Goal: Task Accomplishment & Management: Use online tool/utility

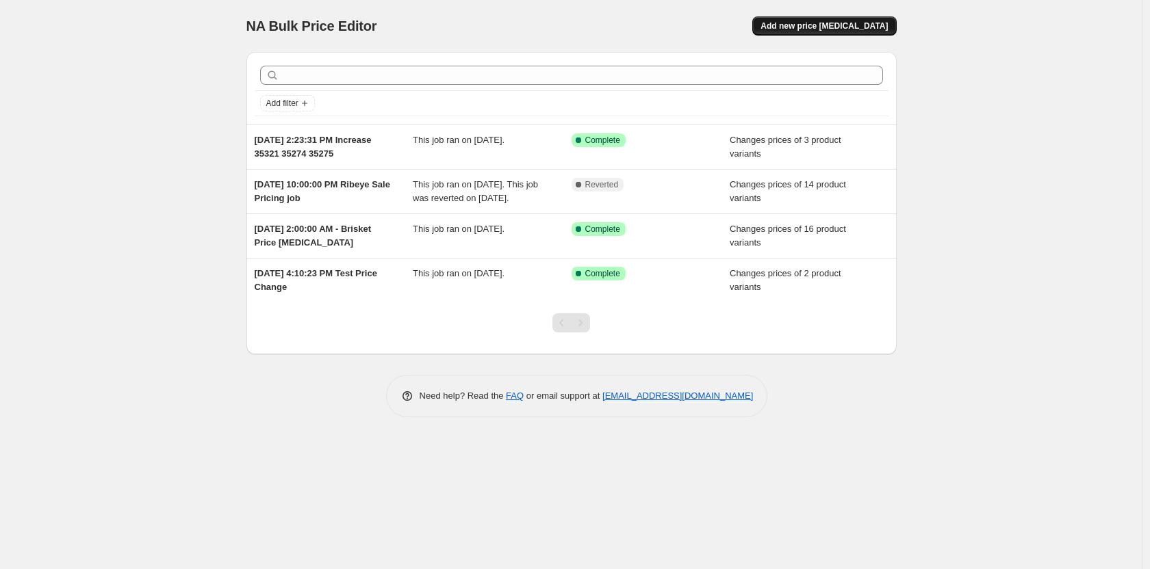
click at [818, 21] on span "Add new price [MEDICAL_DATA]" at bounding box center [823, 26] width 127 height 11
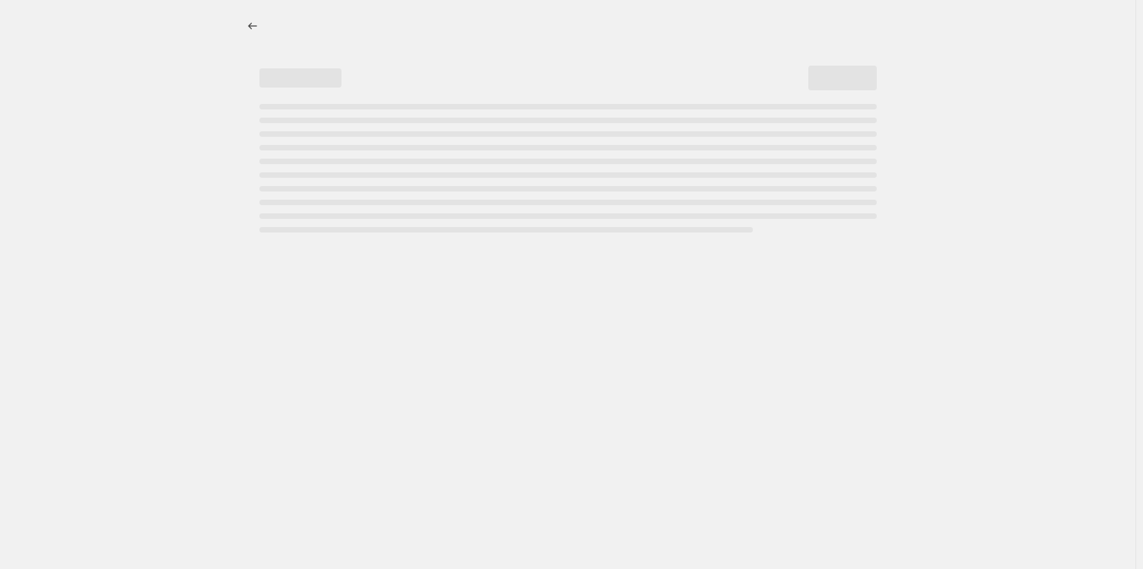
select select "percentage"
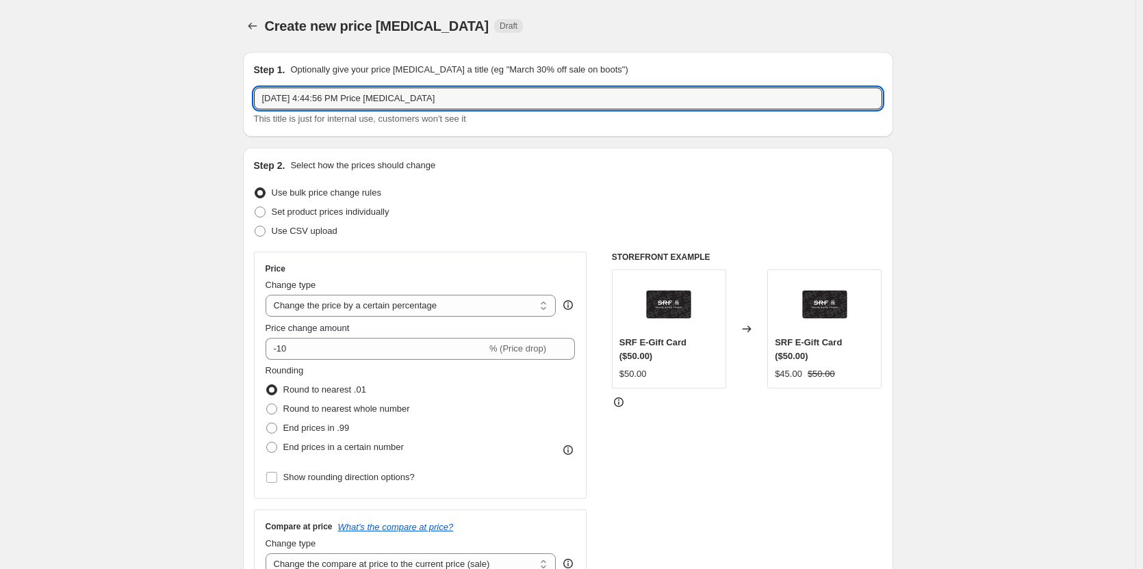
drag, startPoint x: 458, startPoint y: 102, endPoint x: 42, endPoint y: 75, distance: 416.9
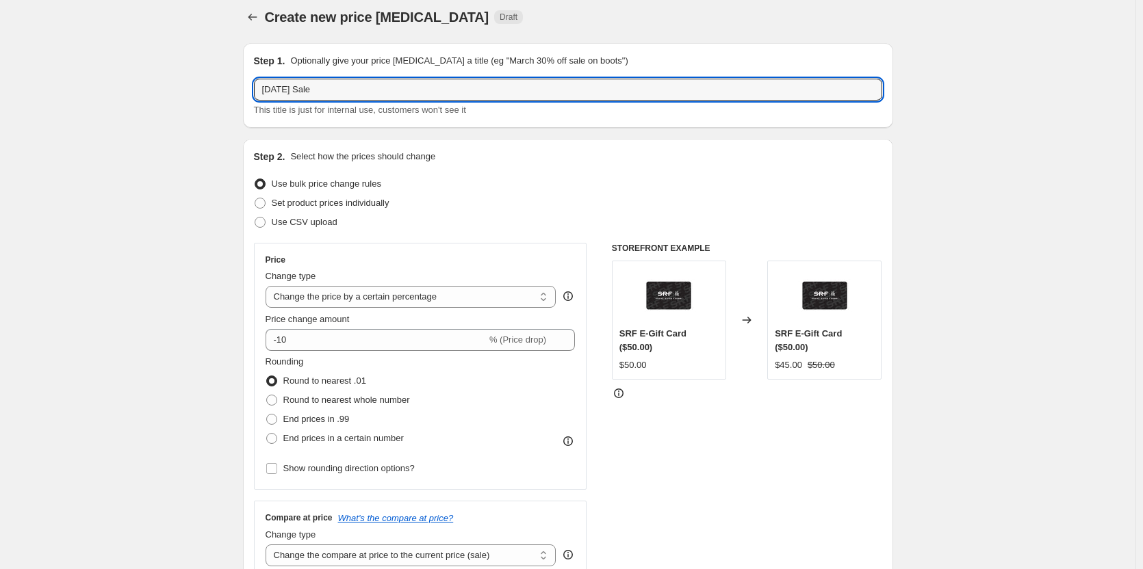
scroll to position [68, 0]
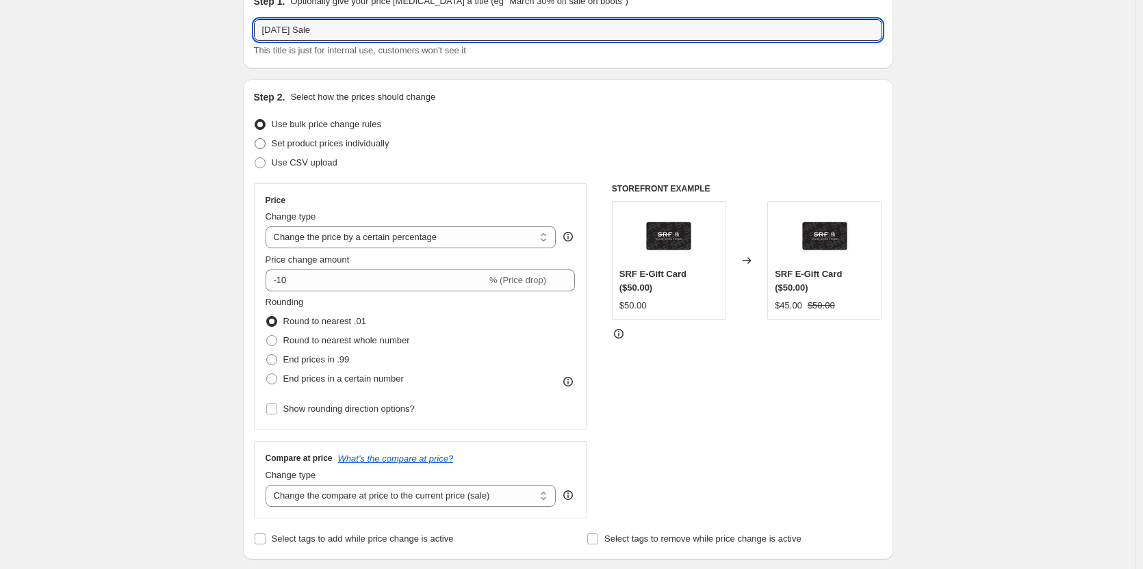
type input "[DATE] Sale"
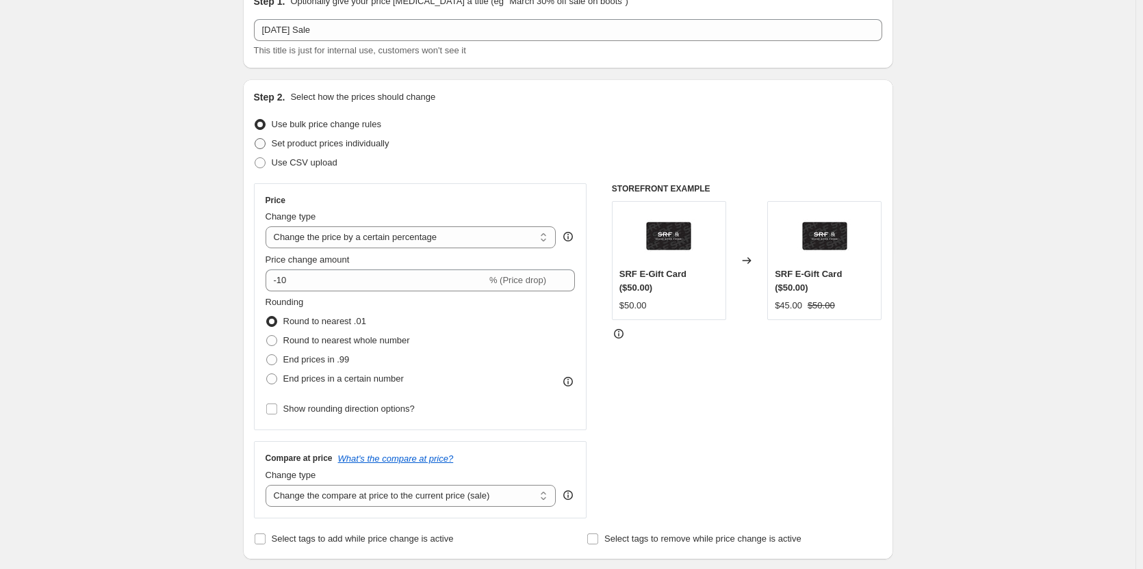
click at [344, 146] on span "Set product prices individually" at bounding box center [331, 143] width 118 height 10
click at [255, 139] on input "Set product prices individually" at bounding box center [255, 138] width 1 height 1
radio input "true"
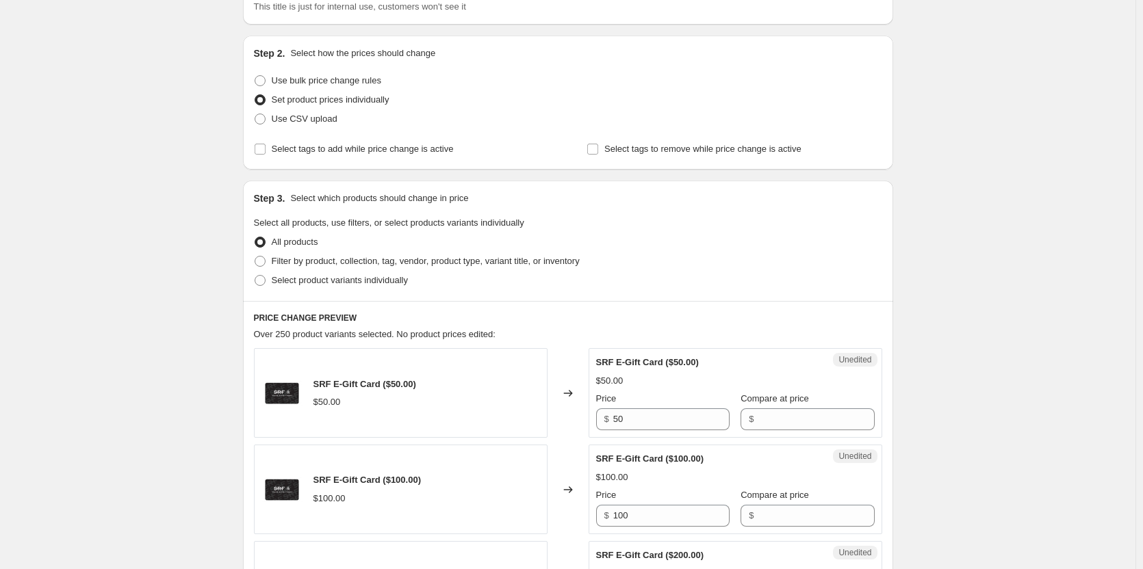
scroll to position [137, 0]
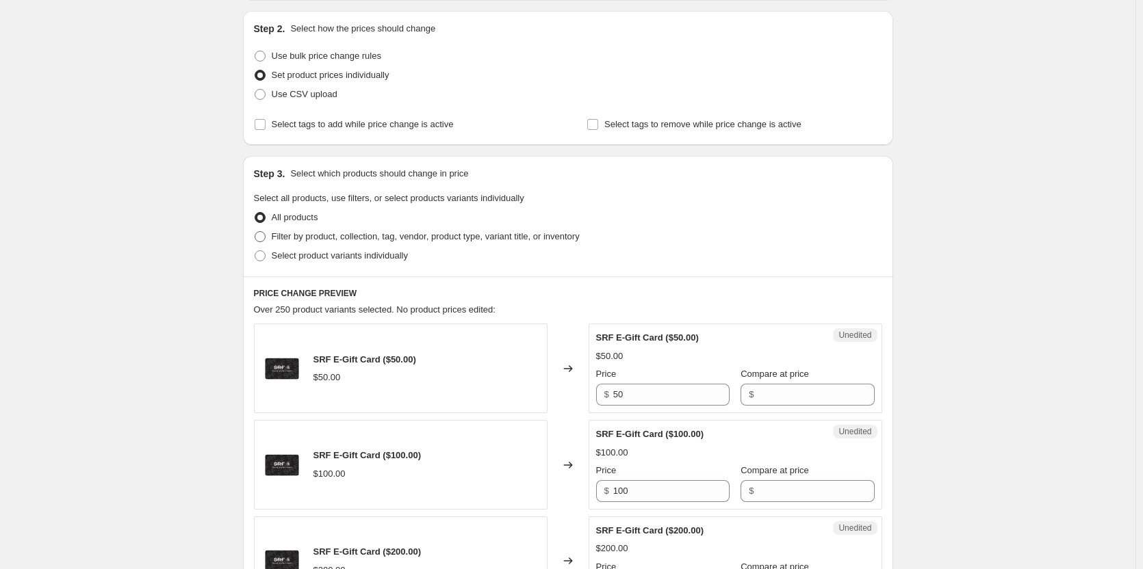
click at [281, 239] on span "Filter by product, collection, tag, vendor, product type, variant title, or inv…" at bounding box center [426, 236] width 308 height 10
click at [255, 232] on input "Filter by product, collection, tag, vendor, product type, variant title, or inv…" at bounding box center [255, 231] width 1 height 1
radio input "true"
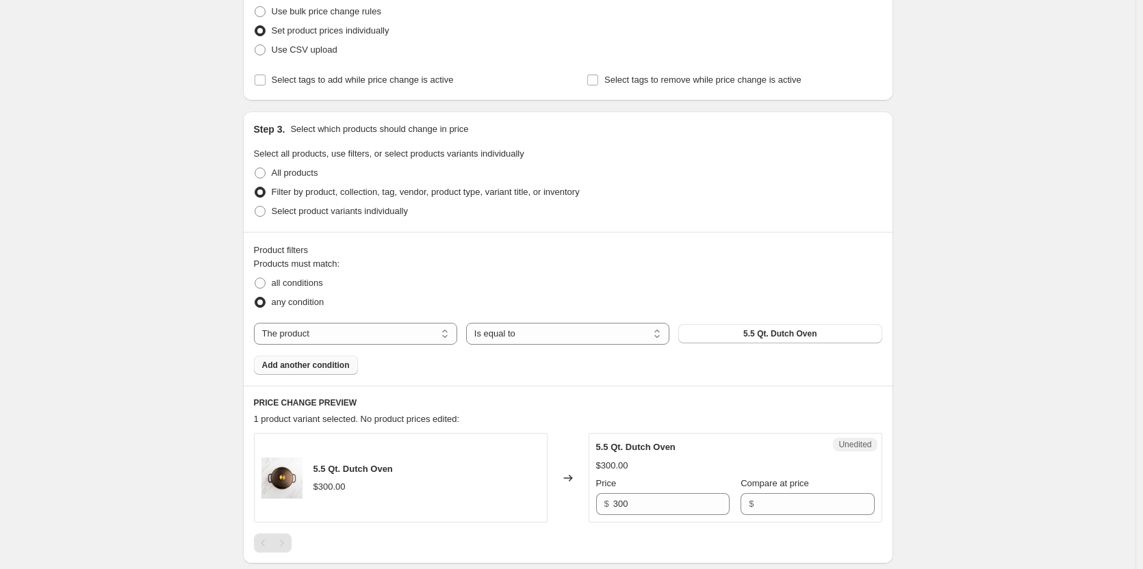
scroll to position [205, 0]
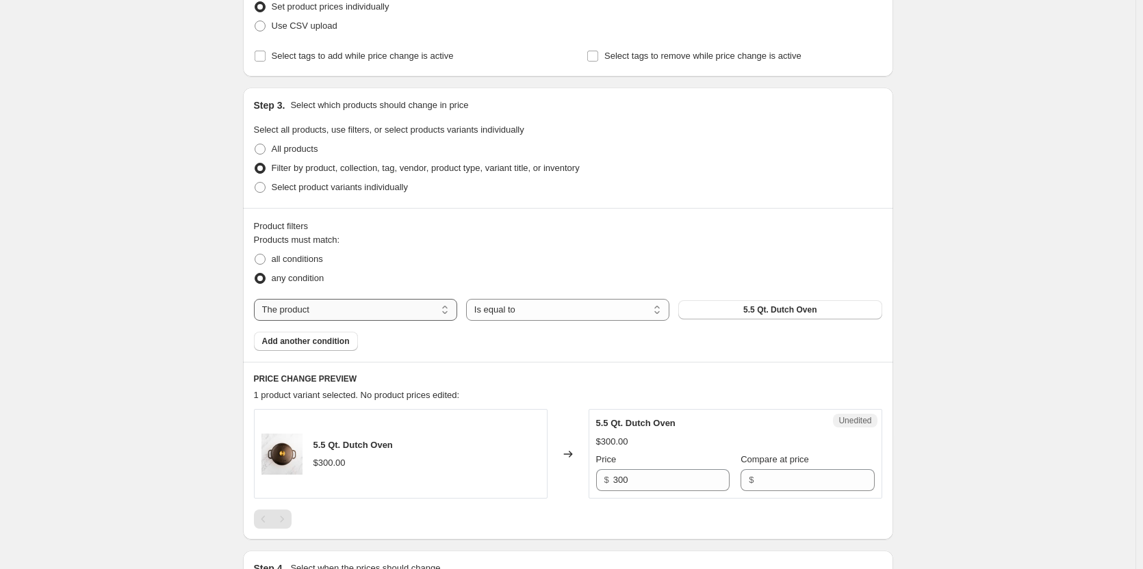
click at [294, 311] on select "The product The product's collection The product's tag The product's vendor The…" at bounding box center [355, 310] width 203 height 22
select select "collection"
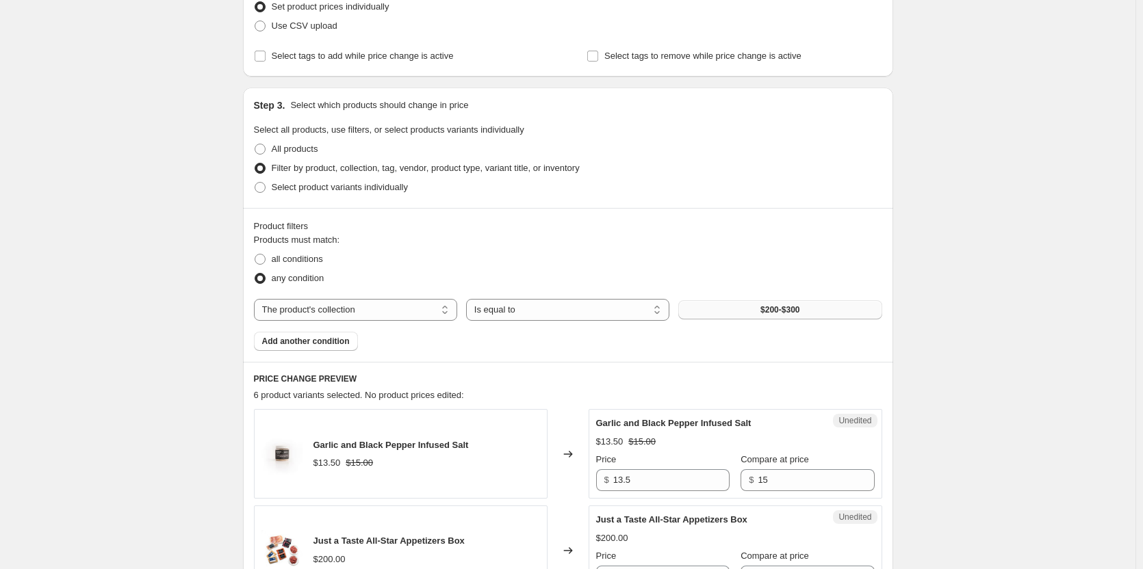
click at [782, 305] on button "$200-$300" at bounding box center [779, 309] width 203 height 19
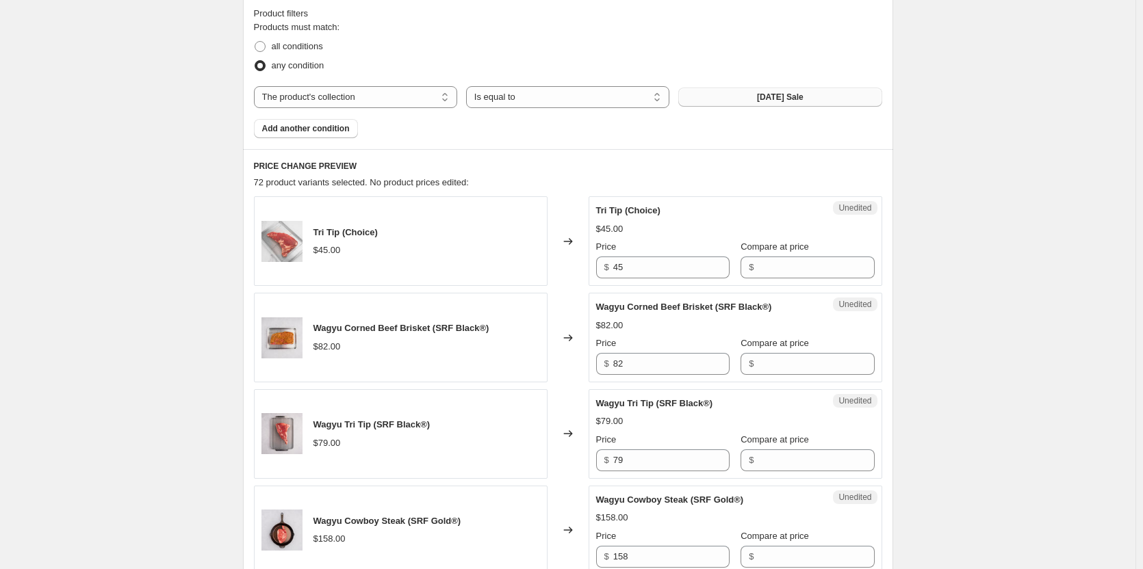
scroll to position [479, 0]
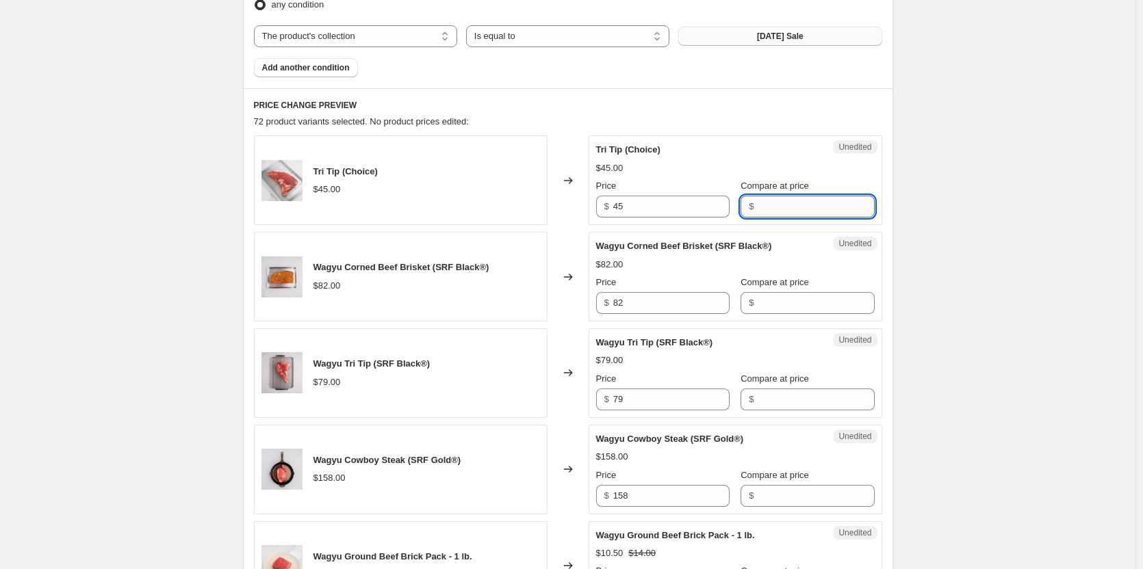
click at [780, 207] on input "Compare at price" at bounding box center [816, 207] width 116 height 22
click at [590, 207] on div "Tri Tip (Choice) $45.00 Changed to Unedited Tri Tip (Choice) $45.00 Price $ 45 …" at bounding box center [568, 180] width 628 height 90
paste input "$41.00"
type input "45"
click at [796, 206] on input "Compare at price" at bounding box center [816, 207] width 116 height 22
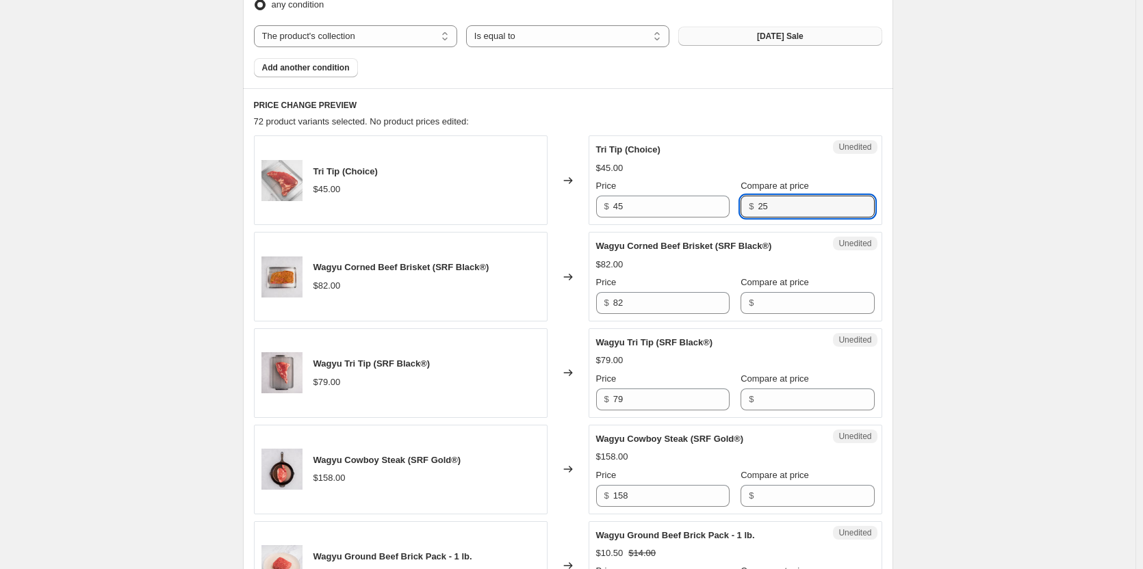
type input "2"
type input "45"
click at [749, 162] on div "$45.00" at bounding box center [735, 169] width 279 height 14
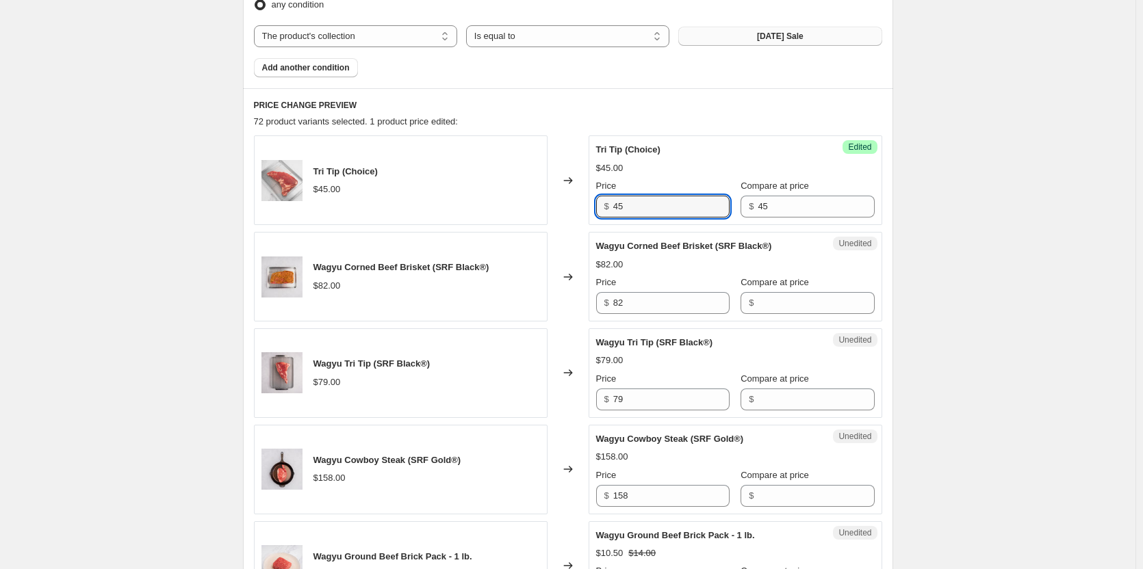
drag, startPoint x: 640, startPoint y: 207, endPoint x: 608, endPoint y: 205, distance: 32.2
click at [608, 205] on div "$ 45" at bounding box center [662, 207] width 133 height 22
type input "41"
click at [732, 138] on div "Success Edited Tri Tip (Choice) $45.00 Price $ 41 Compare at price $ 45" at bounding box center [736, 180] width 294 height 90
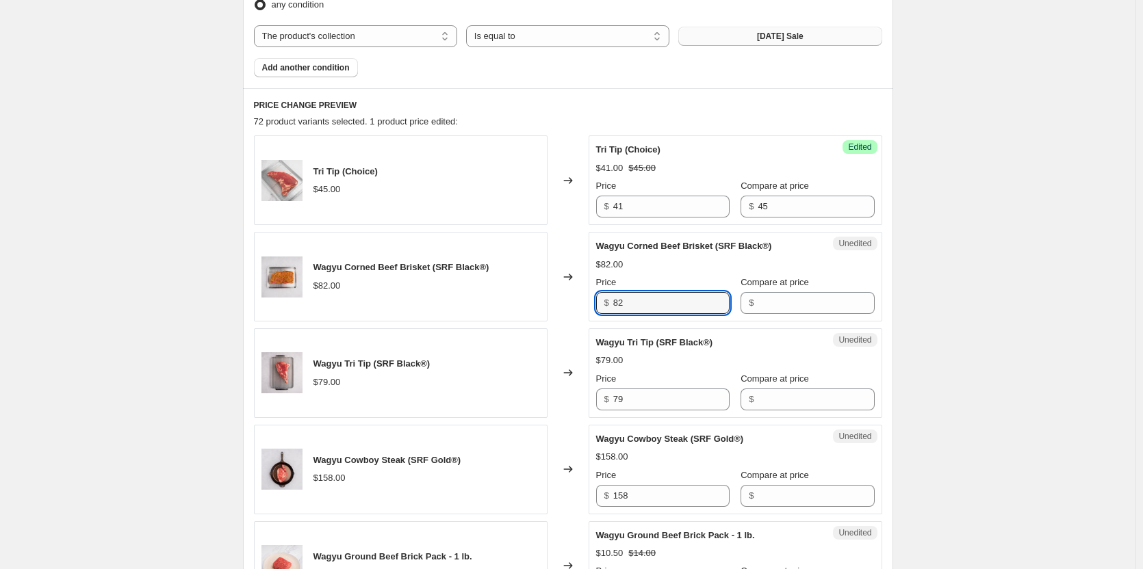
drag, startPoint x: 651, startPoint y: 305, endPoint x: 609, endPoint y: 308, distance: 41.9
click at [609, 308] on div "$ 82" at bounding box center [662, 303] width 133 height 22
type input "77"
click at [792, 302] on input "Compare at price" at bounding box center [816, 303] width 116 height 22
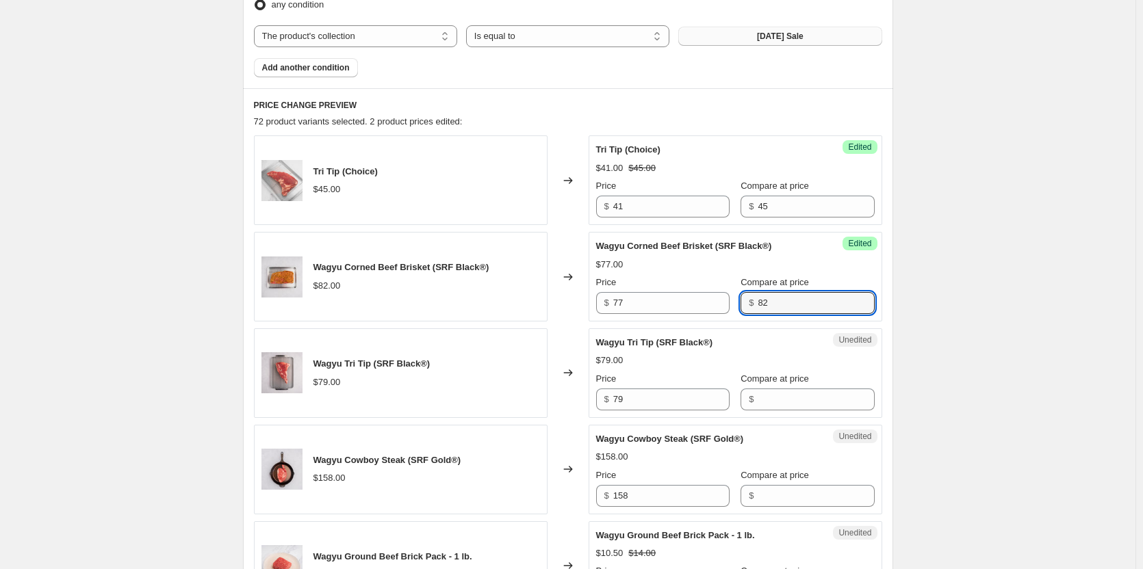
type input "82"
click at [751, 348] on div "Wagyu Tri Tip (SRF Black®)" at bounding box center [708, 343] width 224 height 14
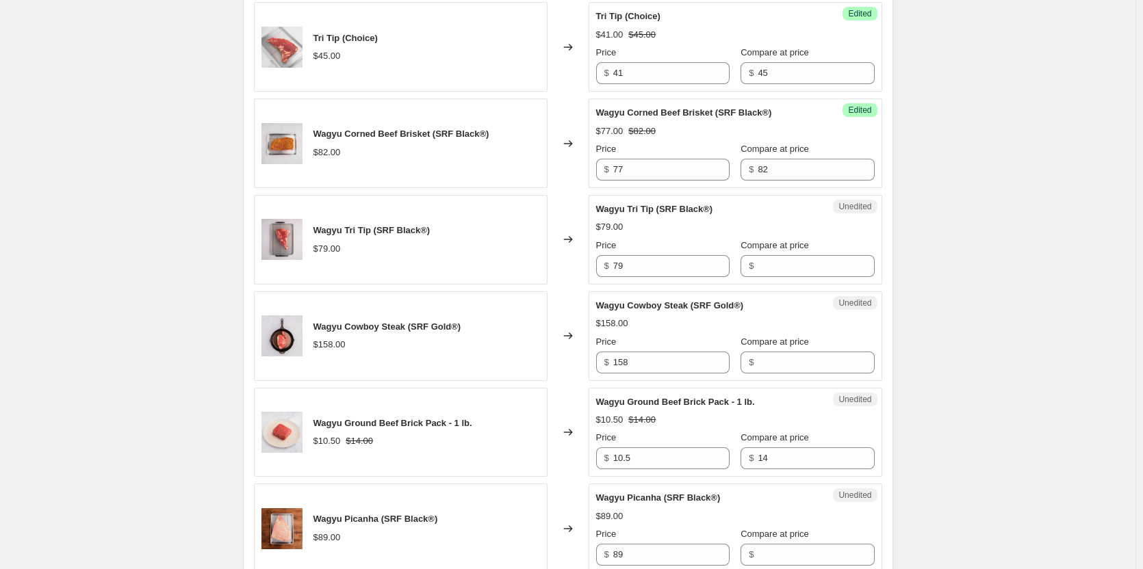
scroll to position [616, 0]
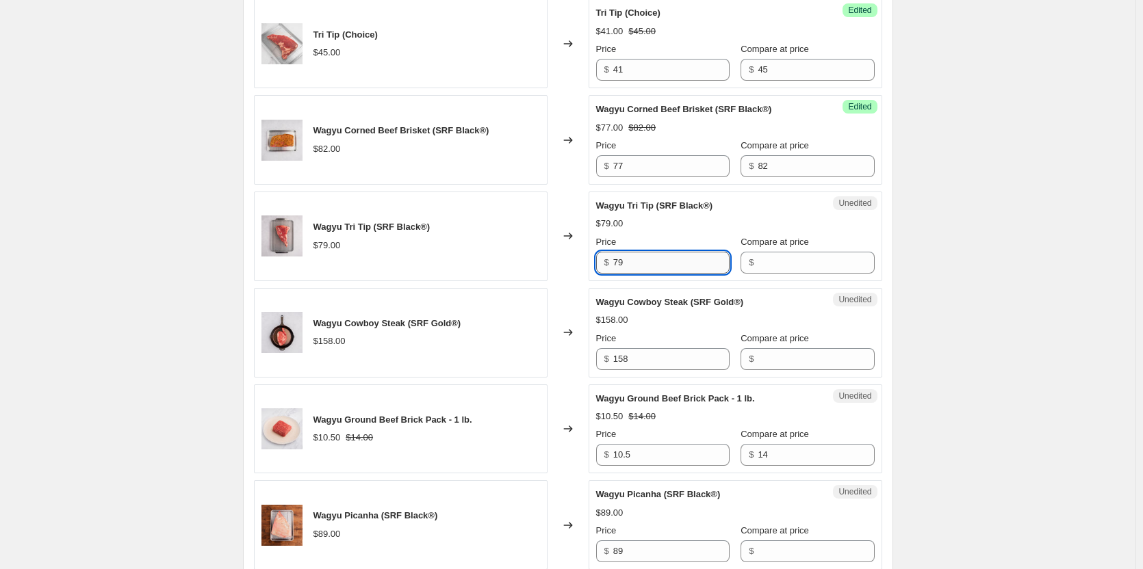
click at [653, 263] on input "79" at bounding box center [671, 263] width 116 height 22
type input "75"
click at [787, 261] on input "Compare at price" at bounding box center [816, 263] width 116 height 22
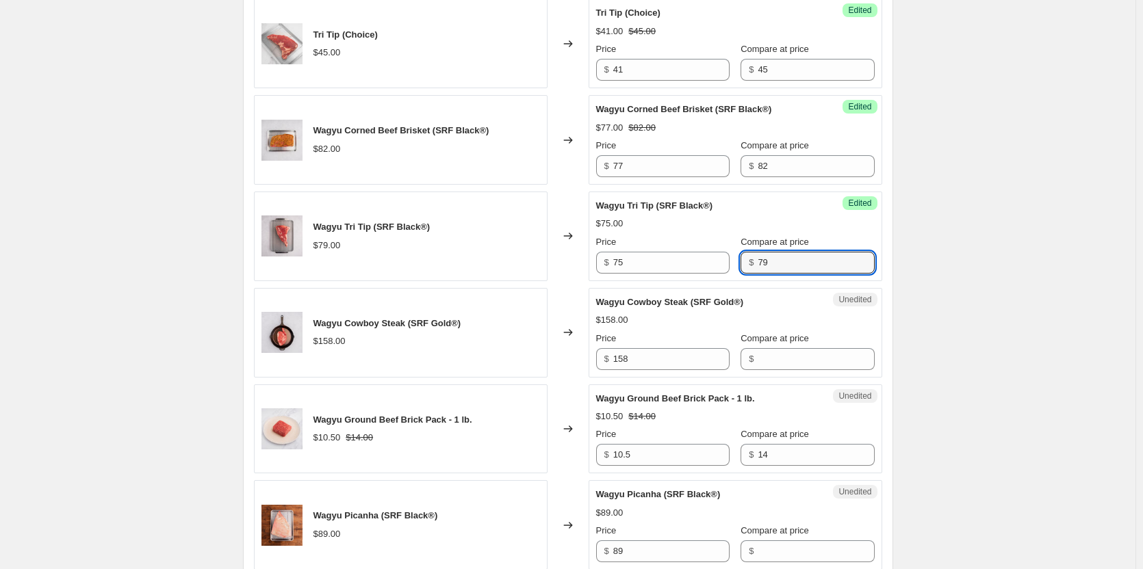
type input "79"
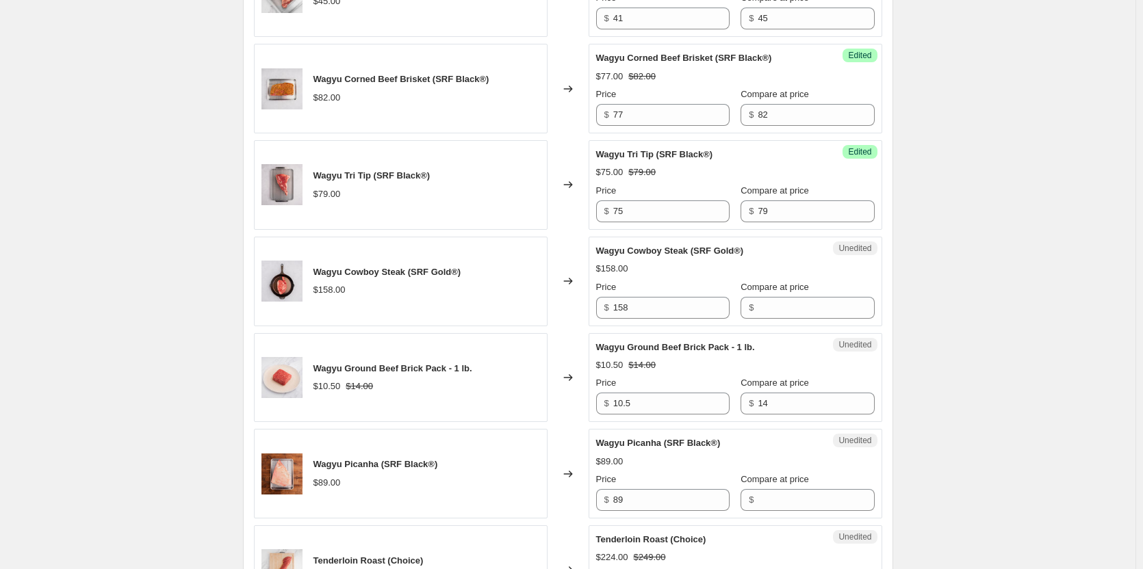
scroll to position [753, 0]
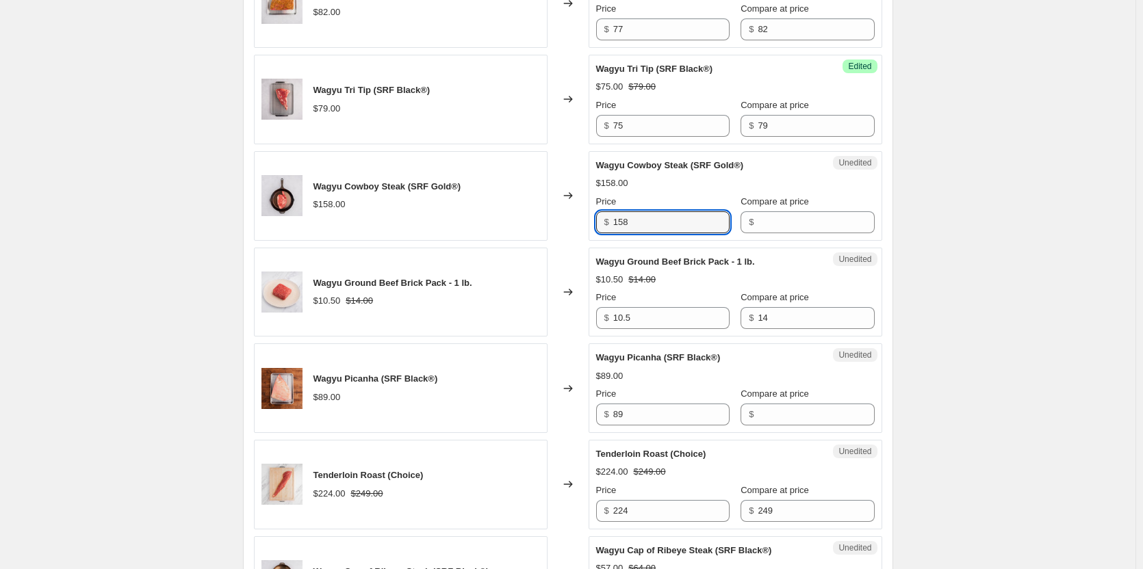
drag, startPoint x: 672, startPoint y: 222, endPoint x: 612, endPoint y: 231, distance: 60.3
click at [612, 231] on div "$ 158" at bounding box center [662, 222] width 133 height 22
type input "150"
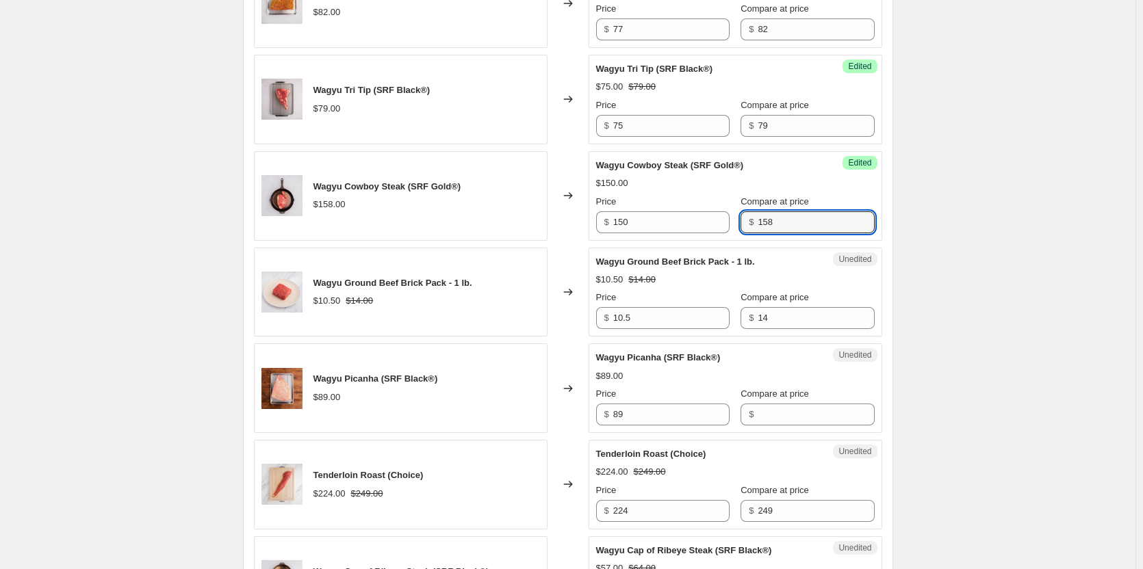
type input "158"
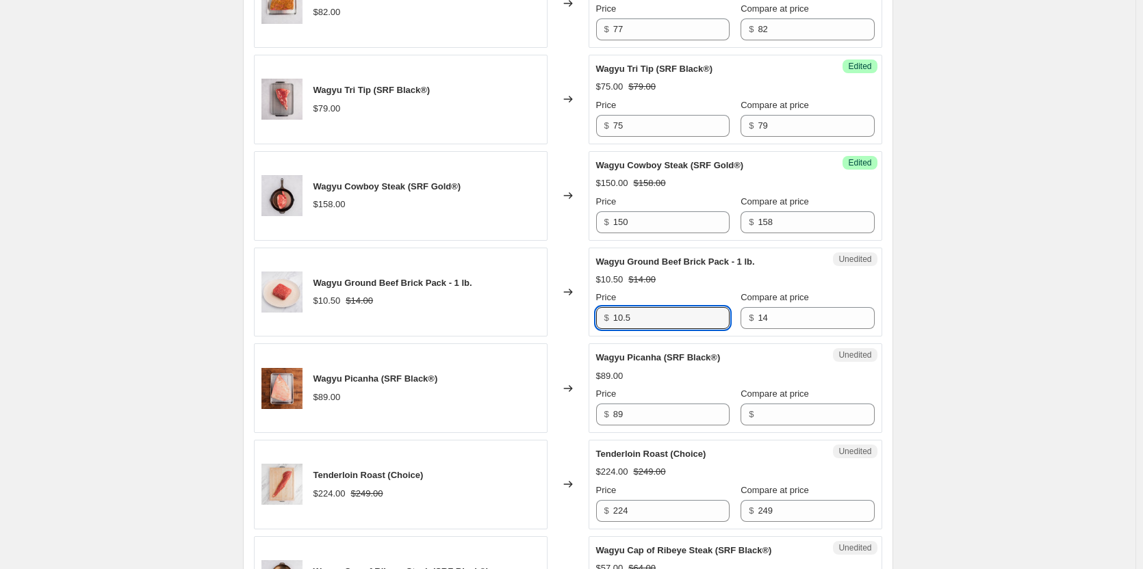
drag, startPoint x: 666, startPoint y: 313, endPoint x: 441, endPoint y: 316, distance: 224.5
click at [448, 317] on div "Wagyu Ground Beef Brick Pack - 1 lb. $10.50 $14.00 Changed to Unedited Wagyu Gr…" at bounding box center [568, 293] width 628 height 90
type input "12"
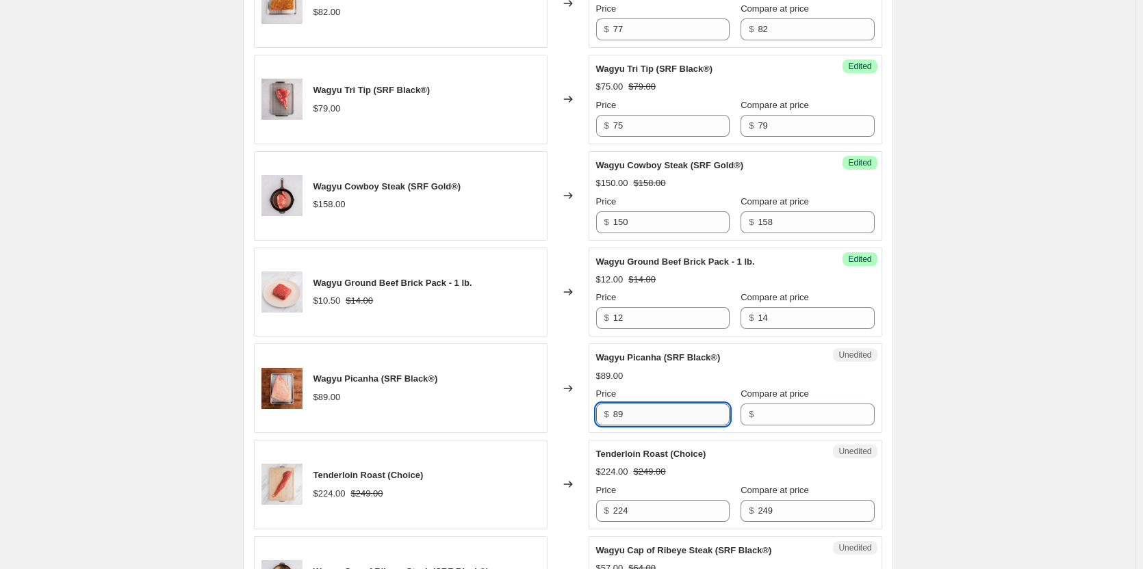
click at [630, 418] on input "89" at bounding box center [671, 415] width 116 height 22
type input "83"
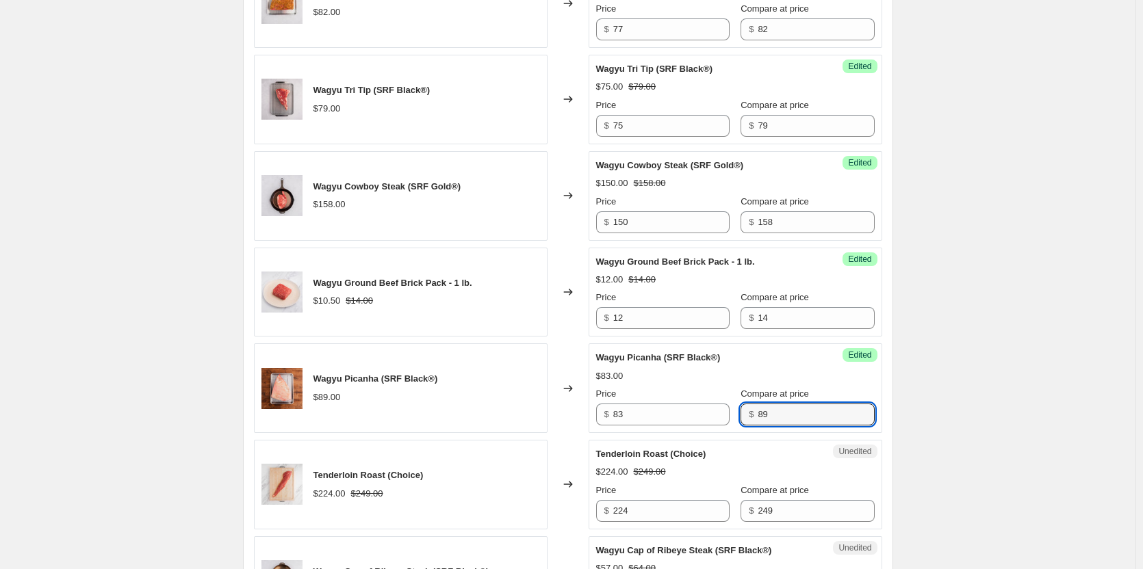
type input "89"
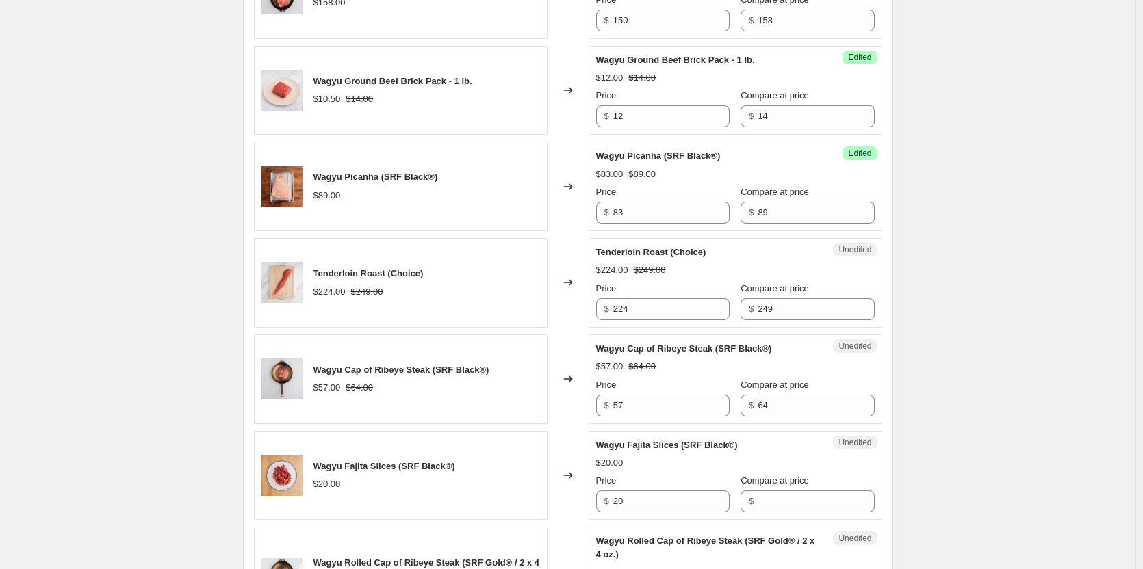
scroll to position [958, 0]
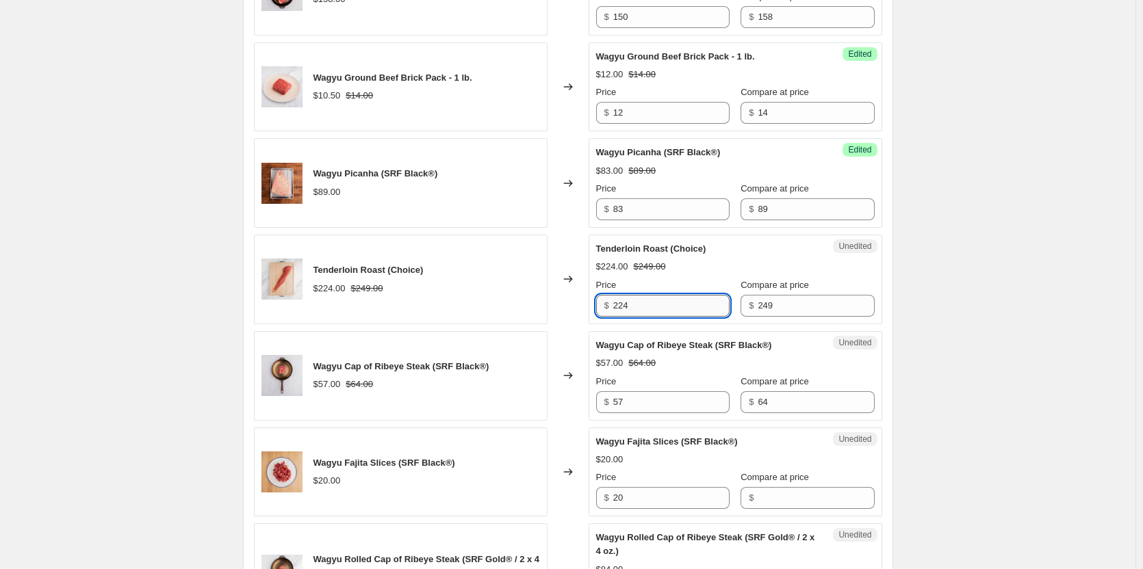
drag, startPoint x: 630, startPoint y: 306, endPoint x: 621, endPoint y: 305, distance: 8.9
click at [621, 305] on input "224" at bounding box center [671, 306] width 116 height 22
type input "215"
click at [65, 426] on div "Create new price [MEDICAL_DATA]. This page is ready Create new price [MEDICAL_D…" at bounding box center [567, 463] width 1135 height 2843
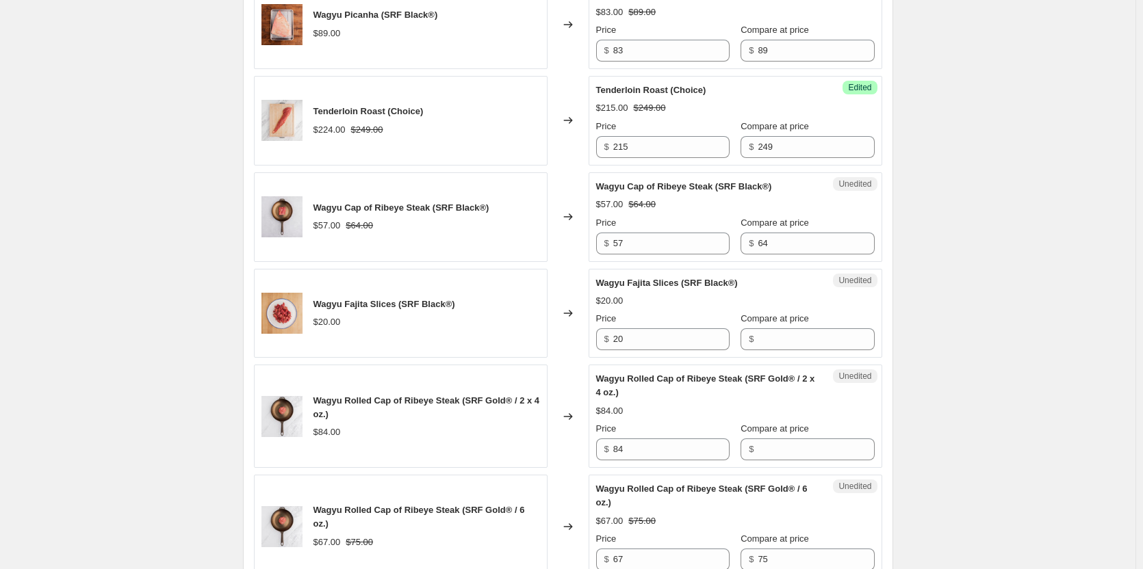
scroll to position [1095, 0]
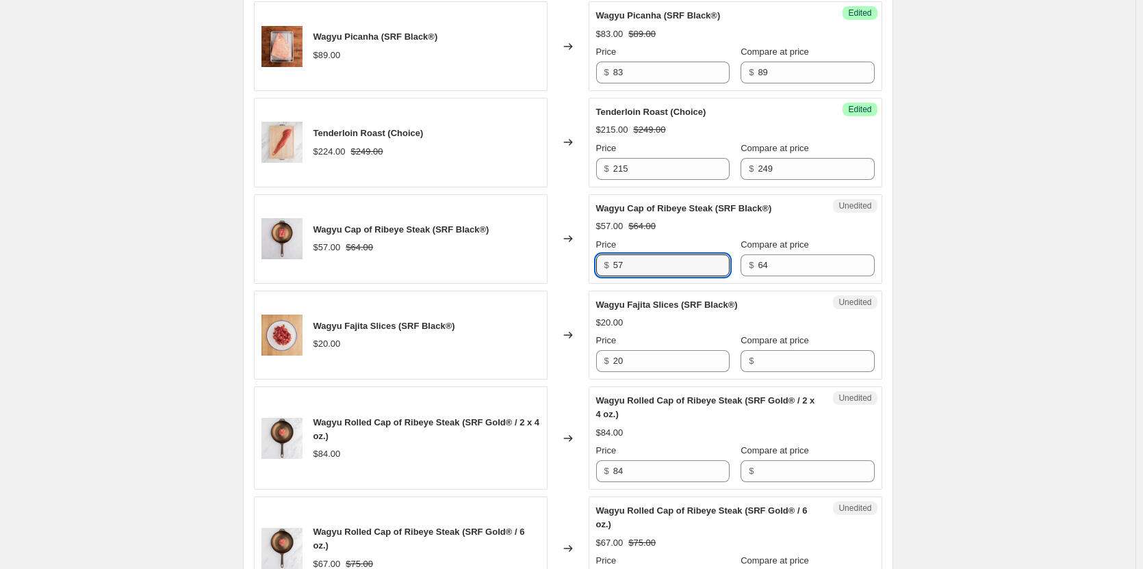
drag, startPoint x: 676, startPoint y: 270, endPoint x: 598, endPoint y: 270, distance: 78.0
click at [598, 270] on div "Unedited Wagyu Cap of Ribeye Steak (SRF Black®) $57.00 $64.00 Price $ 57 Compar…" at bounding box center [736, 239] width 294 height 90
type input "56"
click at [150, 362] on div "Create new price [MEDICAL_DATA]. This page is ready Create new price [MEDICAL_D…" at bounding box center [567, 326] width 1135 height 2843
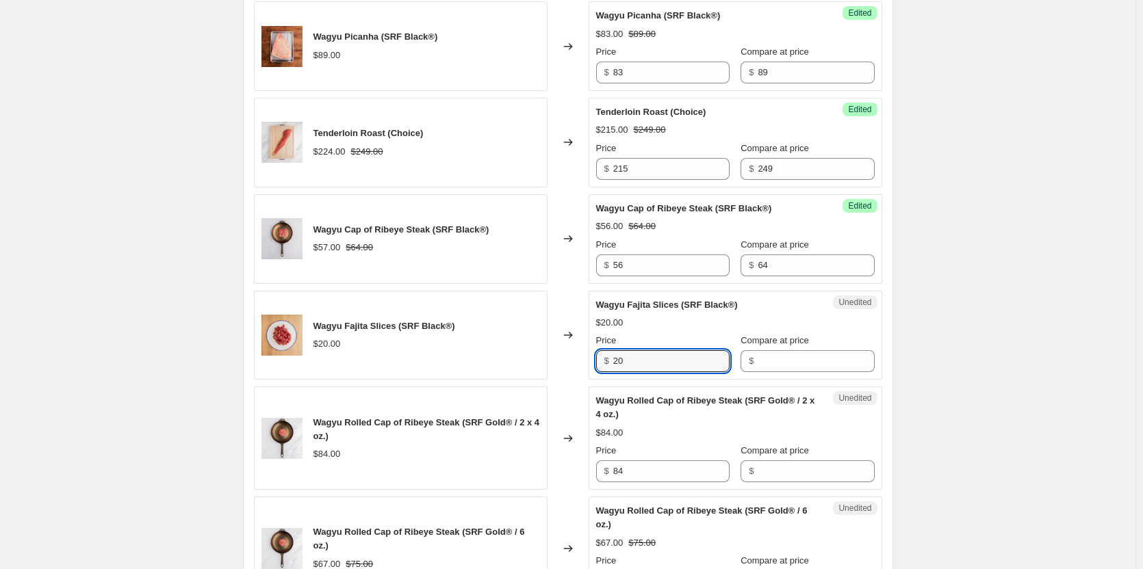
drag, startPoint x: 649, startPoint y: 361, endPoint x: 521, endPoint y: 368, distance: 128.8
click at [524, 368] on div "Wagyu Fajita Slices (SRF Black®) $20.00 Changed to Unedited Wagyu Fajita Slices…" at bounding box center [568, 336] width 628 height 90
type input "15"
click at [781, 347] on label "Compare at price" at bounding box center [774, 341] width 68 height 14
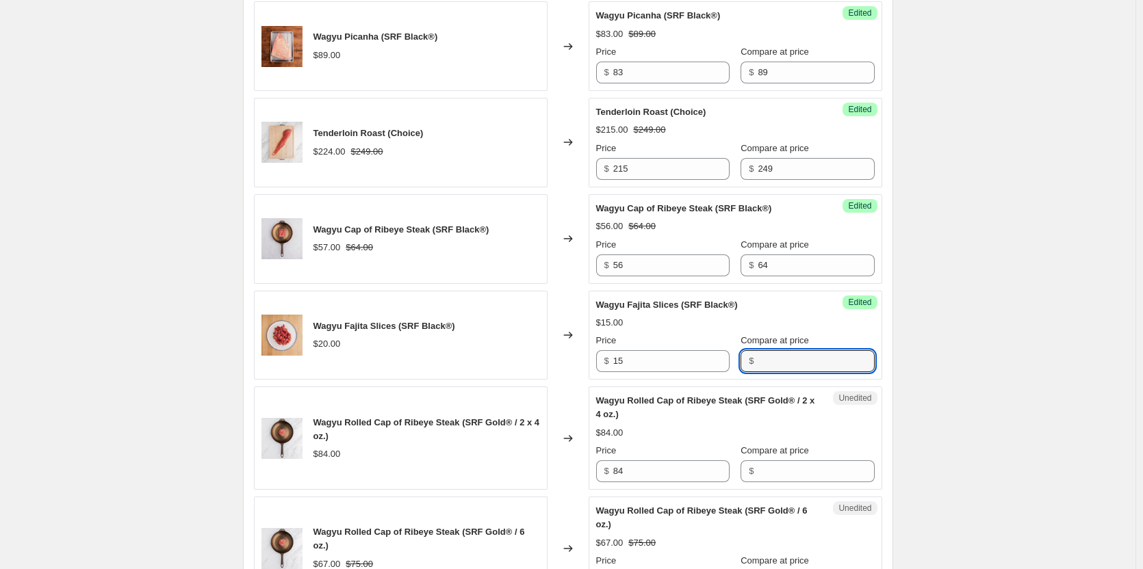
click at [781, 350] on input "Compare at price" at bounding box center [816, 361] width 116 height 22
type input "20"
click at [113, 391] on div "Create new price [MEDICAL_DATA]. This page is ready Create new price [MEDICAL_D…" at bounding box center [567, 326] width 1135 height 2843
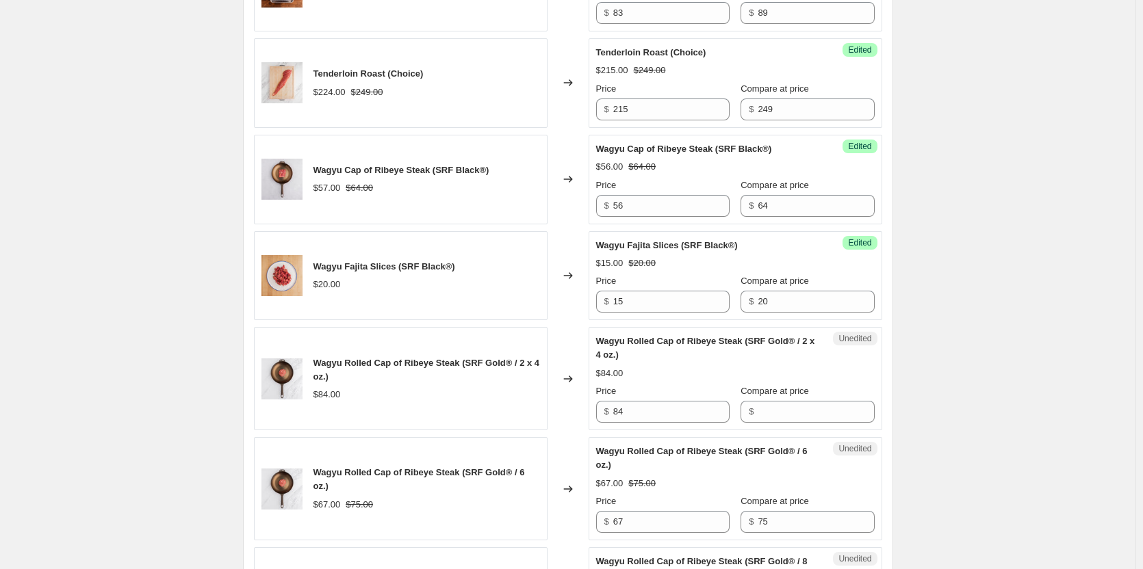
scroll to position [1232, 0]
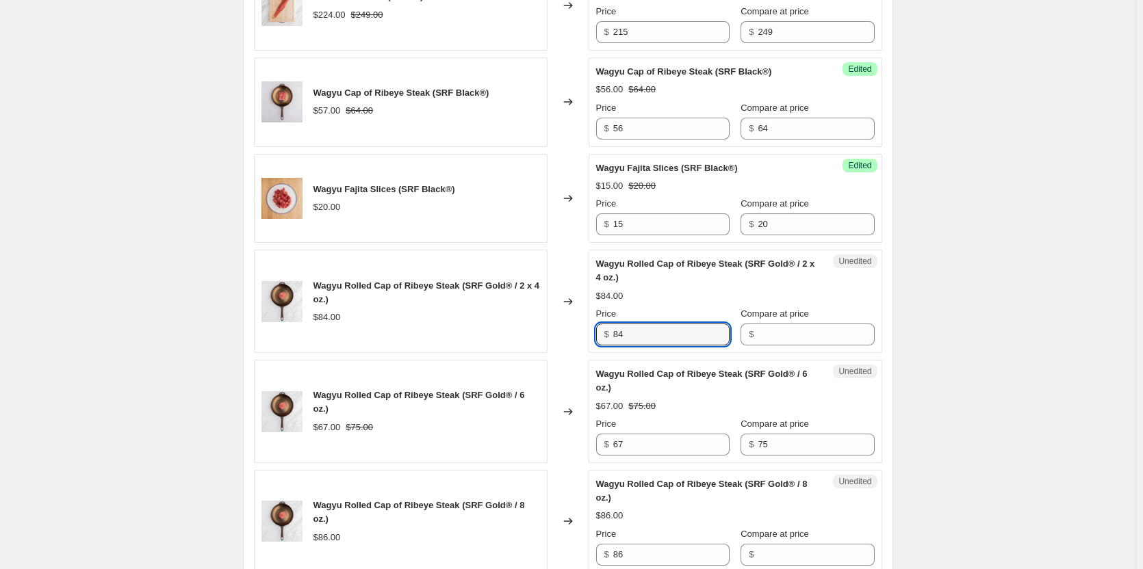
drag, startPoint x: 656, startPoint y: 333, endPoint x: 573, endPoint y: 339, distance: 83.0
click at [581, 344] on div "Wagyu Rolled Cap of Ribeye Steak (SRF Gold® / 2 x 4 oz.) $84.00 Changed to Uned…" at bounding box center [568, 301] width 628 height 103
type input "78"
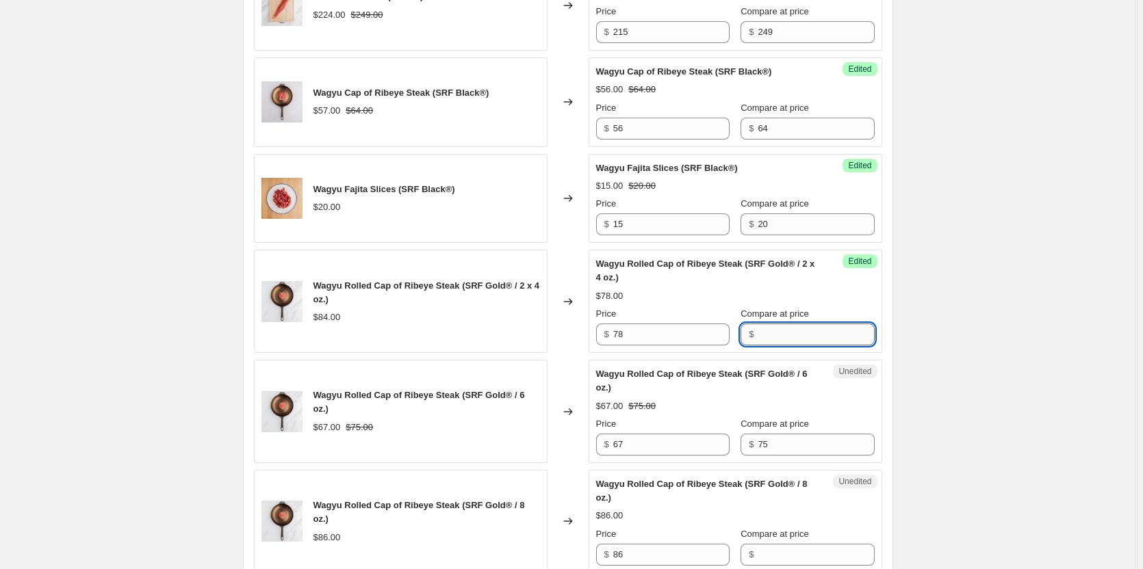
click at [765, 333] on input "Compare at price" at bounding box center [816, 335] width 116 height 22
type input "84"
click at [193, 484] on div "Create new price [MEDICAL_DATA]. This page is ready Create new price [MEDICAL_D…" at bounding box center [567, 189] width 1135 height 2843
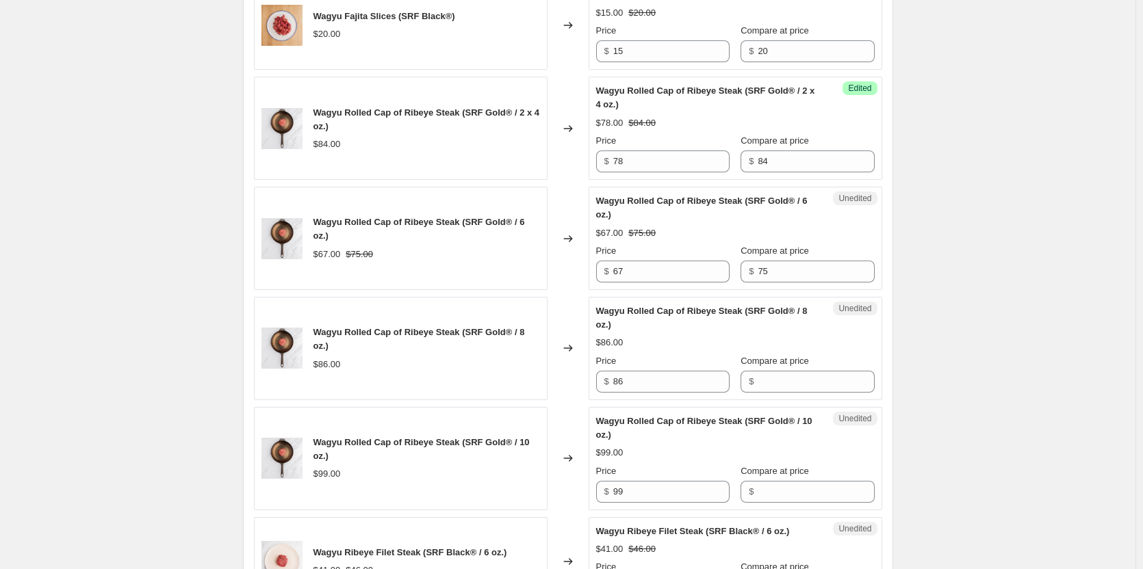
scroll to position [1437, 0]
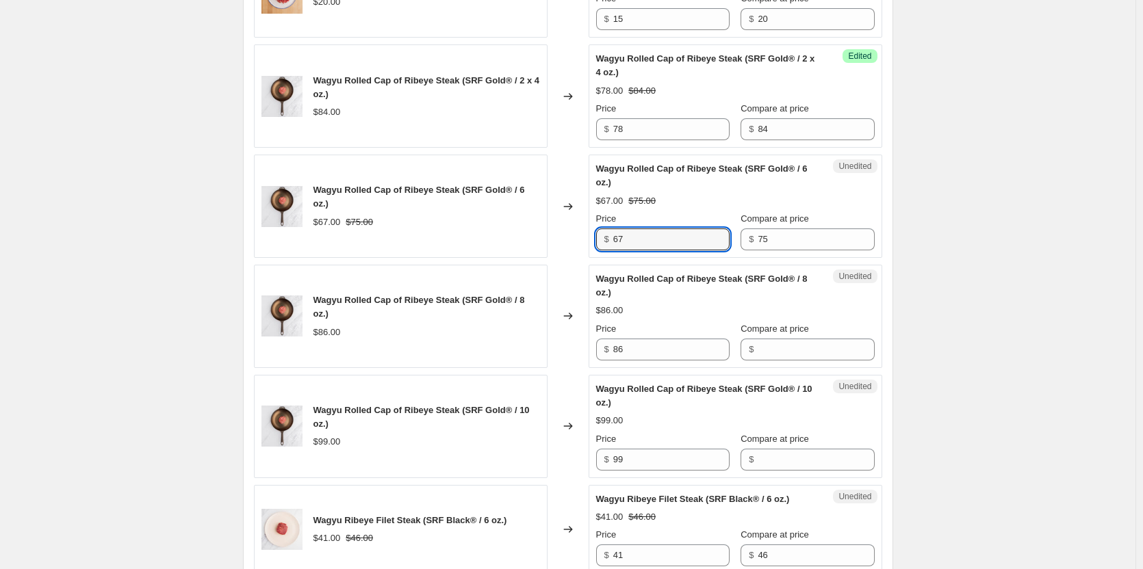
drag, startPoint x: 656, startPoint y: 241, endPoint x: 604, endPoint y: 244, distance: 52.1
click at [604, 244] on div "$ 67" at bounding box center [662, 240] width 133 height 22
type input "75"
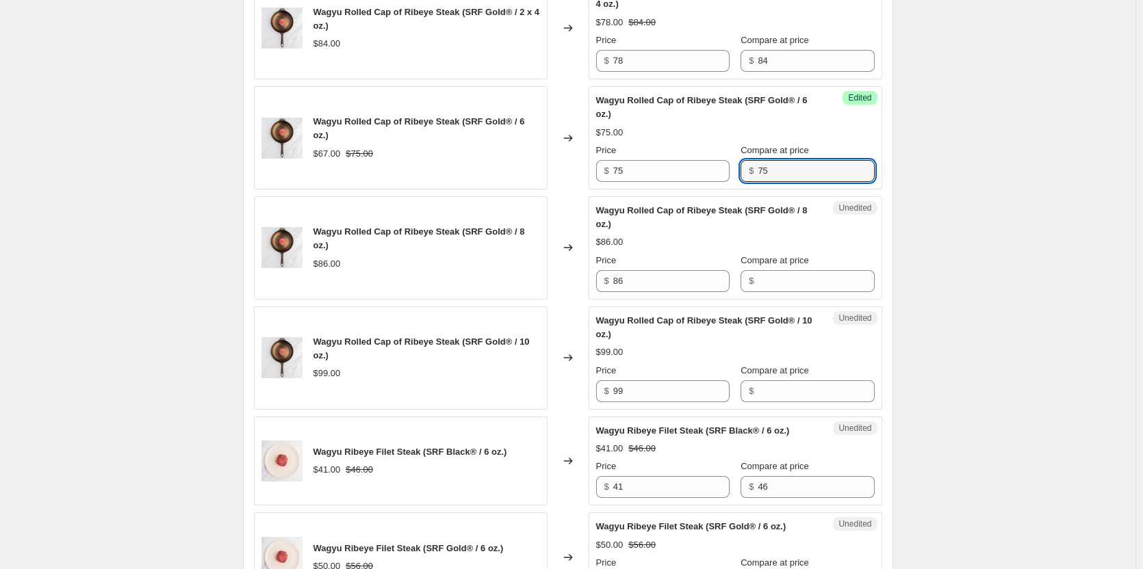
drag, startPoint x: 771, startPoint y: 176, endPoint x: 684, endPoint y: 183, distance: 87.9
click at [684, 183] on div "Success Edited Wagyu Rolled Cap of Ribeye Steak (SRF Gold® / 6 oz.) $75.00 Pric…" at bounding box center [736, 137] width 294 height 103
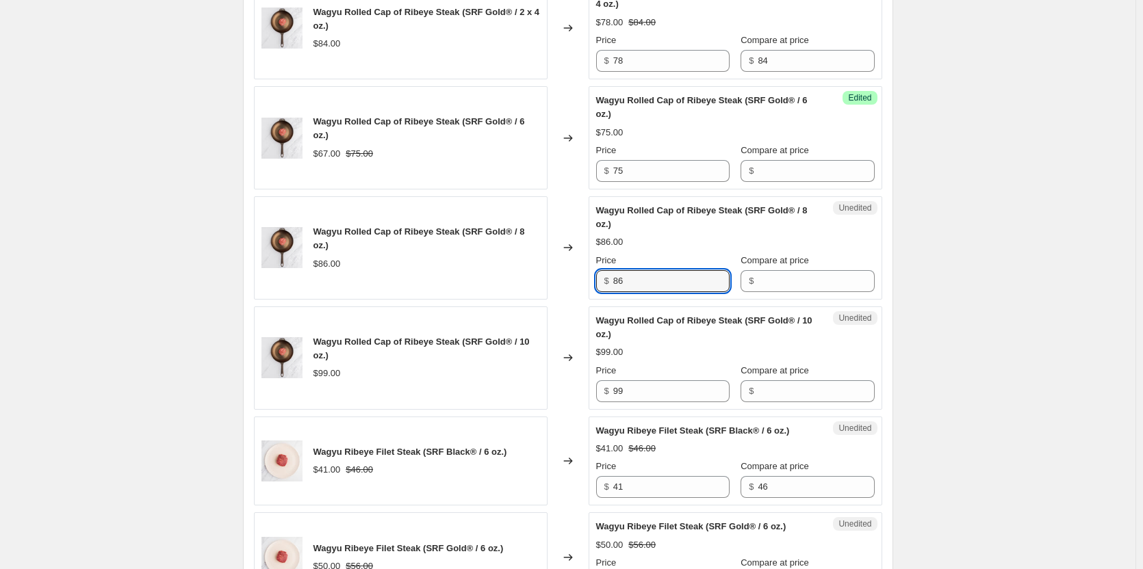
drag, startPoint x: 631, startPoint y: 285, endPoint x: 601, endPoint y: 283, distance: 30.2
click at [603, 283] on div "$ 86" at bounding box center [662, 281] width 133 height 22
type input "80"
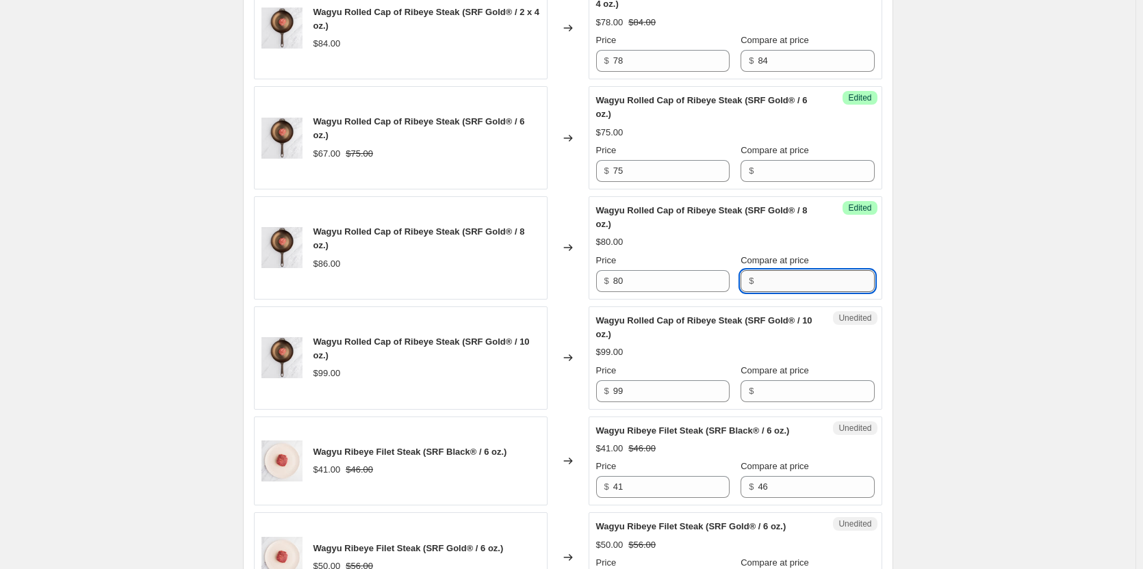
click at [777, 285] on input "Compare at price" at bounding box center [816, 281] width 116 height 22
type input "86"
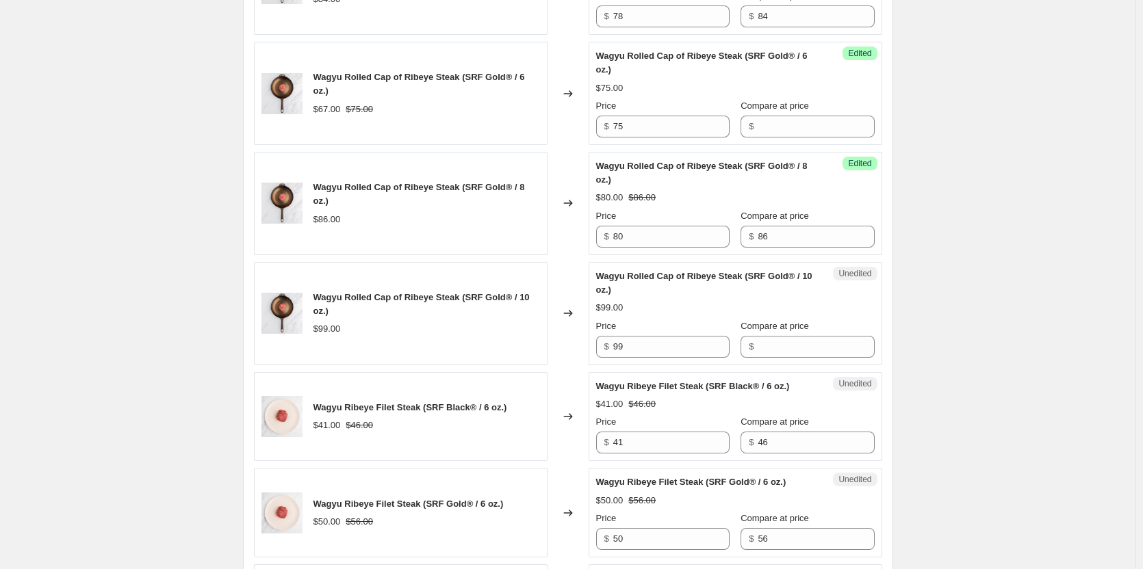
scroll to position [1574, 0]
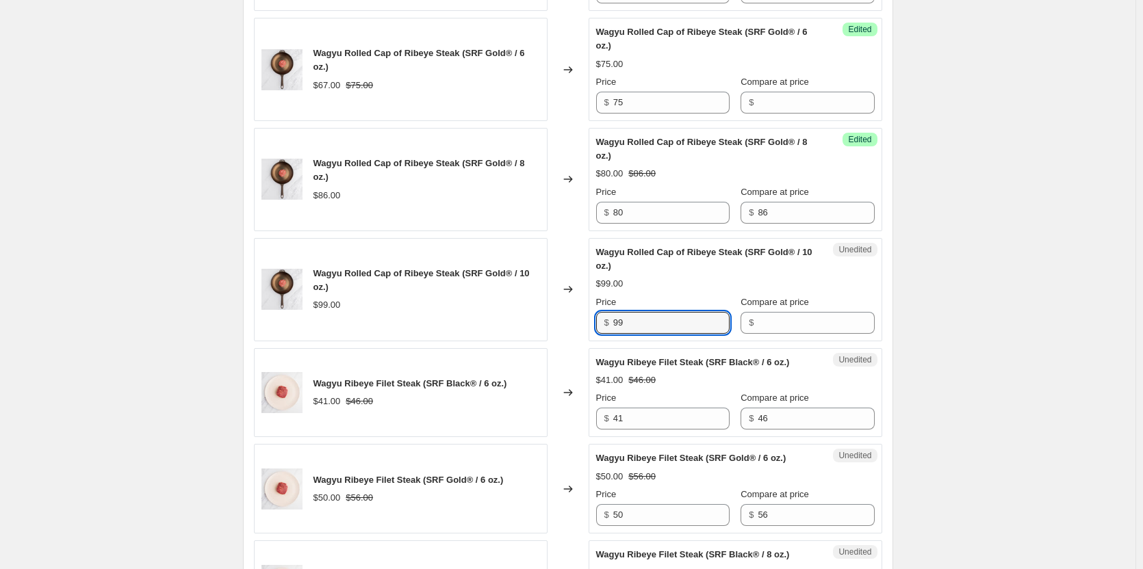
drag, startPoint x: 598, startPoint y: 336, endPoint x: 584, endPoint y: 337, distance: 14.4
click at [584, 337] on div "Wagyu Rolled Cap of Ribeye Steak (SRF Gold® / 10 oz.) $99.00 Changed to Unedite…" at bounding box center [568, 289] width 628 height 103
type input "95"
click at [784, 323] on input "Compare at price" at bounding box center [816, 323] width 116 height 22
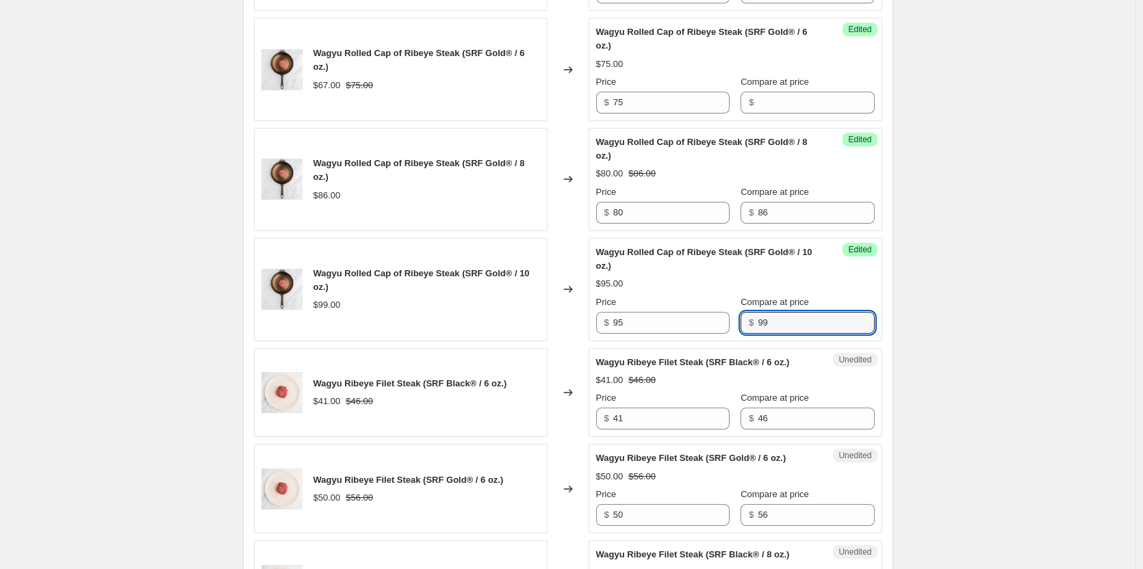
type input "99"
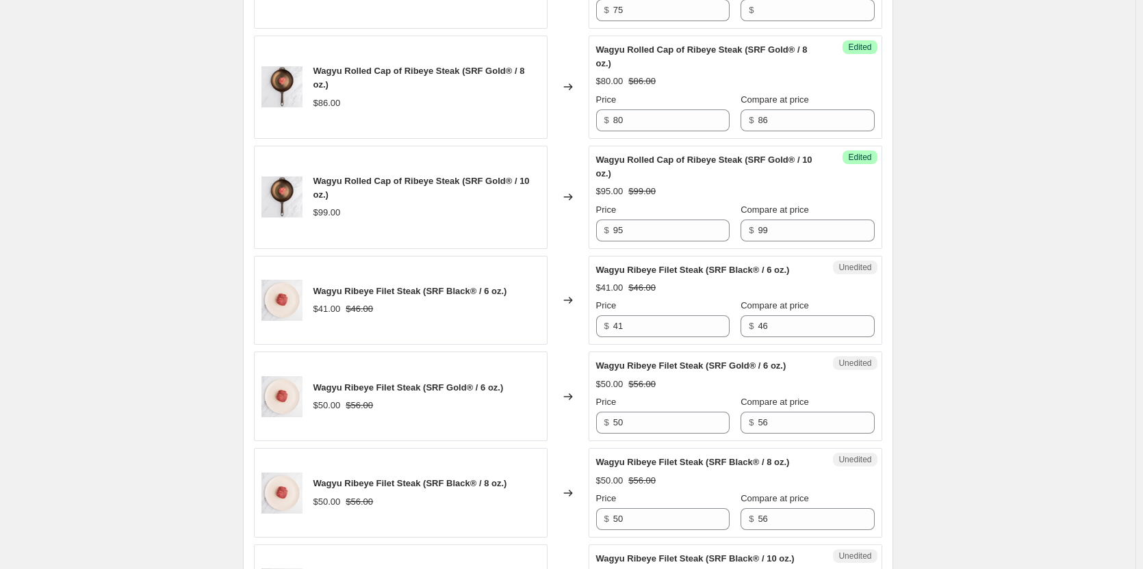
scroll to position [1642, 0]
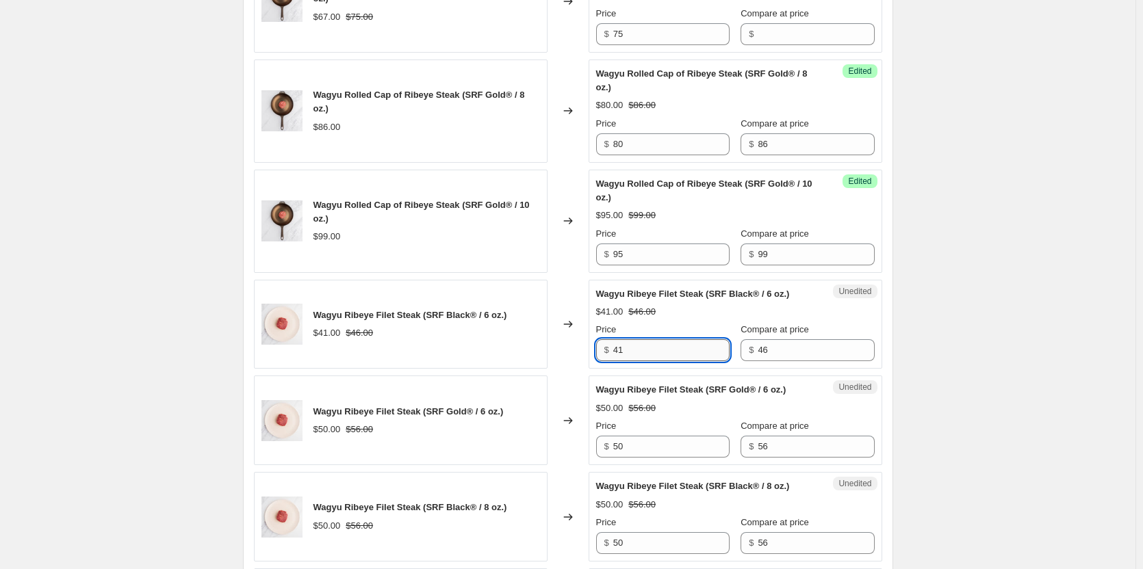
click at [660, 360] on input "41" at bounding box center [671, 350] width 116 height 22
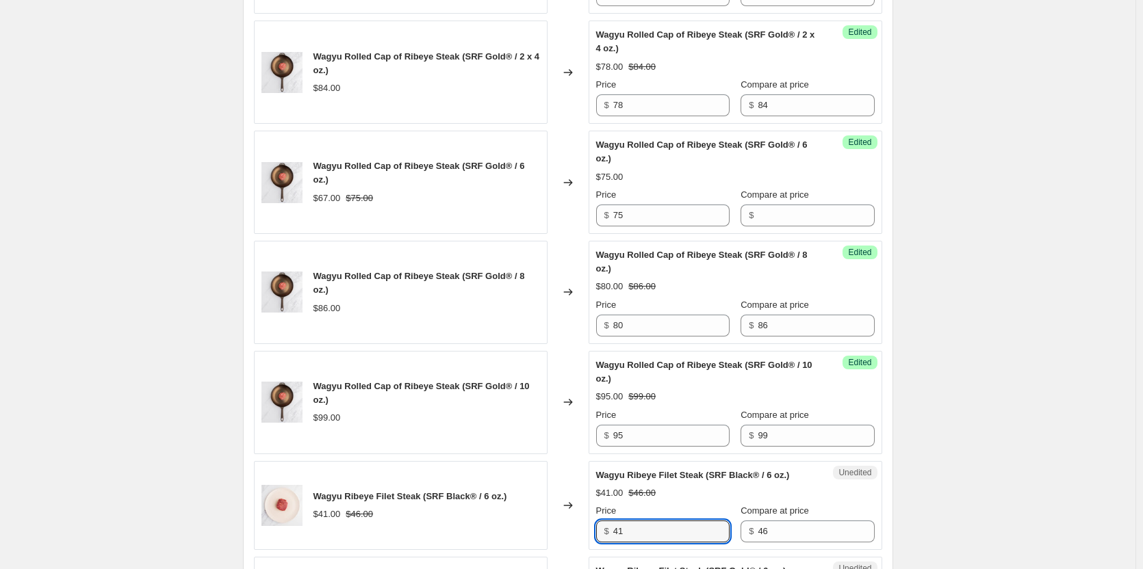
scroll to position [1437, 0]
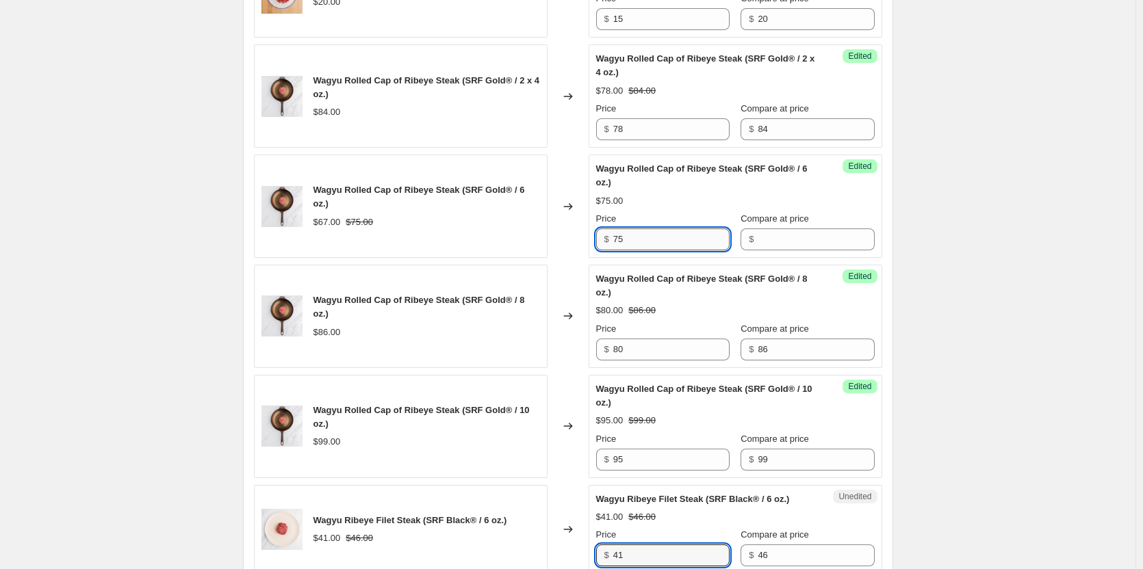
click at [640, 236] on input "75" at bounding box center [671, 240] width 116 height 22
type input "7"
type input "67"
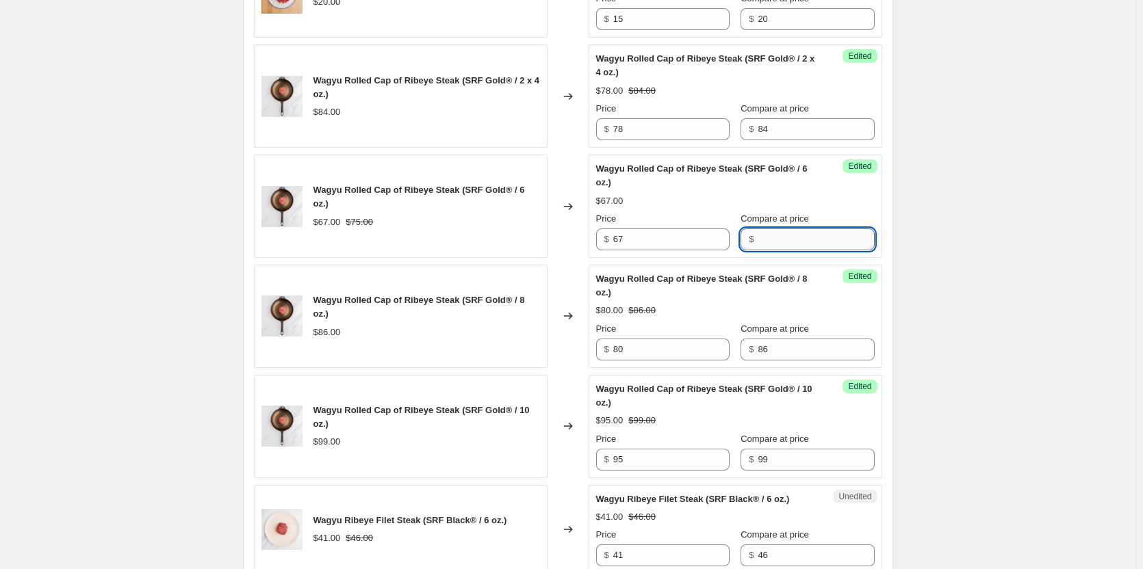
click at [792, 242] on input "Compare at price" at bounding box center [816, 240] width 116 height 22
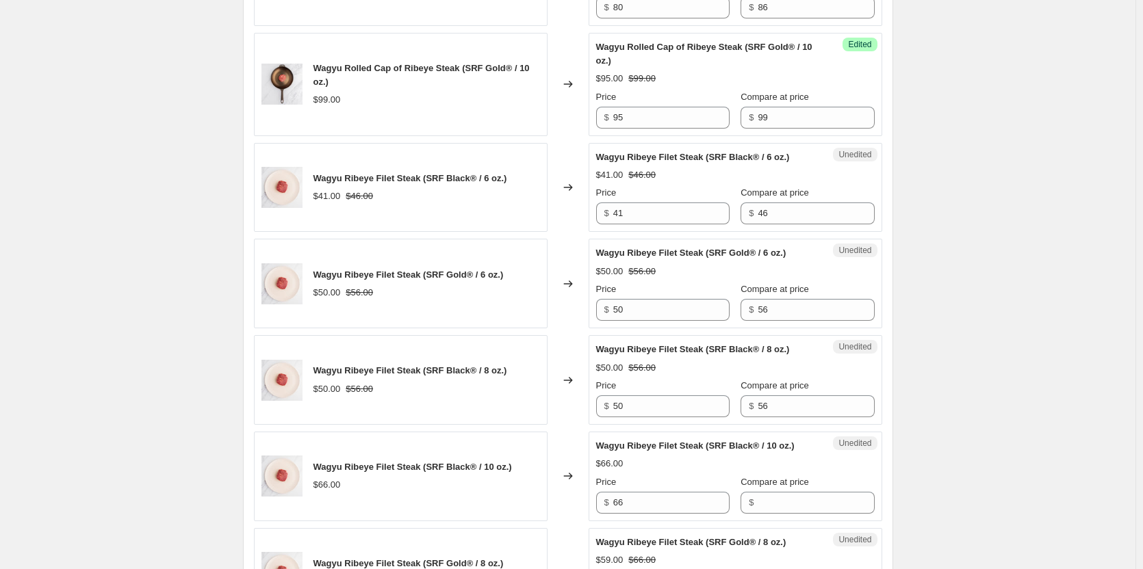
scroll to position [1281, 0]
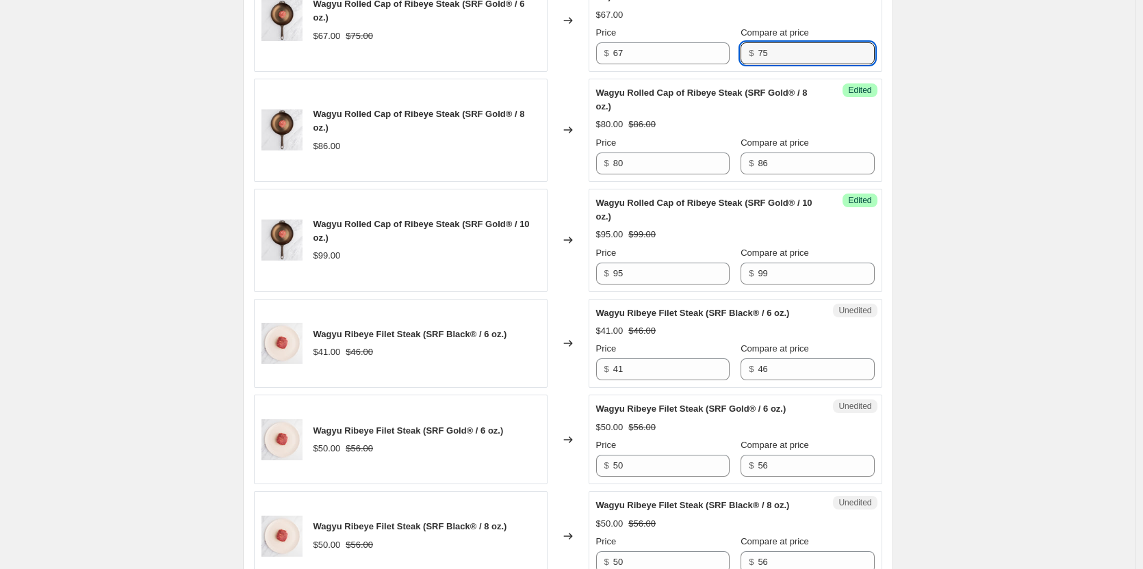
type input "75"
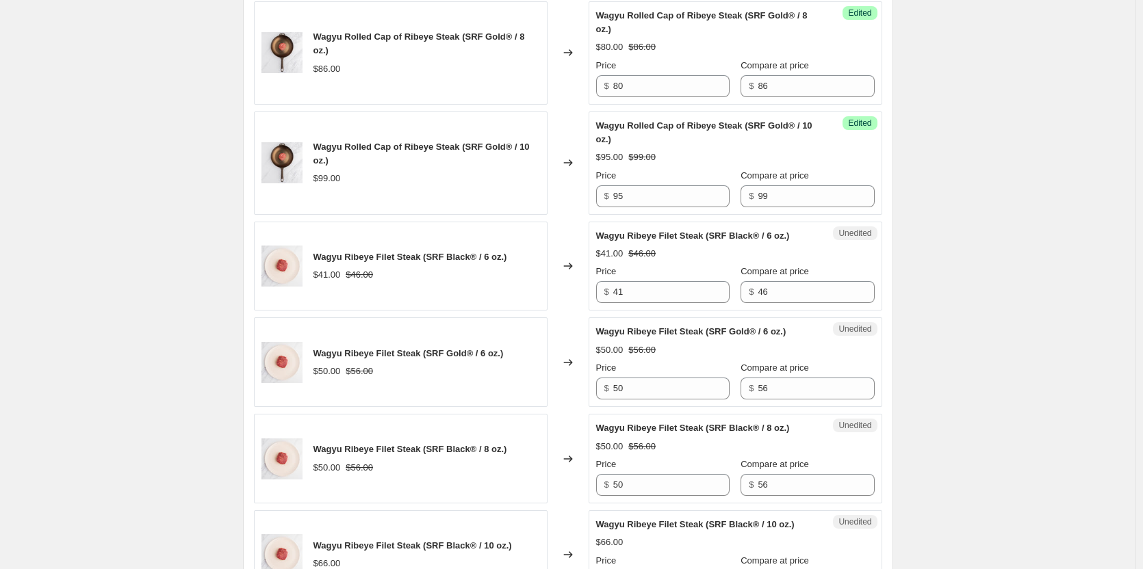
scroll to position [1760, 0]
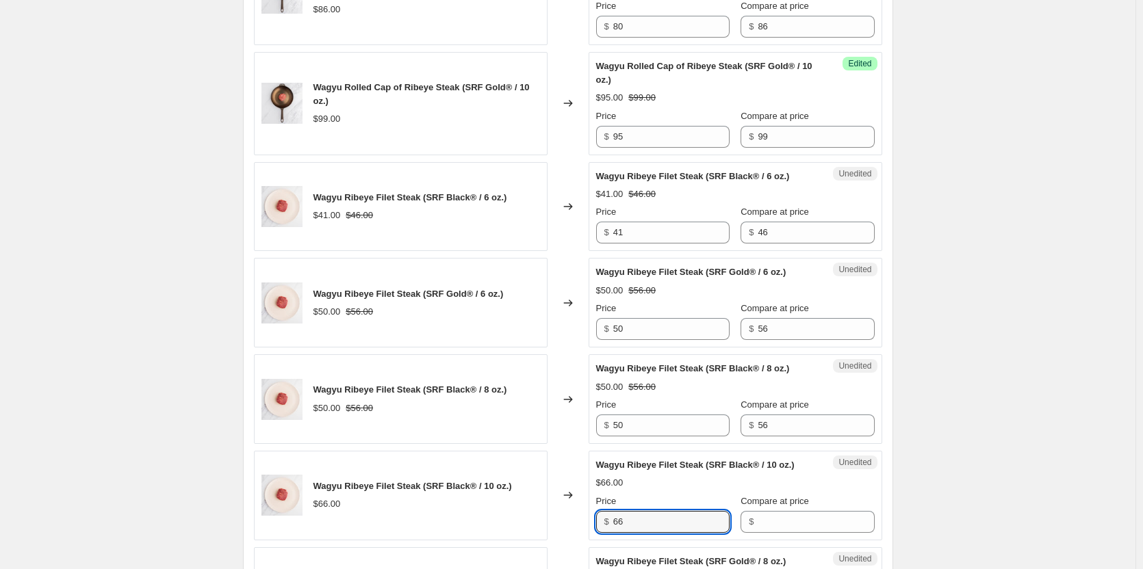
drag, startPoint x: 690, startPoint y: 526, endPoint x: 592, endPoint y: 530, distance: 97.9
click at [592, 530] on div "Unedited Wagyu Ribeye Filet Steak (SRF Black® / 10 oz.) $66.00 Price $ 66 Compa…" at bounding box center [736, 496] width 294 height 90
type input "56"
click at [811, 521] on input "Compare at price" at bounding box center [816, 522] width 116 height 22
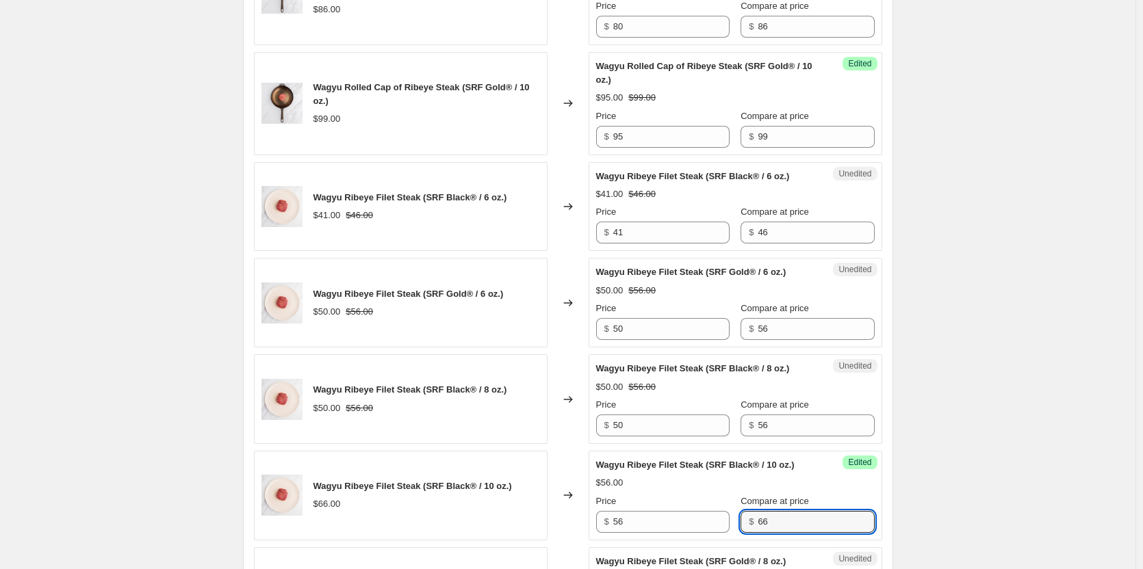
type input "66"
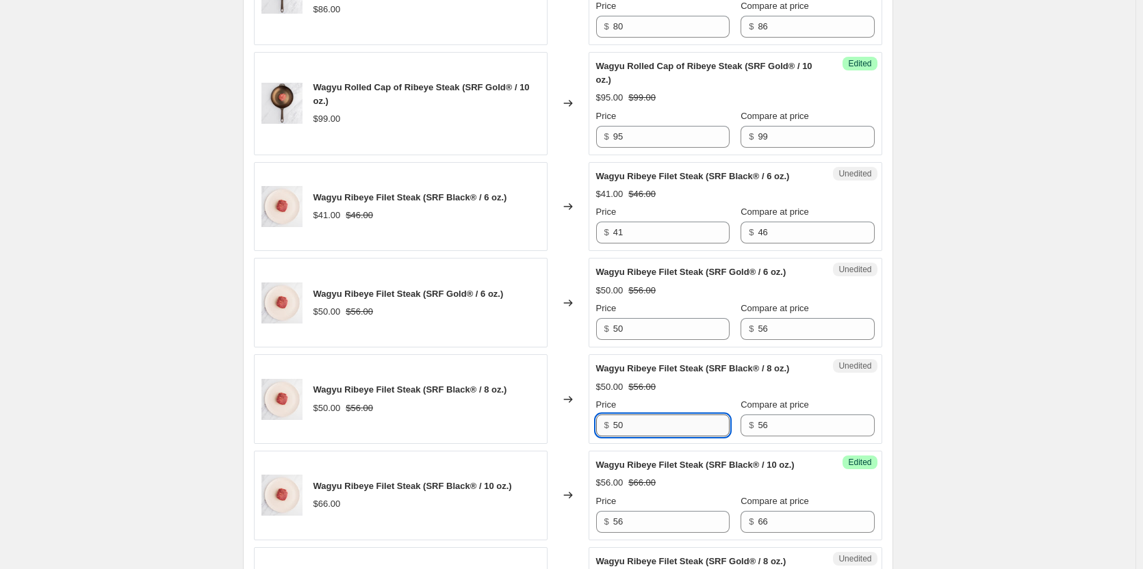
click at [641, 430] on input "50" at bounding box center [671, 426] width 116 height 22
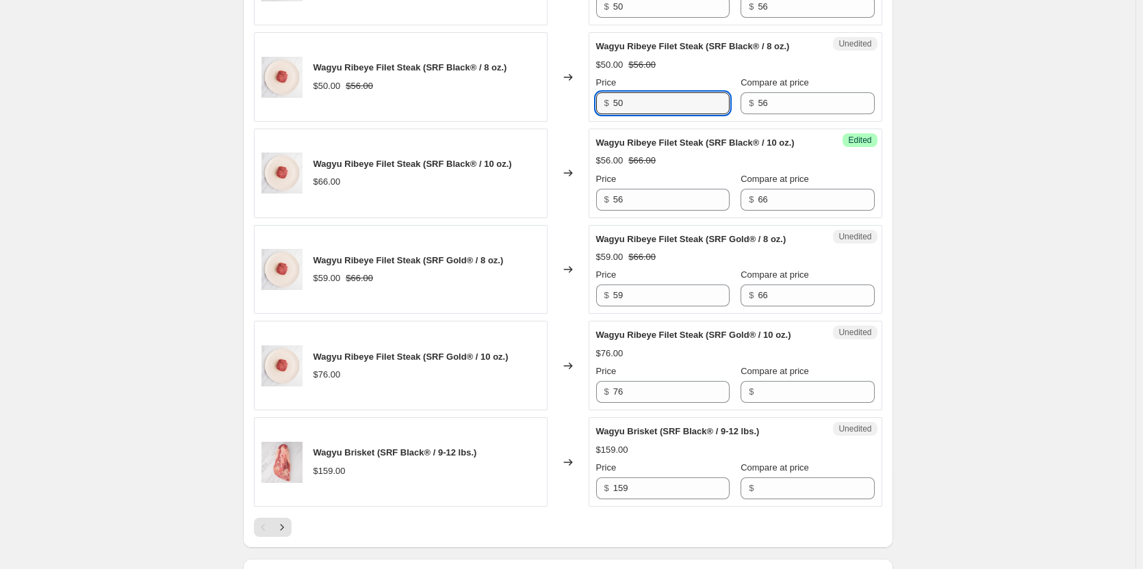
scroll to position [2102, 0]
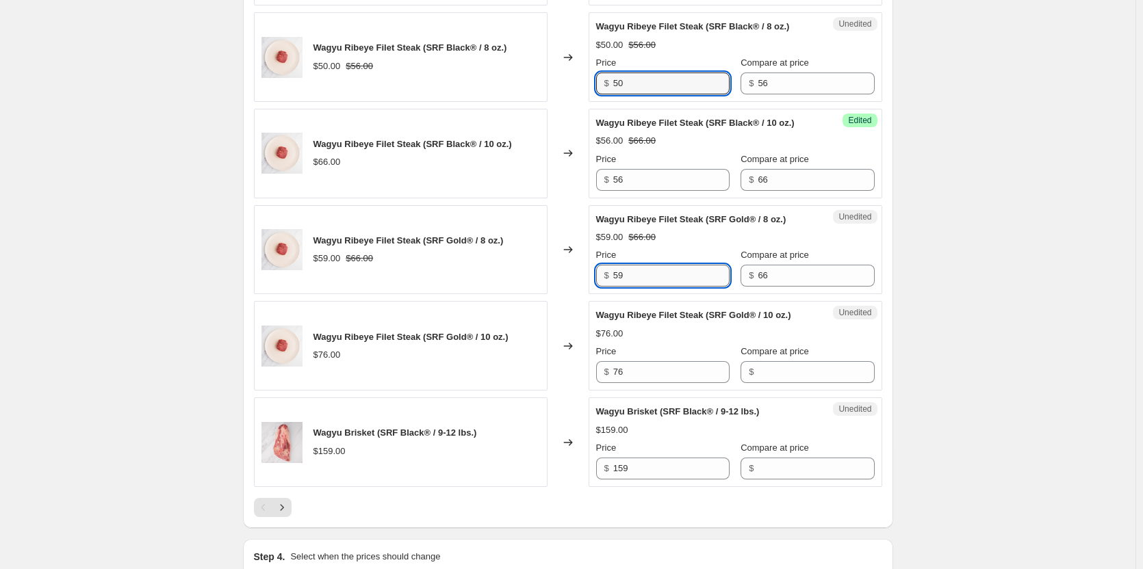
click at [643, 275] on input "59" at bounding box center [671, 276] width 116 height 22
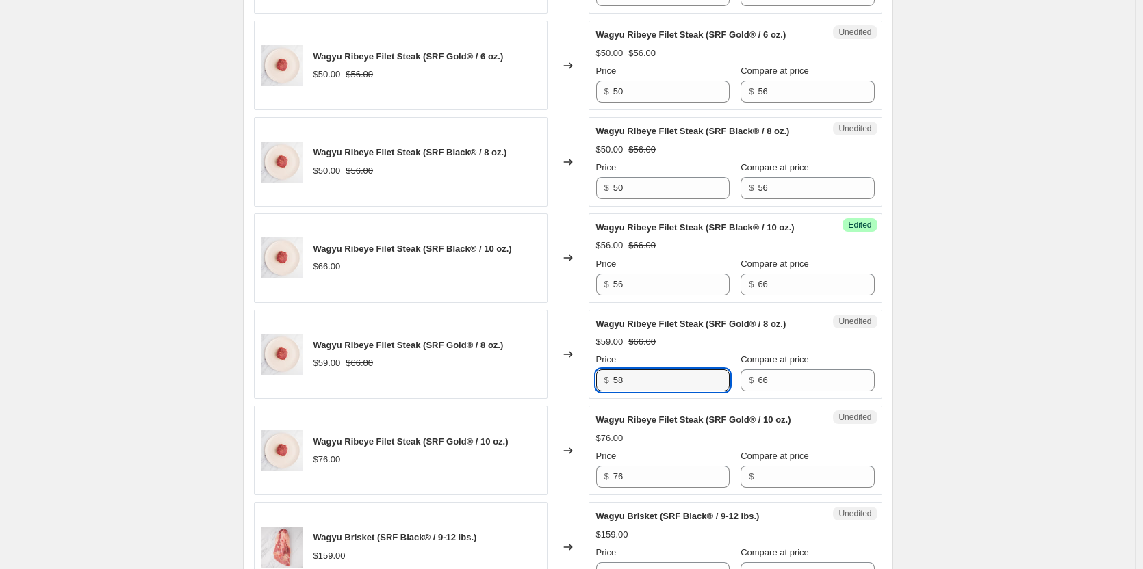
scroll to position [1965, 0]
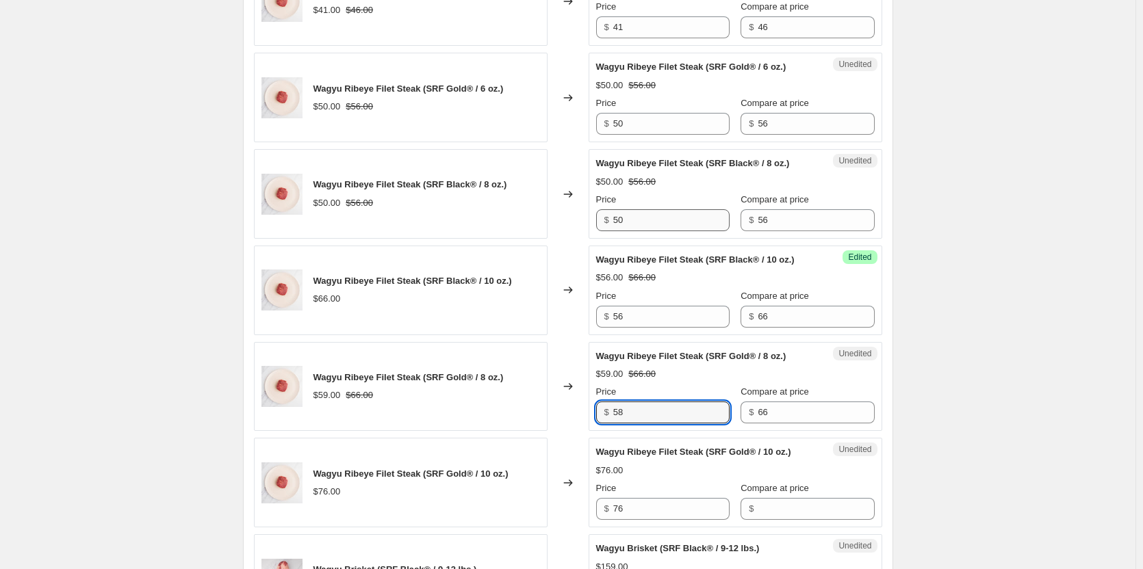
type input "58"
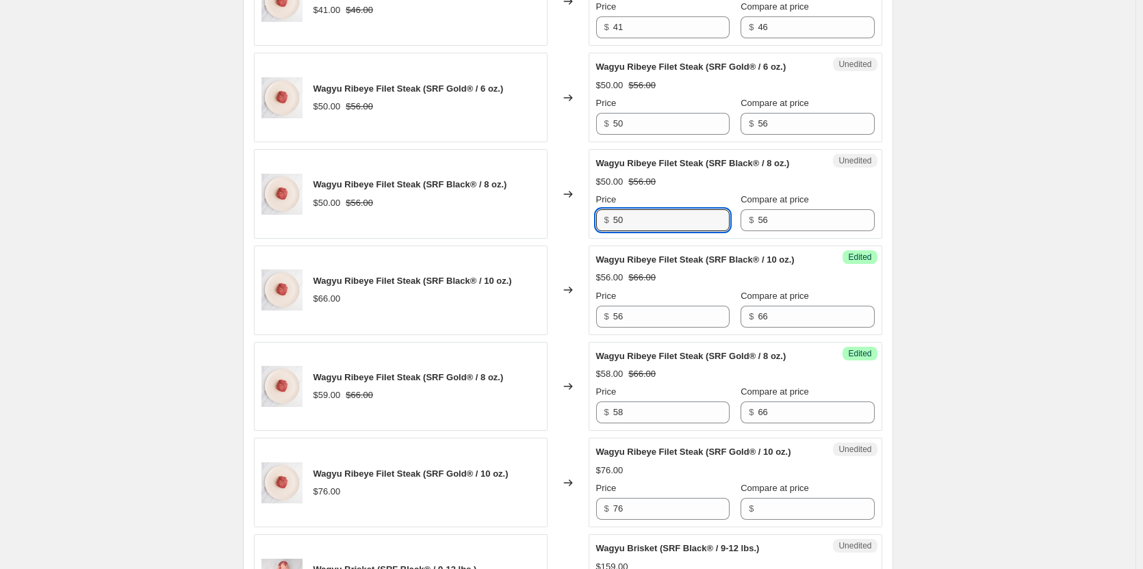
drag, startPoint x: 647, startPoint y: 210, endPoint x: 550, endPoint y: 215, distance: 96.6
click at [556, 214] on div "Wagyu Ribeye Filet Steak (SRF Black® / 8 oz.) $50.00 $56.00 Changed to Unedited…" at bounding box center [568, 194] width 628 height 90
type input "56"
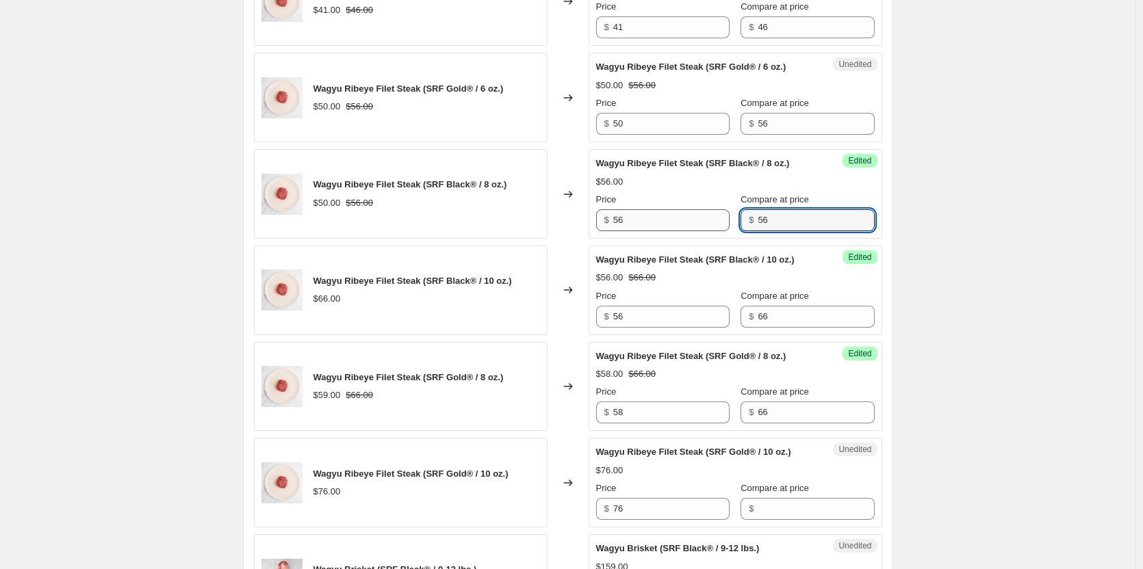
drag, startPoint x: 766, startPoint y: 223, endPoint x: 701, endPoint y: 224, distance: 64.3
click at [721, 224] on div "Price $ 56 Compare at price $ 56" at bounding box center [735, 212] width 279 height 38
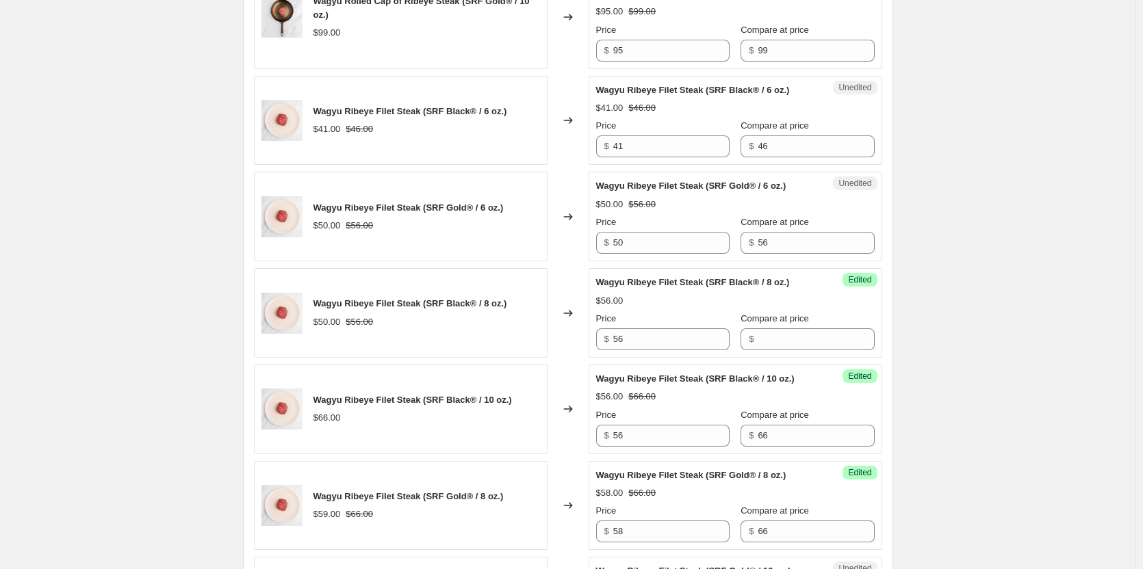
scroll to position [1829, 0]
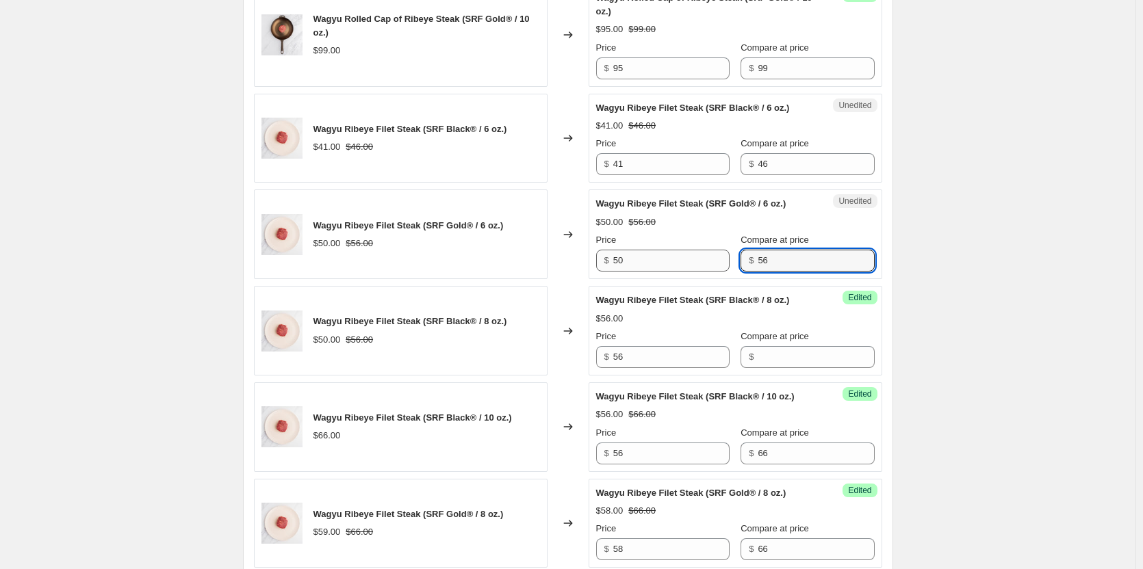
drag, startPoint x: 777, startPoint y: 256, endPoint x: 683, endPoint y: 258, distance: 93.8
click at [688, 258] on div "Price $ 50 Compare at price $ 56" at bounding box center [735, 252] width 279 height 38
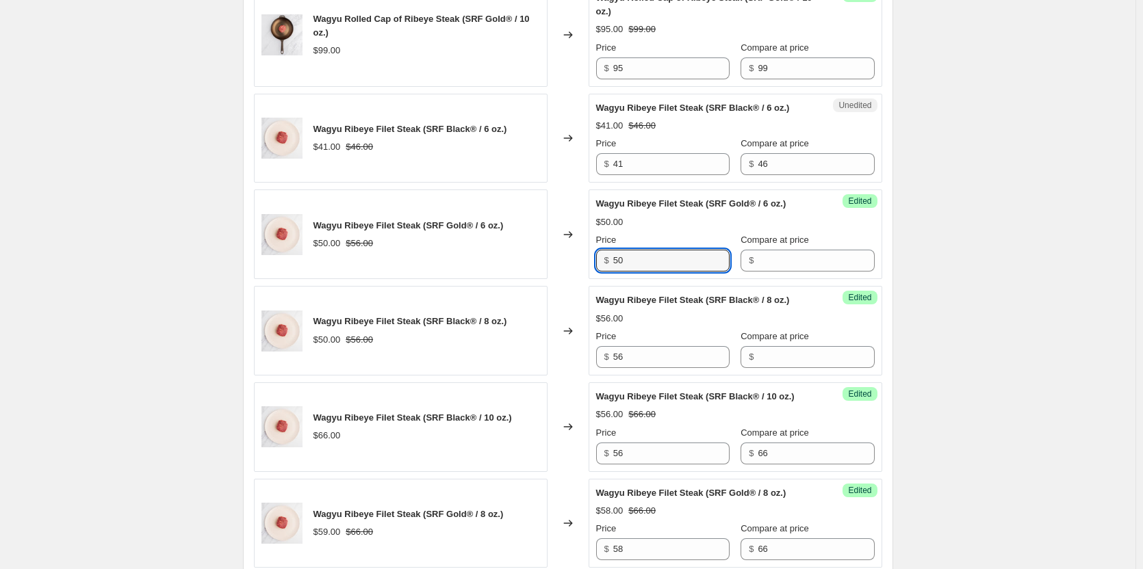
drag, startPoint x: 672, startPoint y: 262, endPoint x: 505, endPoint y: 262, distance: 167.0
click at [506, 262] on div "Wagyu Ribeye Filet Steak (SRF Gold® / 6 oz.) $50.00 $56.00 Changed to Success E…" at bounding box center [568, 235] width 628 height 90
type input "56"
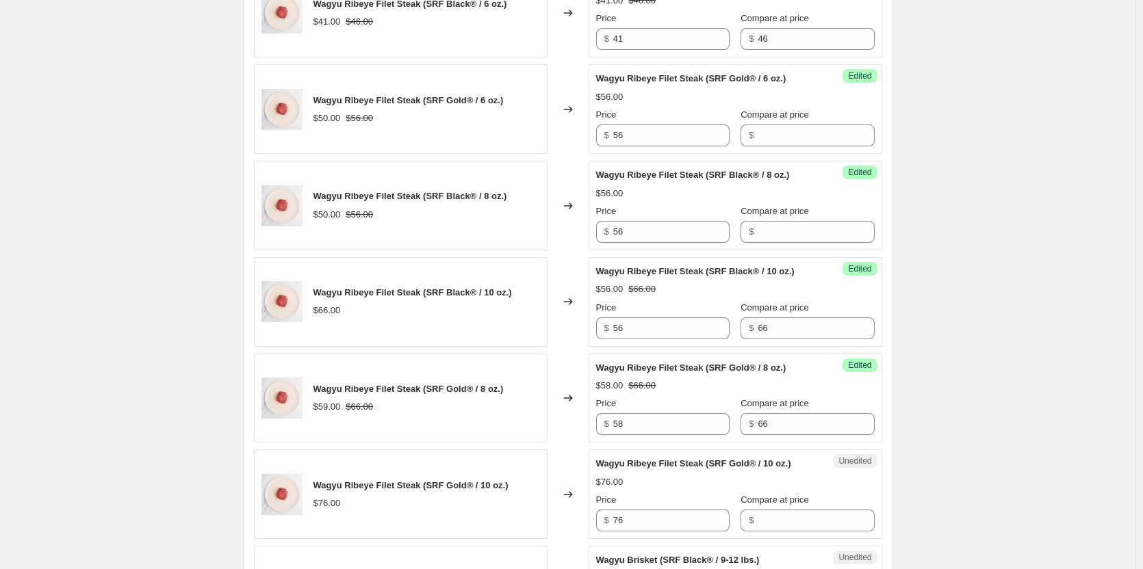
scroll to position [1931, 0]
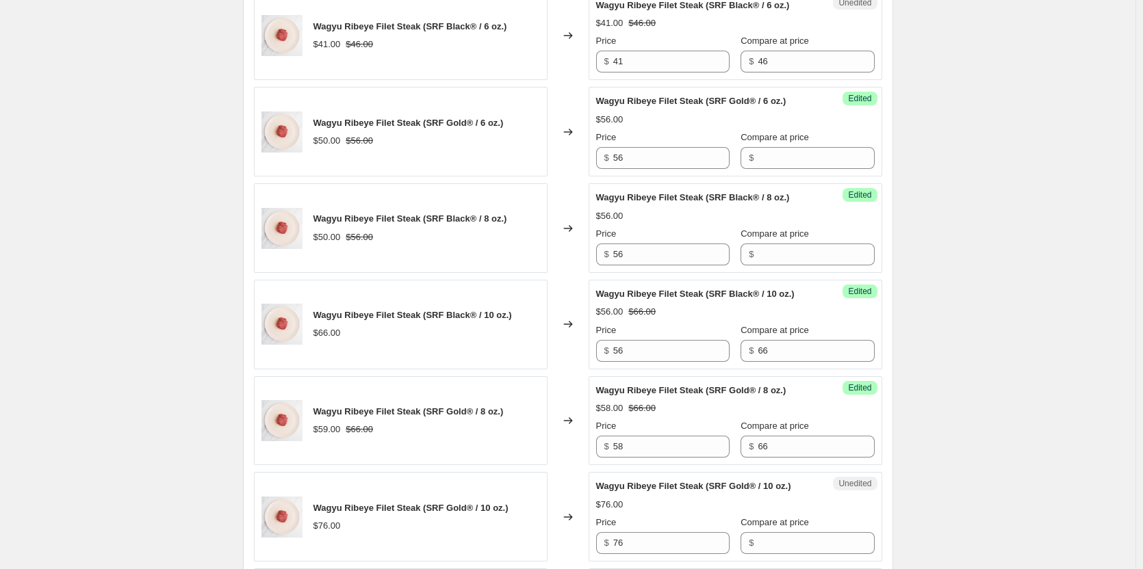
click at [646, 227] on div "Price" at bounding box center [662, 234] width 133 height 14
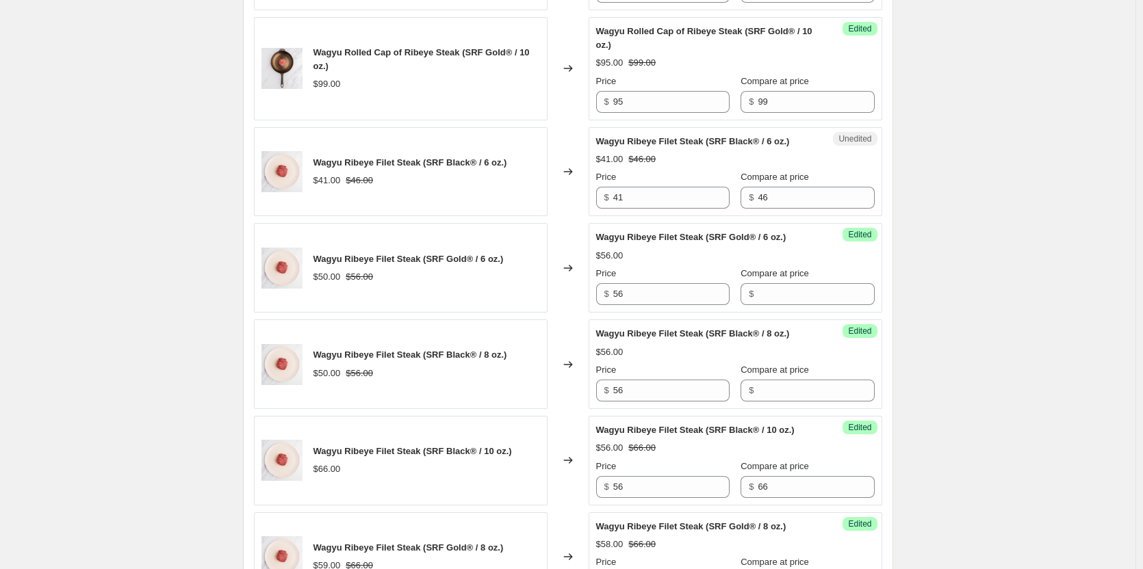
scroll to position [1794, 0]
drag, startPoint x: 619, startPoint y: 201, endPoint x: 554, endPoint y: 199, distance: 65.0
click at [560, 201] on div "Wagyu Ribeye Filet Steak (SRF Black® / 6 oz.) $41.00 $46.00 Changed to Unedited…" at bounding box center [568, 173] width 628 height 90
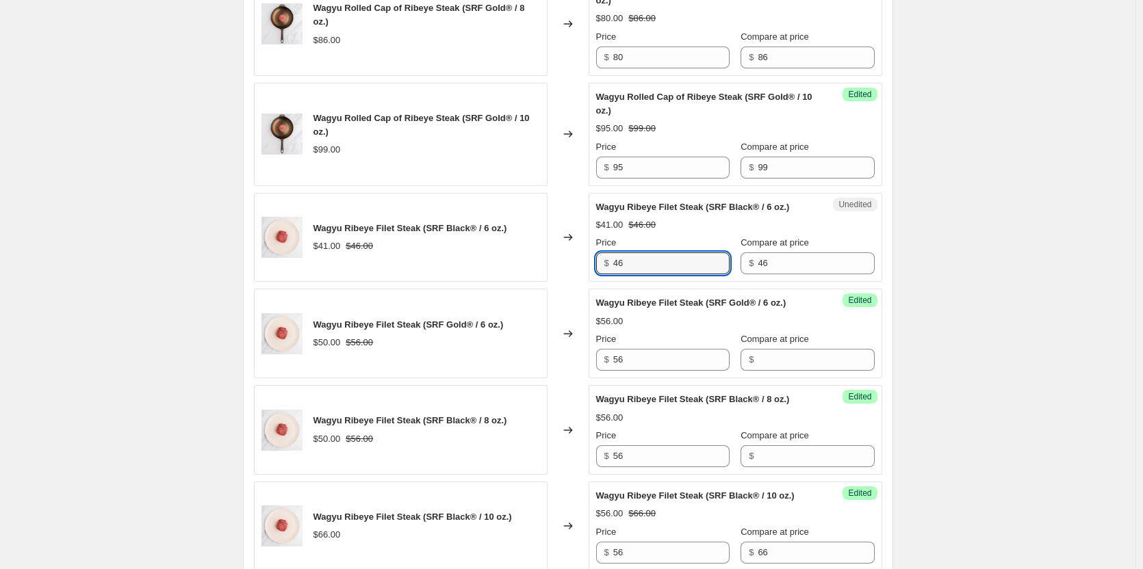
scroll to position [1726, 0]
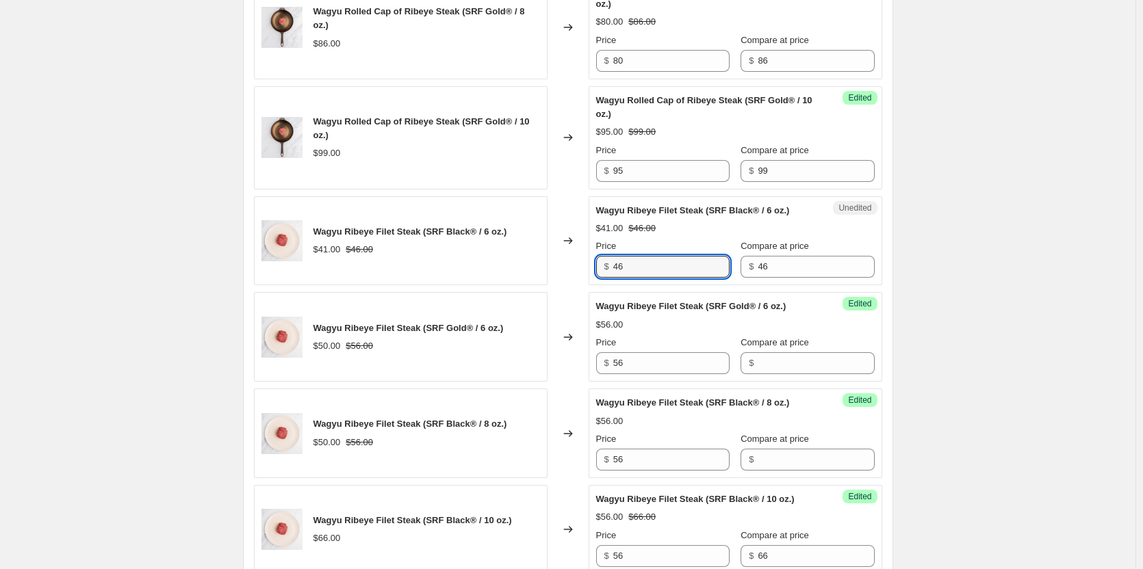
type input "46"
click at [860, 276] on div "Unedited Wagyu Ribeye Filet Steak (SRF Black® / 6 oz.) $41.00 $46.00 Price $ 46…" at bounding box center [736, 241] width 294 height 90
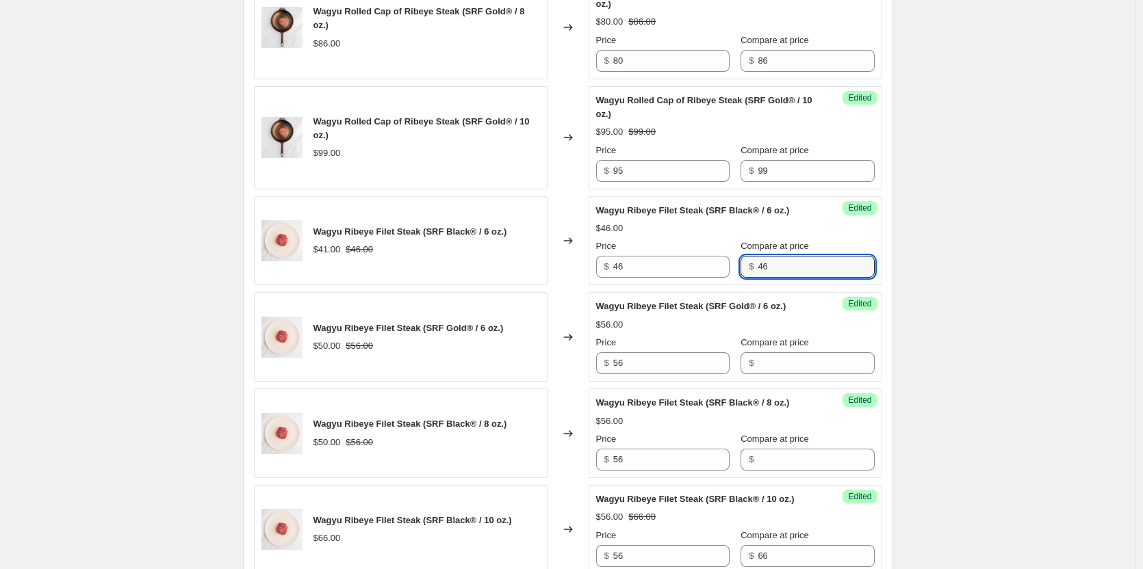
drag, startPoint x: 758, startPoint y: 277, endPoint x: 690, endPoint y: 289, distance: 69.4
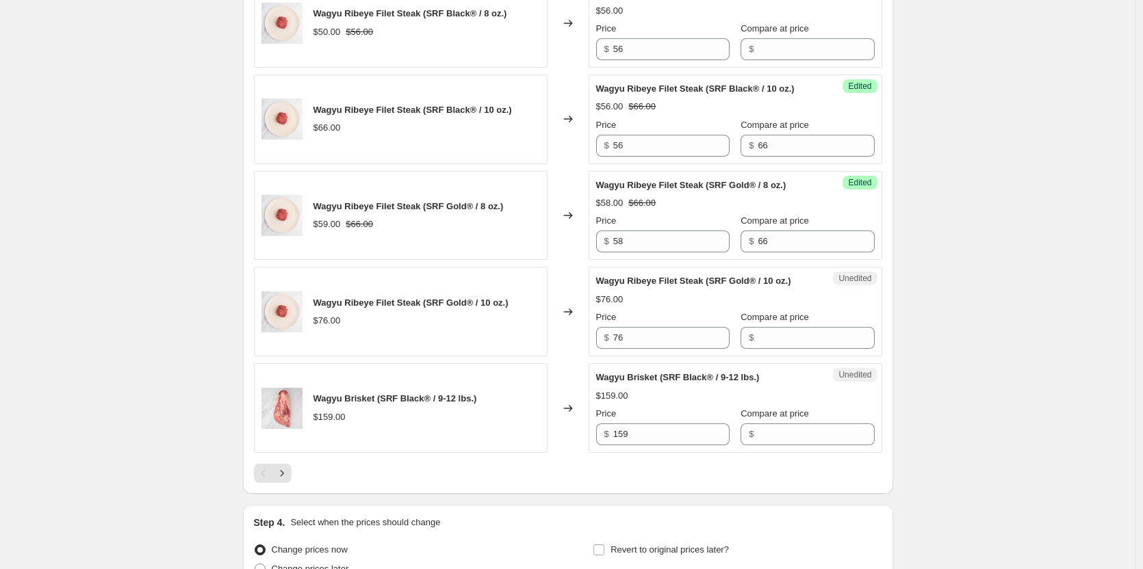
scroll to position [2205, 0]
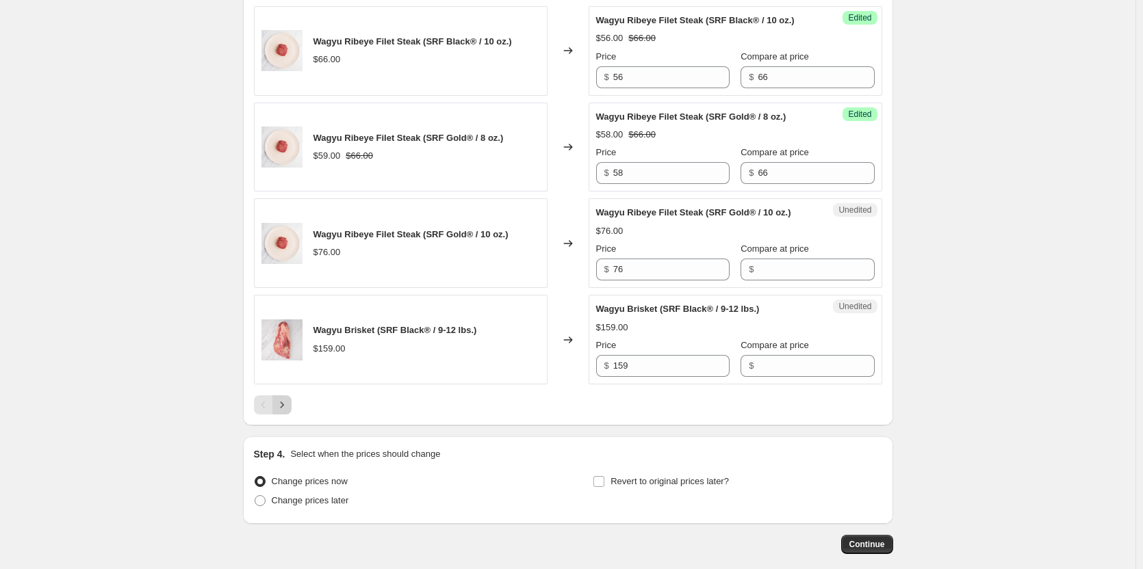
click at [285, 404] on icon "Next" at bounding box center [282, 405] width 14 height 14
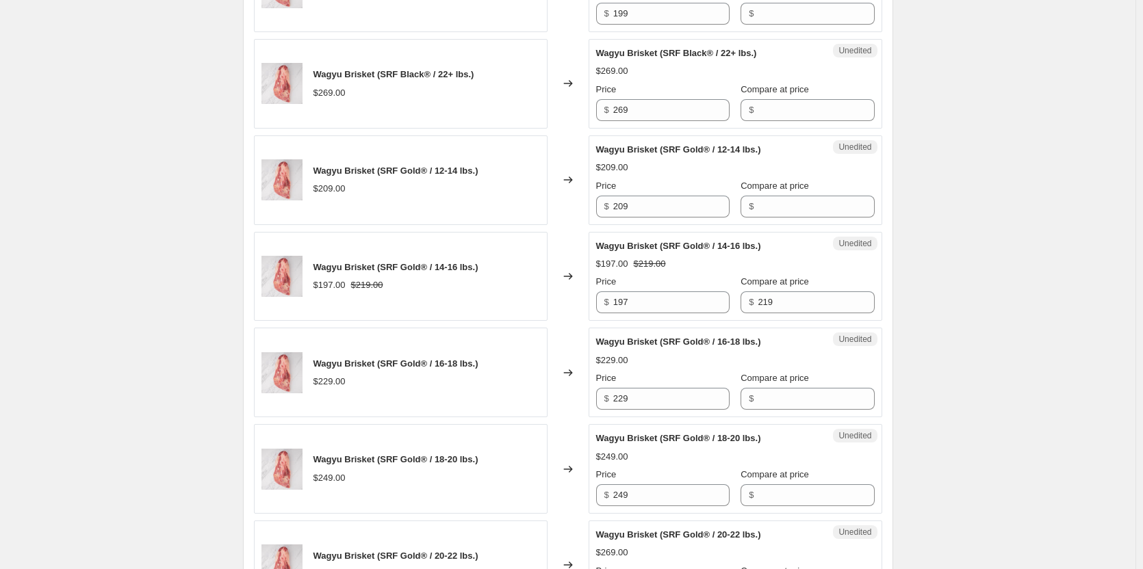
scroll to position [1178, 0]
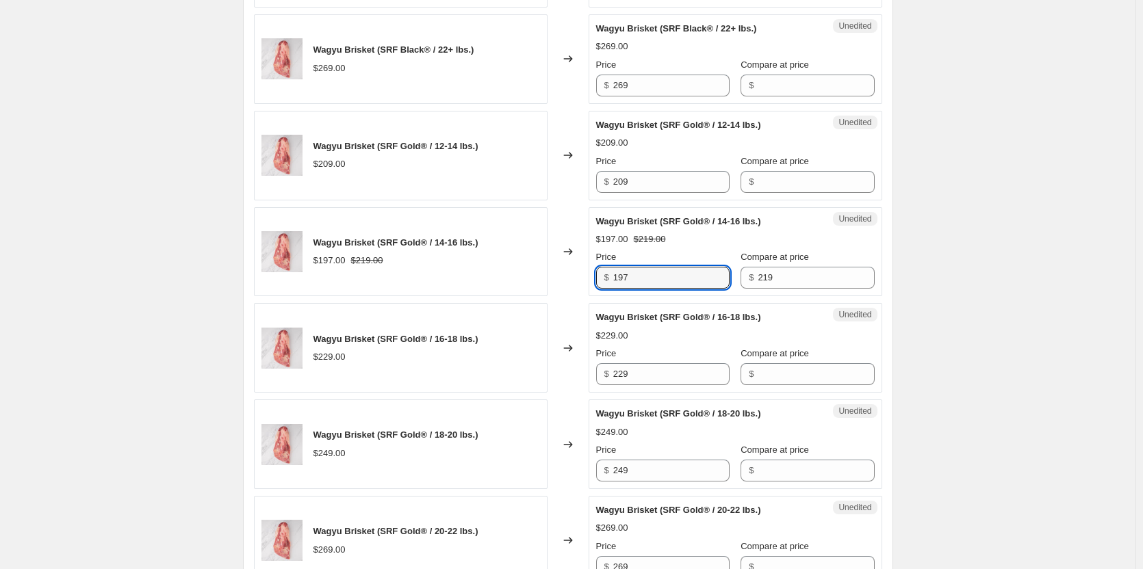
drag, startPoint x: 636, startPoint y: 284, endPoint x: 557, endPoint y: 286, distance: 79.4
click at [559, 286] on div "Wagyu Brisket (SRF Gold® / 14-16 lbs.) $197.00 $219.00 Changed to Unedited Wagy…" at bounding box center [568, 252] width 628 height 90
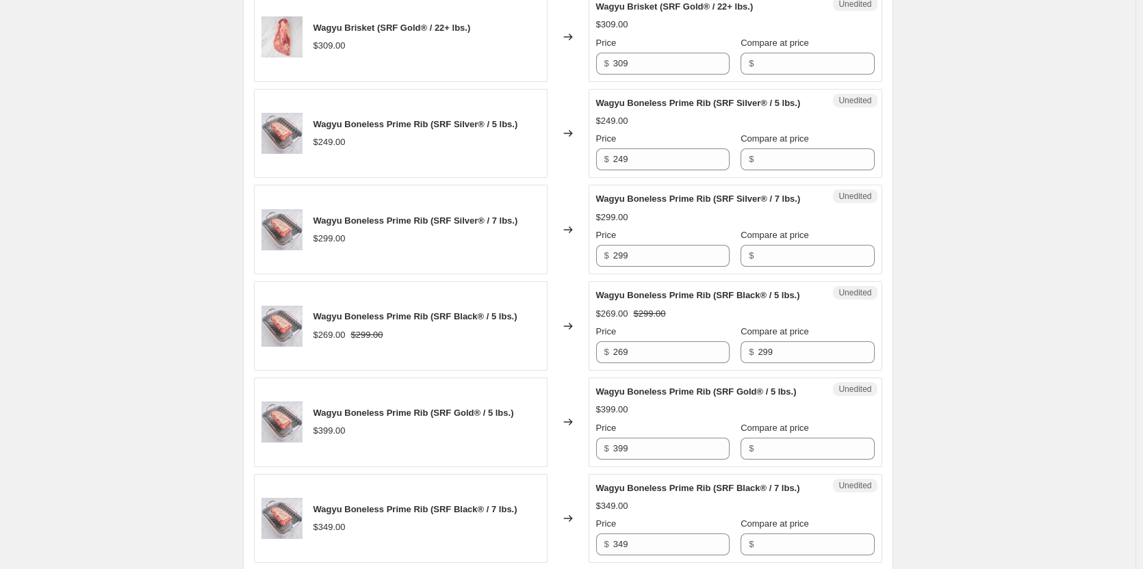
scroll to position [1794, 0]
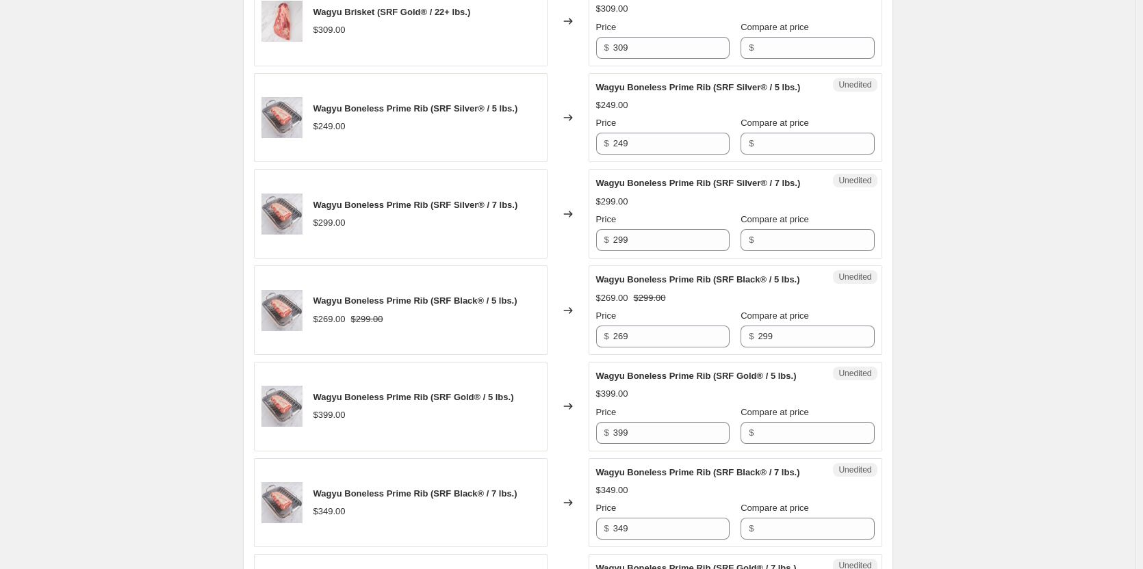
type input "205"
drag, startPoint x: 661, startPoint y: 378, endPoint x: 619, endPoint y: 380, distance: 41.8
click at [619, 348] on input "269" at bounding box center [671, 337] width 116 height 22
type input "250"
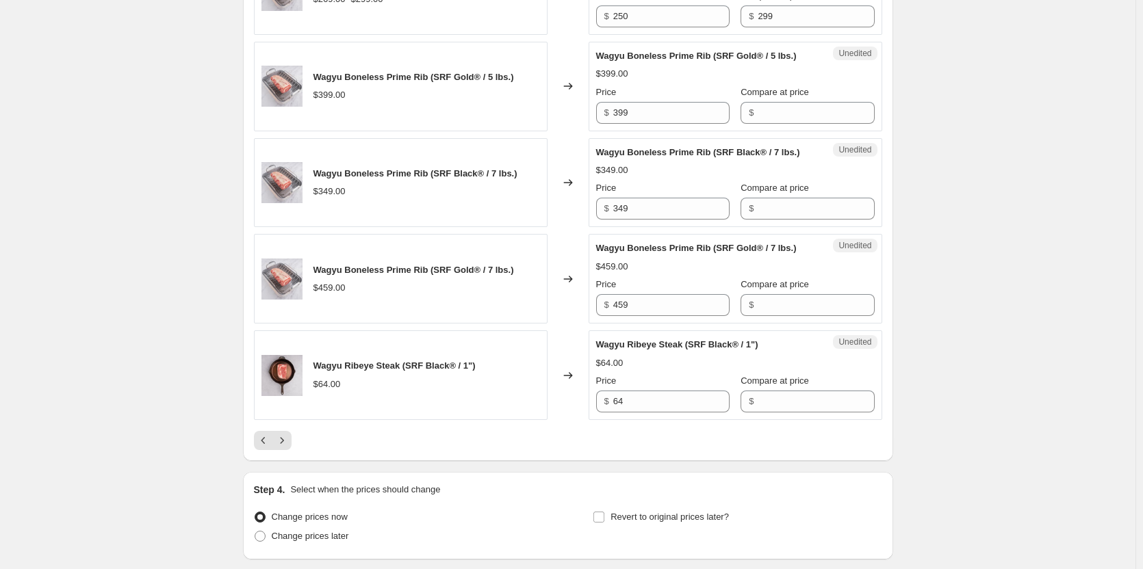
scroll to position [2137, 0]
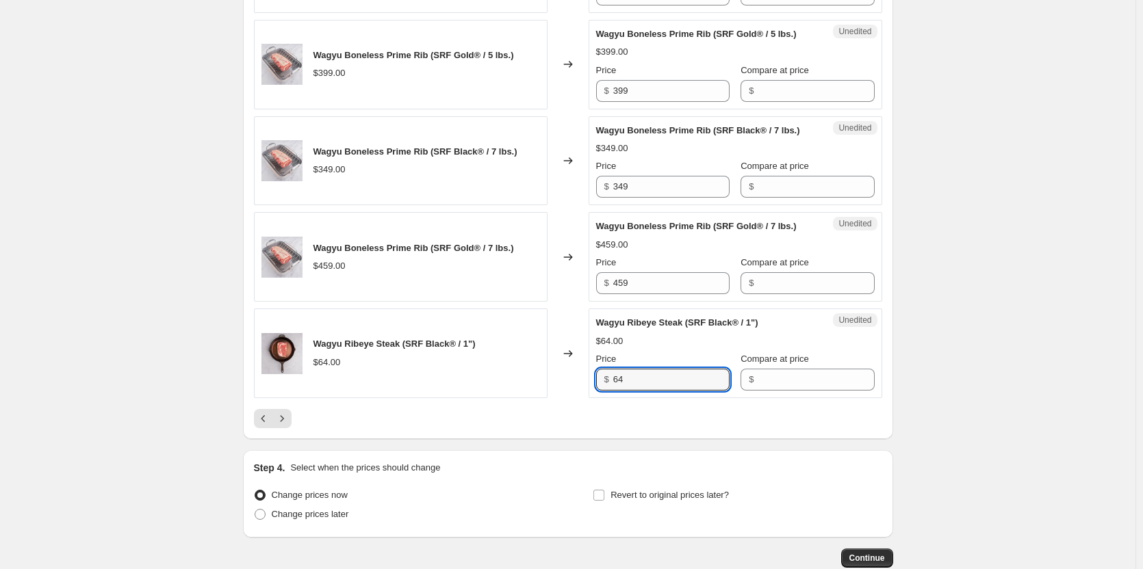
drag, startPoint x: 597, startPoint y: 429, endPoint x: 534, endPoint y: 417, distance: 64.0
click at [558, 398] on div "Wagyu Ribeye Steak (SRF Black® / 1") $64.00 Changed to Unedited Wagyu Ribeye St…" at bounding box center [568, 354] width 628 height 90
type input "56"
click at [783, 391] on input "Compare at price" at bounding box center [816, 380] width 116 height 22
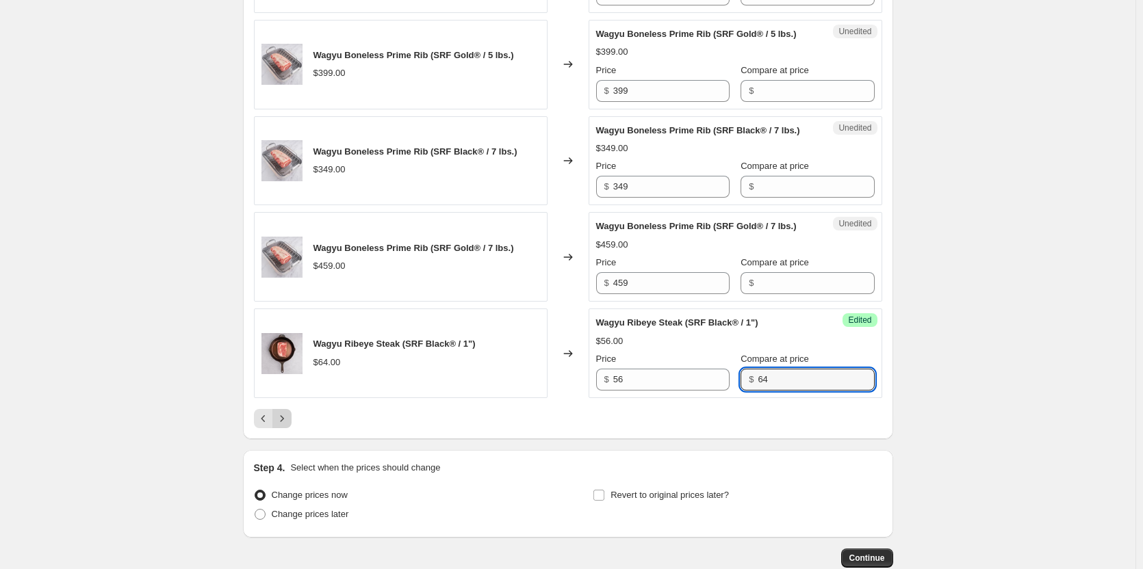
type input "64"
click at [282, 426] on icon "Next" at bounding box center [282, 419] width 14 height 14
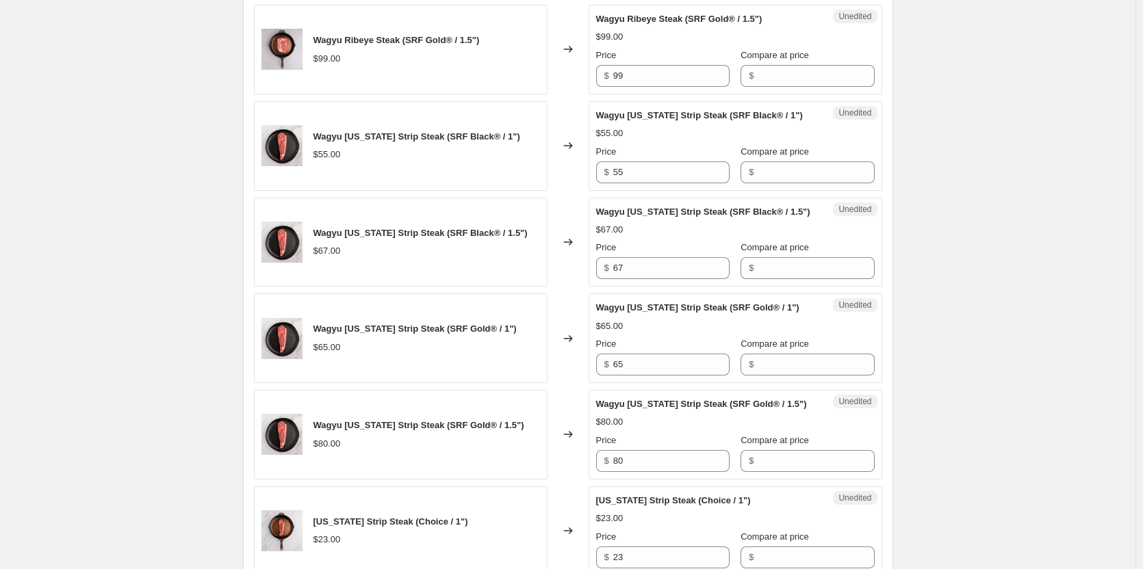
scroll to position [836, 0]
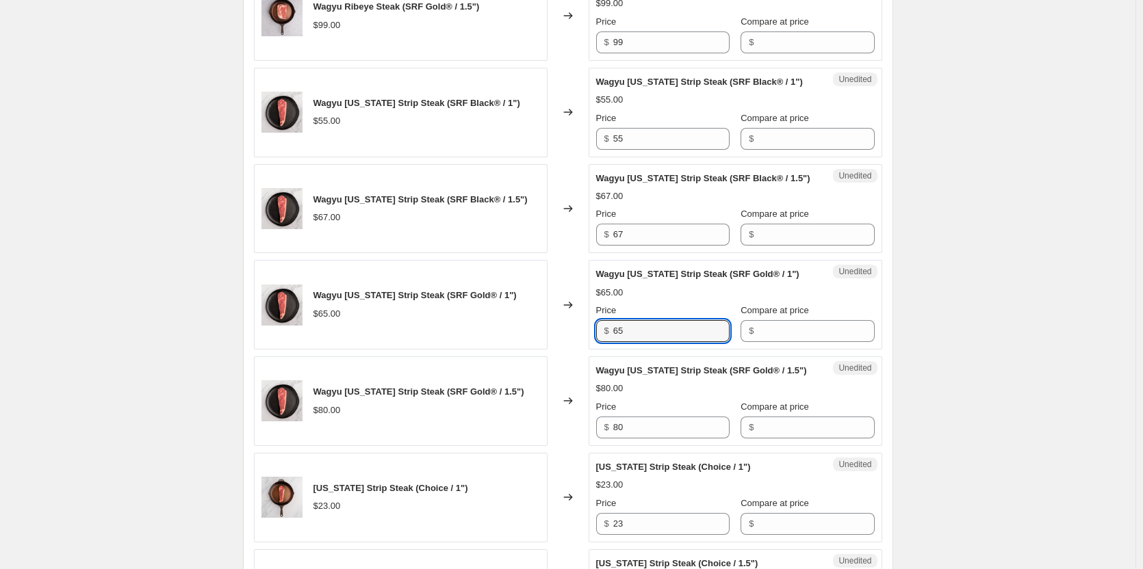
drag, startPoint x: 674, startPoint y: 340, endPoint x: 543, endPoint y: 341, distance: 131.4
click at [547, 345] on div "Wagyu [US_STATE] Strip Steak (SRF Gold® / 1") $65.00 Changed to Unedited Wagyu …" at bounding box center [568, 305] width 628 height 90
type input "59"
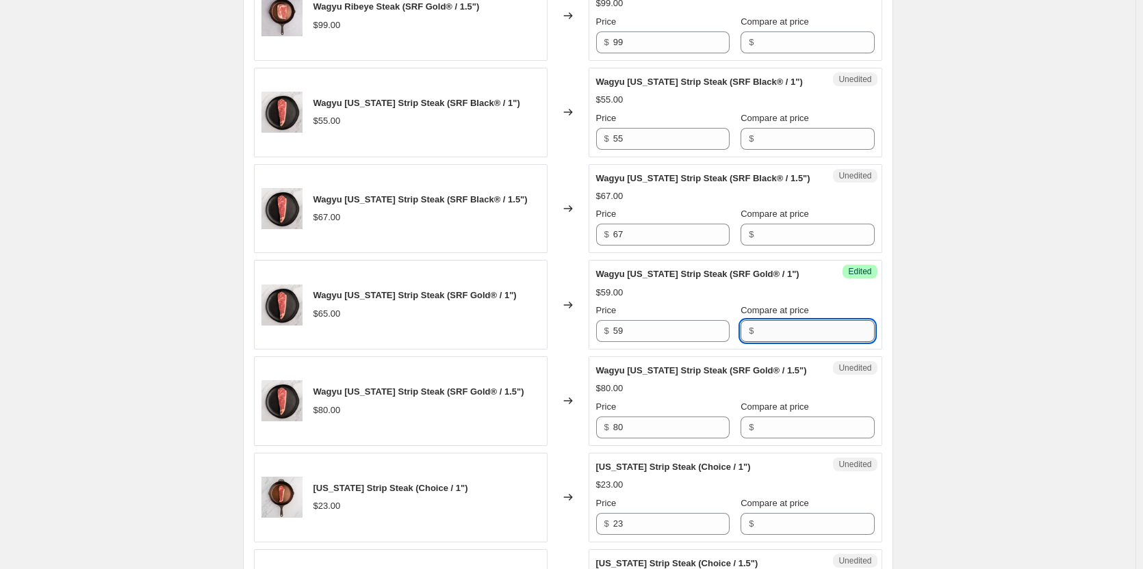
click at [805, 342] on input "Compare at price" at bounding box center [816, 331] width 116 height 22
type input "65"
click at [71, 418] on div "Create new price [MEDICAL_DATA]. This page is ready Create new price [MEDICAL_D…" at bounding box center [567, 558] width 1135 height 2788
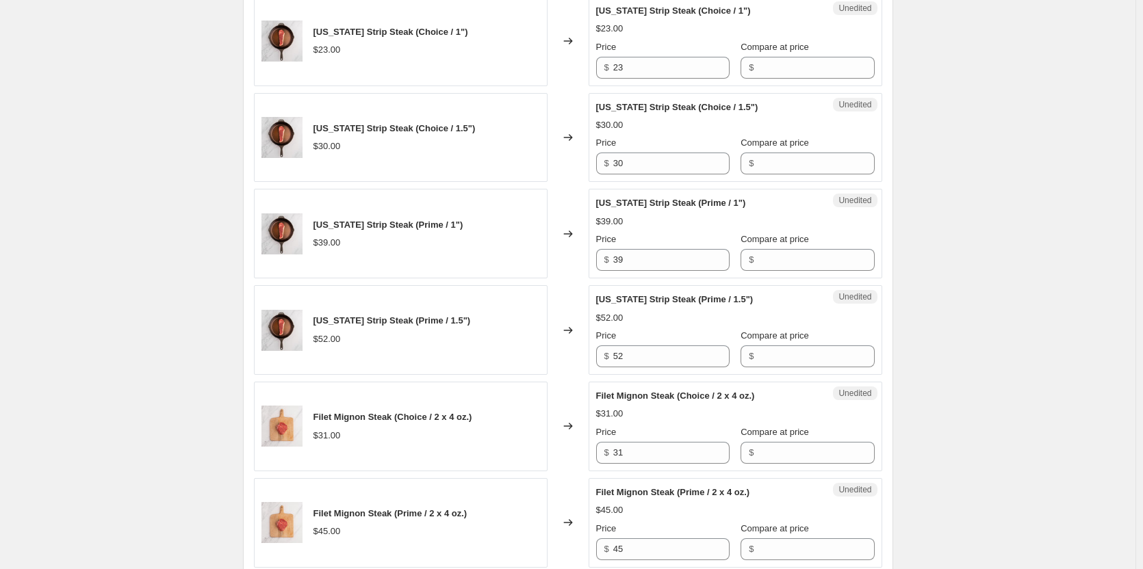
scroll to position [1315, 0]
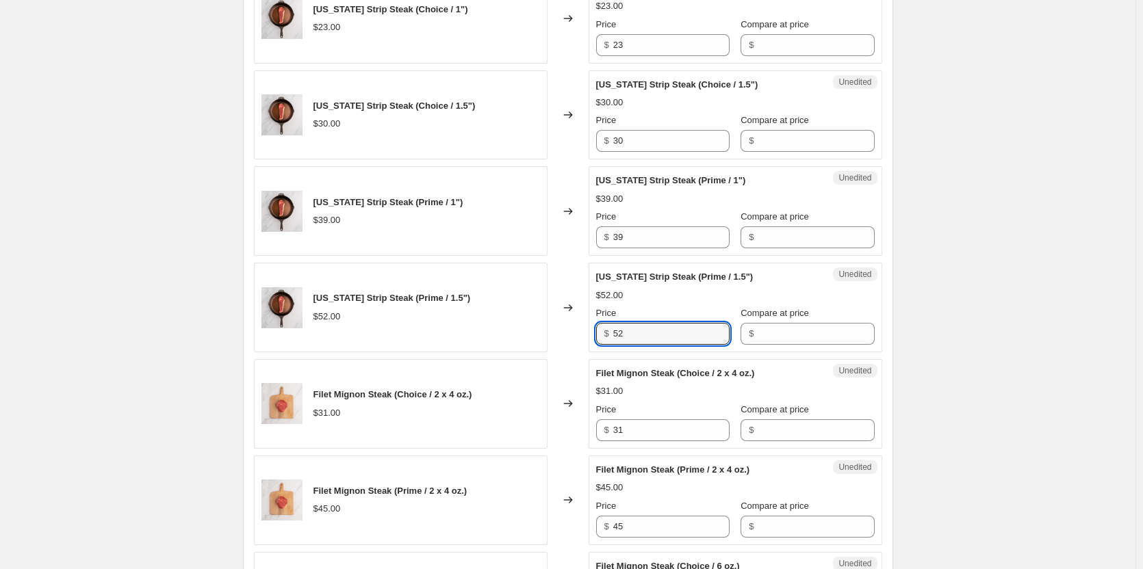
drag, startPoint x: 660, startPoint y: 360, endPoint x: 580, endPoint y: 361, distance: 79.4
click at [590, 352] on div "[US_STATE] Strip Steak (Prime / 1.5") $52.00 Changed to Unedited [US_STATE] Str…" at bounding box center [568, 308] width 628 height 90
type input "48"
click at [792, 345] on input "Compare at price" at bounding box center [816, 334] width 116 height 22
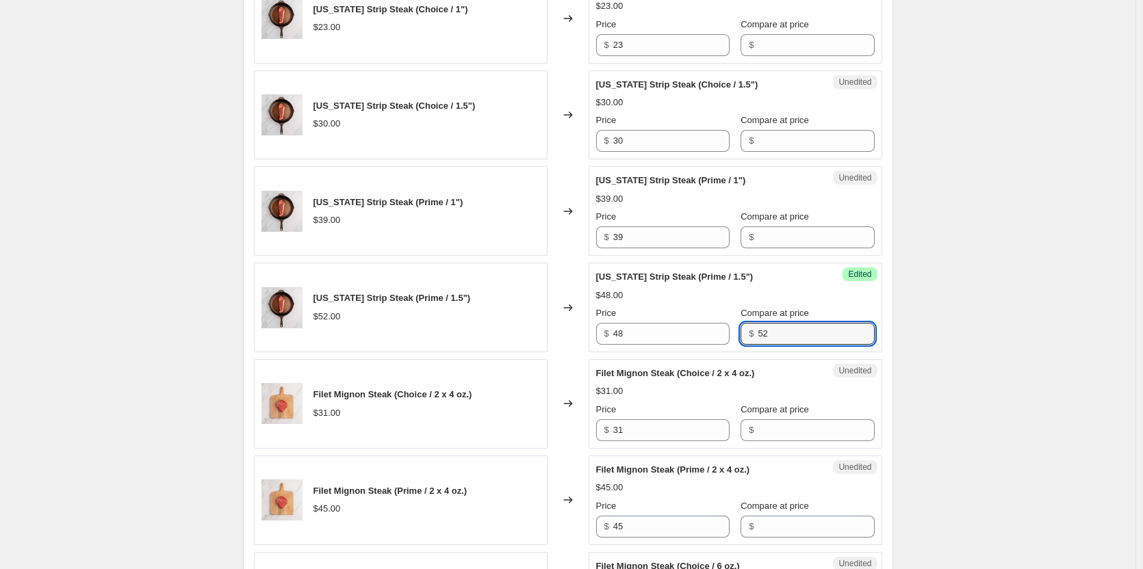
type input "52"
click at [198, 313] on div "Create new price [MEDICAL_DATA]. This page is ready Create new price [MEDICAL_D…" at bounding box center [567, 79] width 1135 height 2788
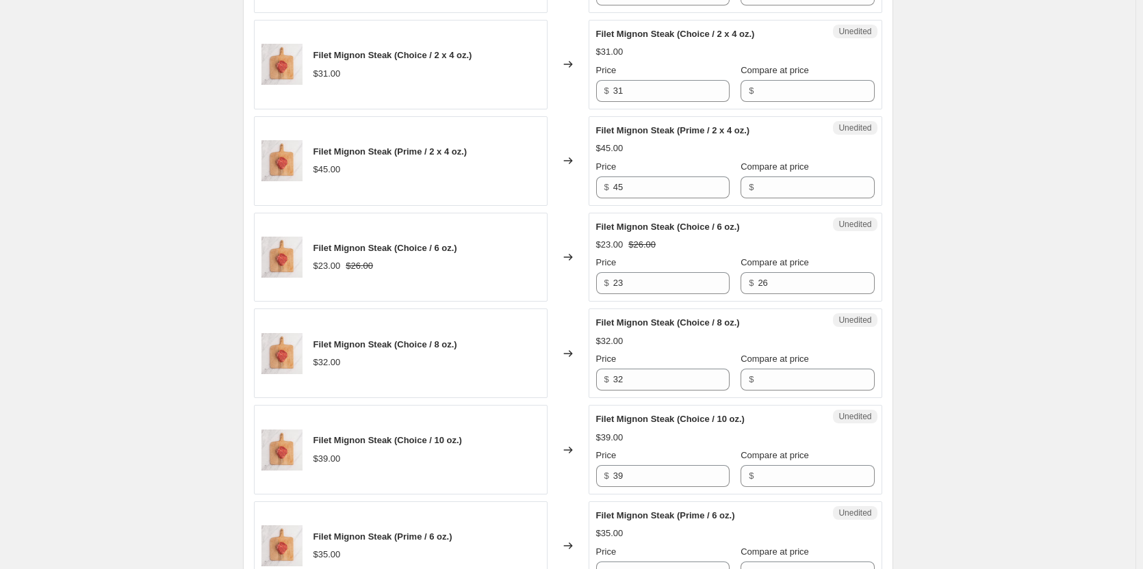
scroll to position [1657, 0]
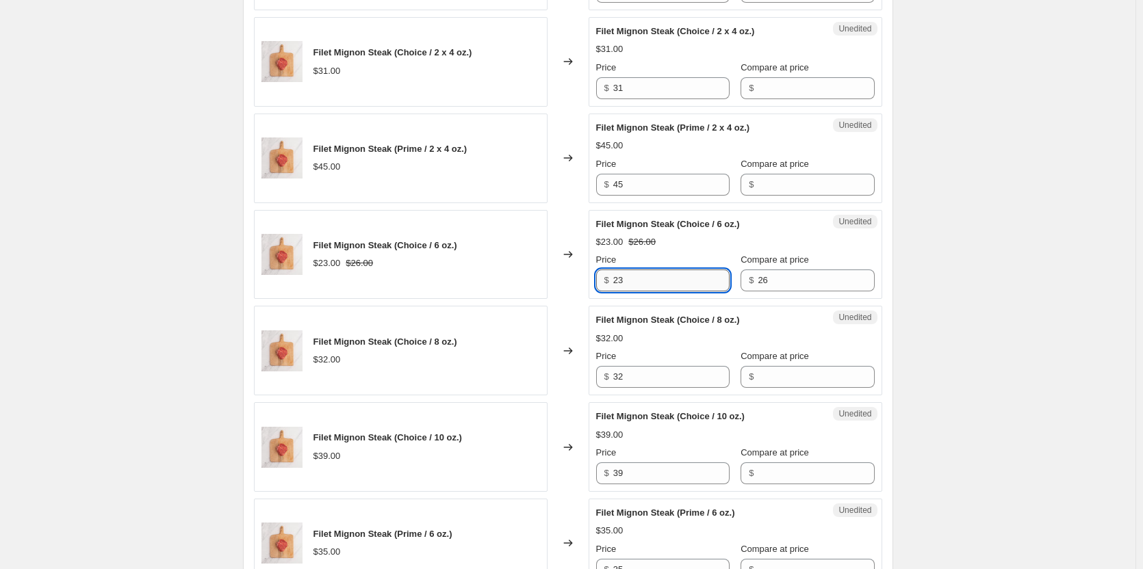
click at [647, 292] on input "23" at bounding box center [671, 281] width 116 height 22
type input "22"
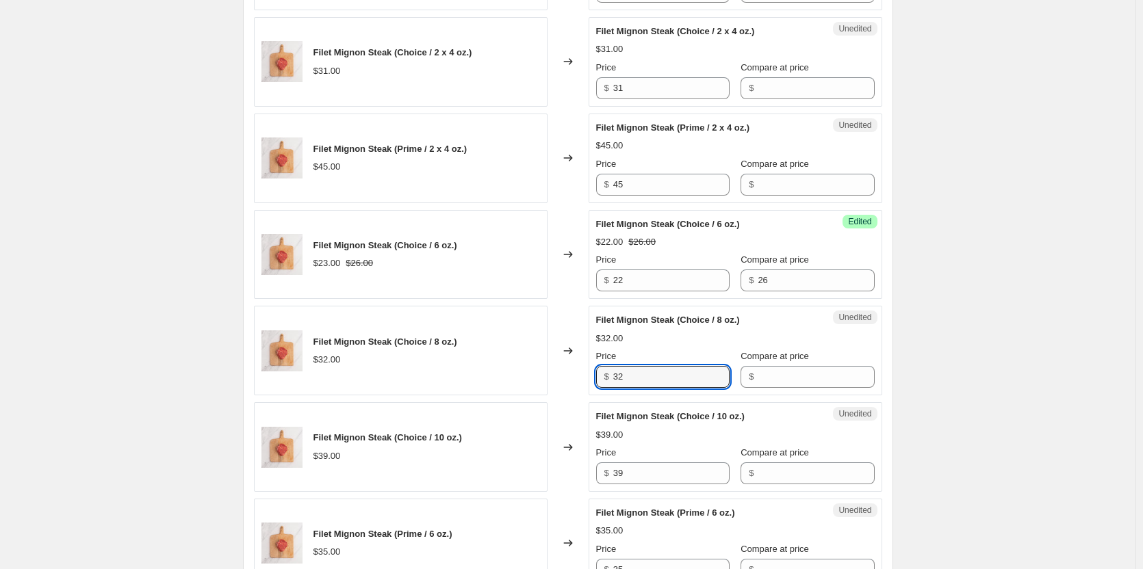
drag, startPoint x: 683, startPoint y: 403, endPoint x: 522, endPoint y: 408, distance: 160.9
click at [522, 396] on div "Filet Mignon Steak (Choice / 8 oz.) $32.00 Changed to Unedited Filet Mignon Ste…" at bounding box center [568, 351] width 628 height 90
type input "28"
click at [805, 396] on div "Success Edited Filet Mignon Steak (Choice / 8 oz.) $28.00 Price $ 28 Compare at…" at bounding box center [736, 351] width 294 height 90
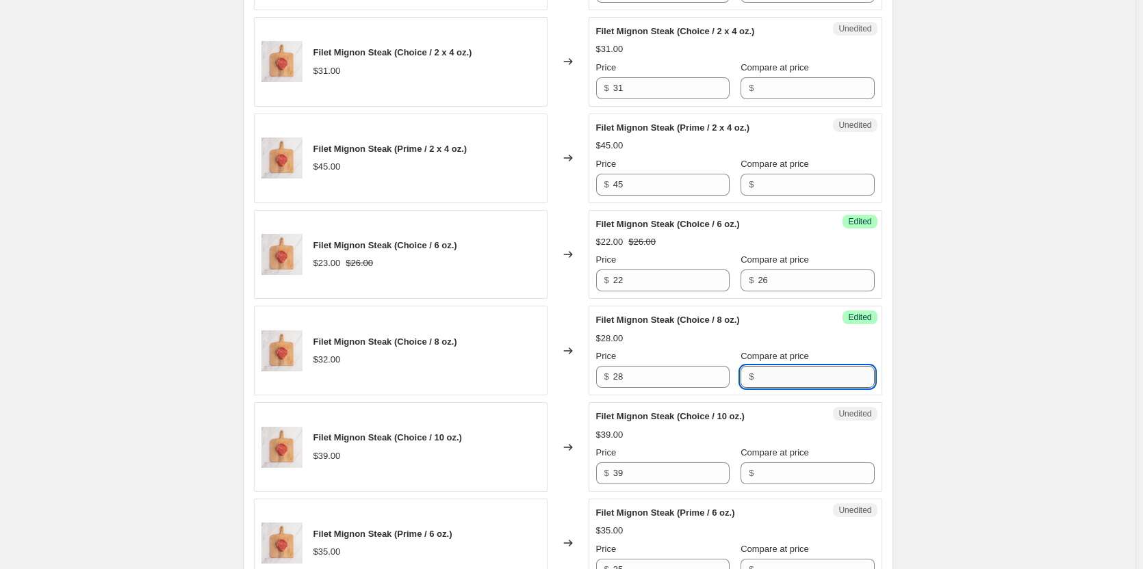
click at [800, 388] on input "Compare at price" at bounding box center [816, 377] width 116 height 22
type input "32"
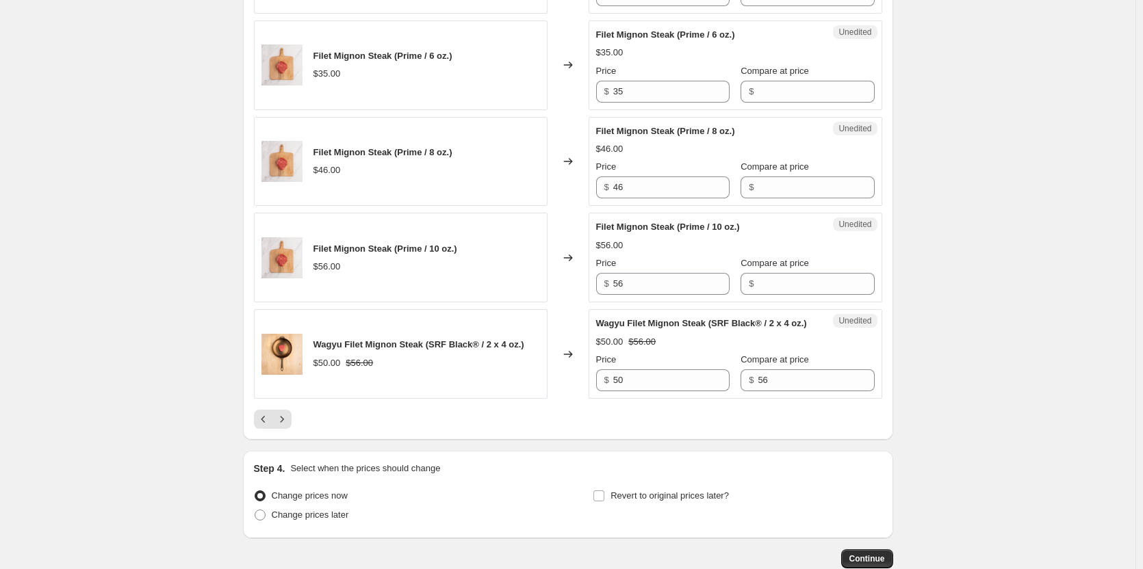
scroll to position [2137, 0]
click at [666, 391] on input "50" at bounding box center [671, 380] width 116 height 22
type input "5"
type input "46"
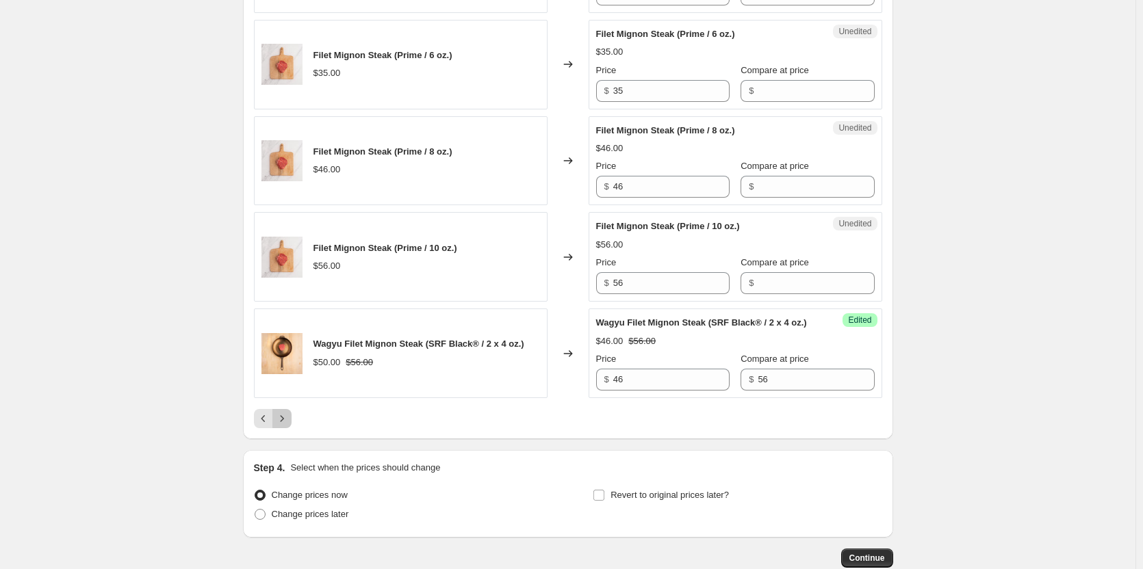
click at [284, 426] on icon "Next" at bounding box center [282, 419] width 14 height 14
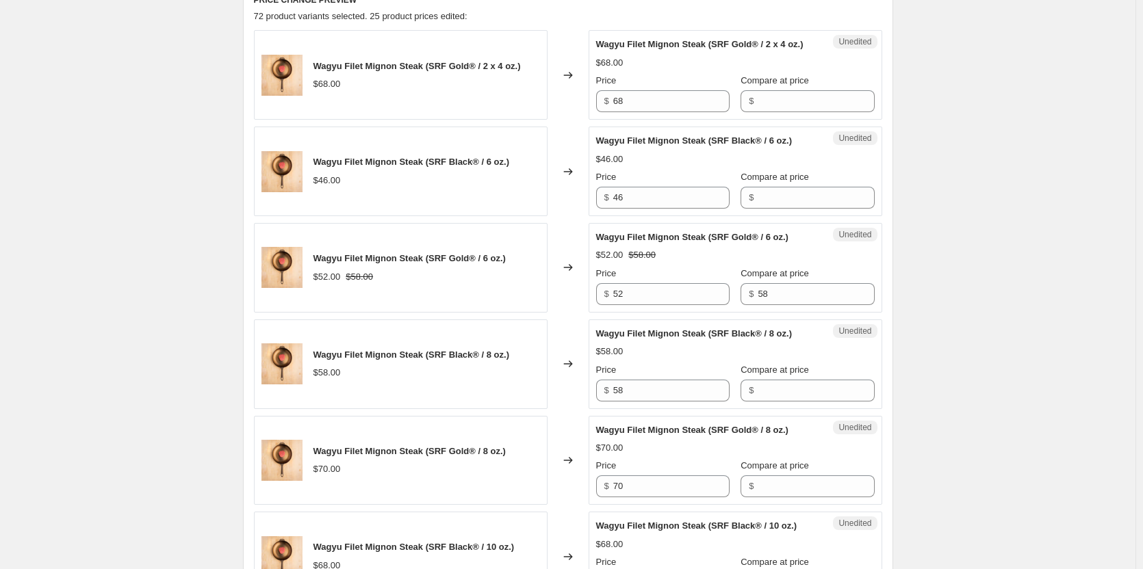
scroll to position [599, 0]
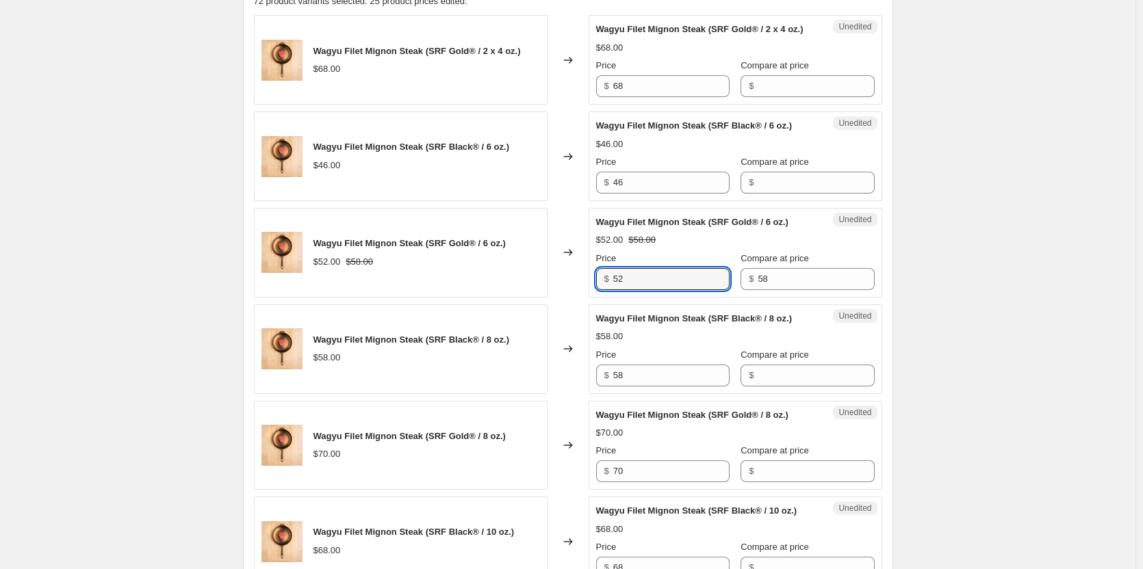
drag, startPoint x: 686, startPoint y: 294, endPoint x: 551, endPoint y: 302, distance: 135.0
click at [554, 298] on div "Wagyu Filet Mignon Steak (SRF Gold® / 6 oz.) $52.00 $58.00 Changed to Unedited …" at bounding box center [568, 253] width 628 height 90
type input "58"
click at [782, 290] on input "58" at bounding box center [816, 279] width 116 height 22
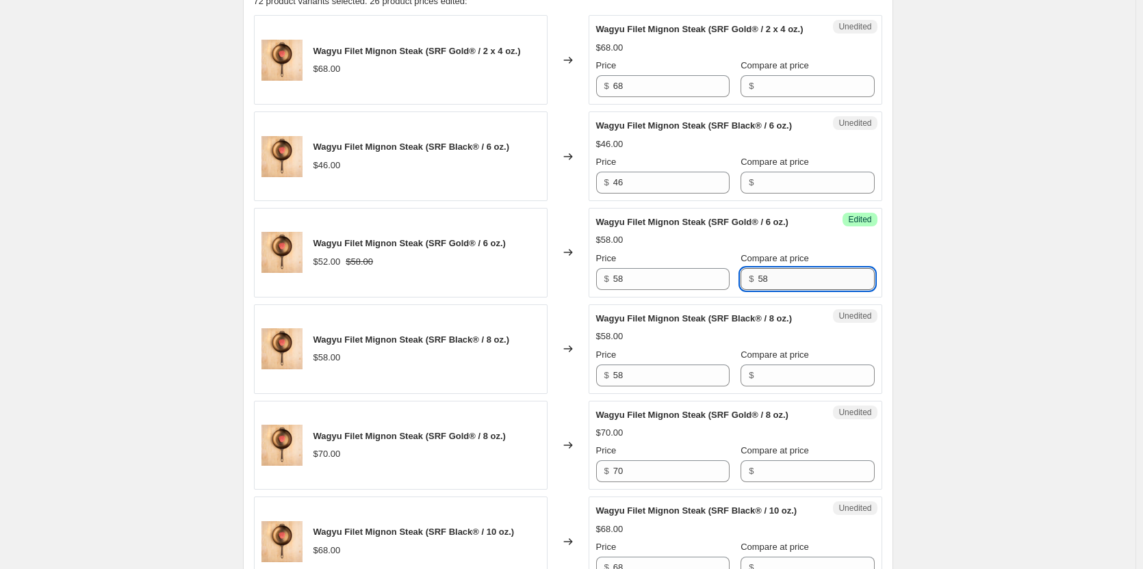
type input "5"
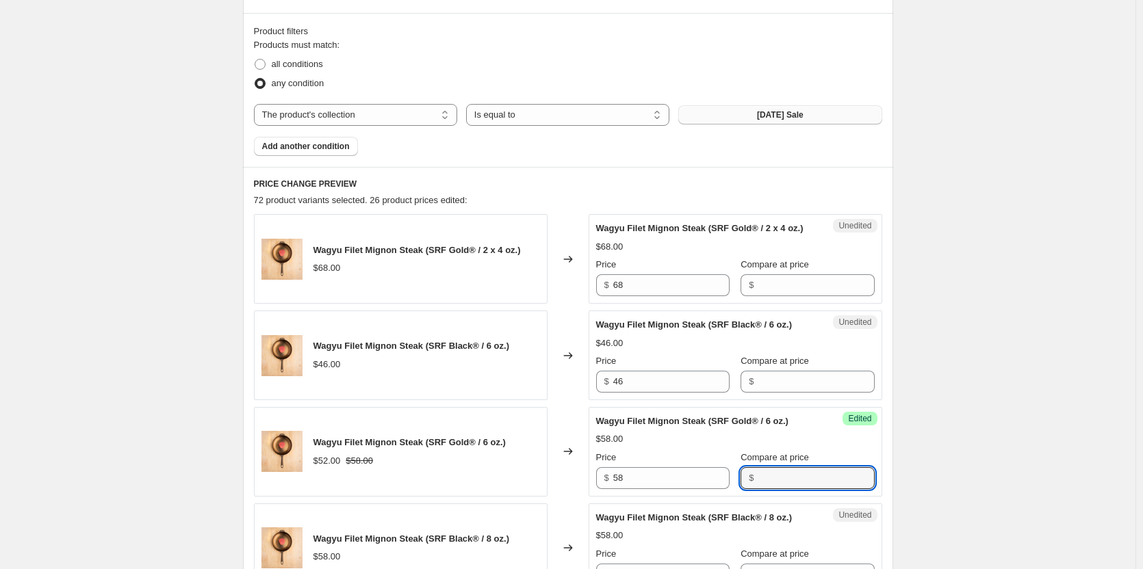
scroll to position [394, 0]
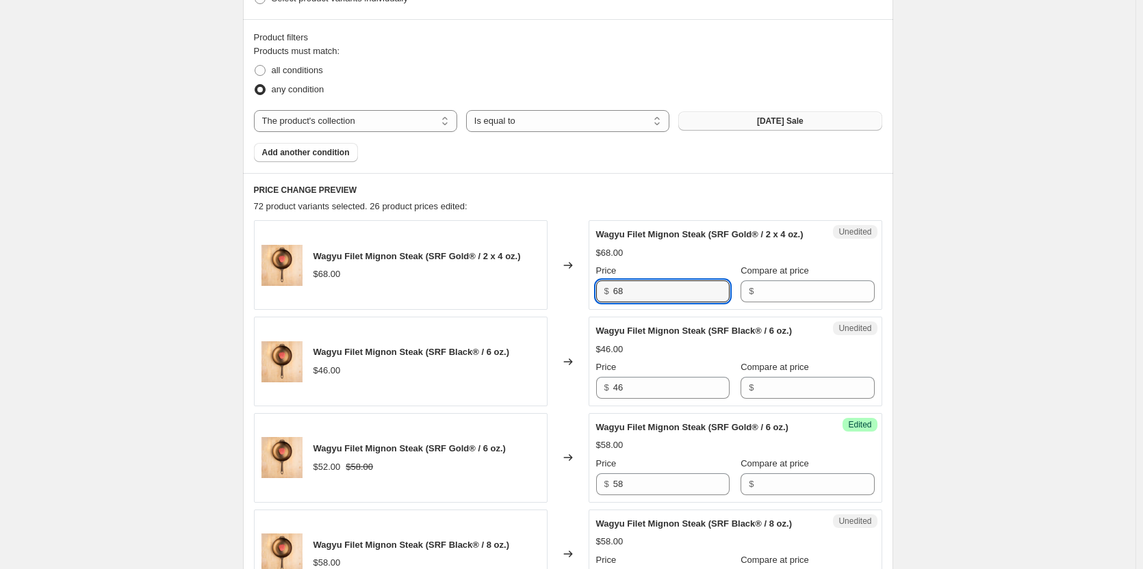
drag, startPoint x: 633, startPoint y: 308, endPoint x: 589, endPoint y: 308, distance: 44.5
click at [597, 308] on div "Unedited Wagyu Filet Mignon Steak (SRF Gold® / 2 x 4 oz.) $68.00 Price $ 68 Com…" at bounding box center [736, 265] width 294 height 90
type input "65"
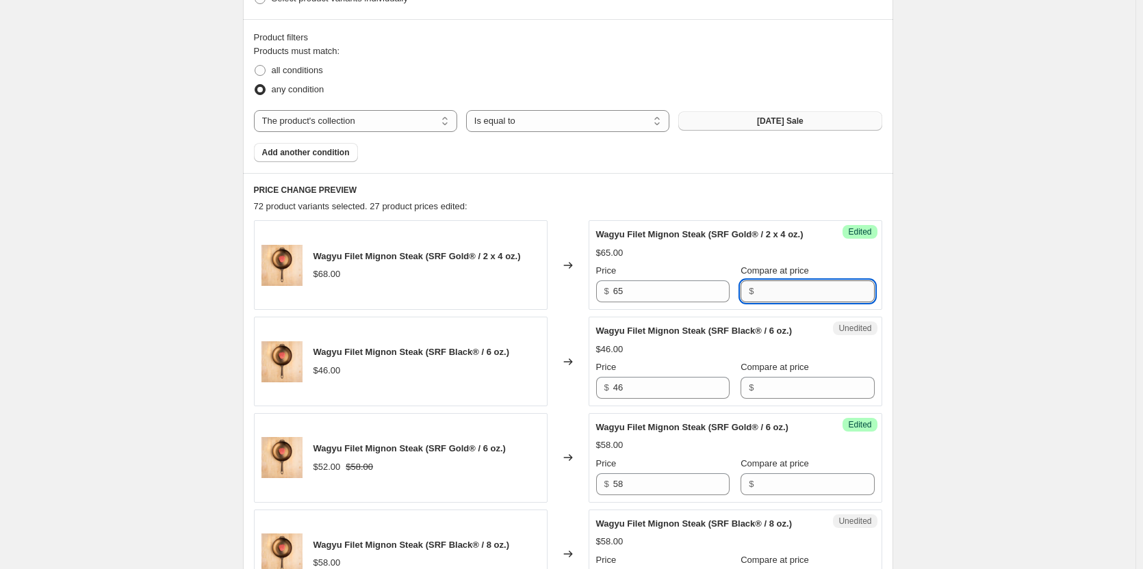
click at [771, 302] on input "Compare at price" at bounding box center [816, 292] width 116 height 22
type input "68"
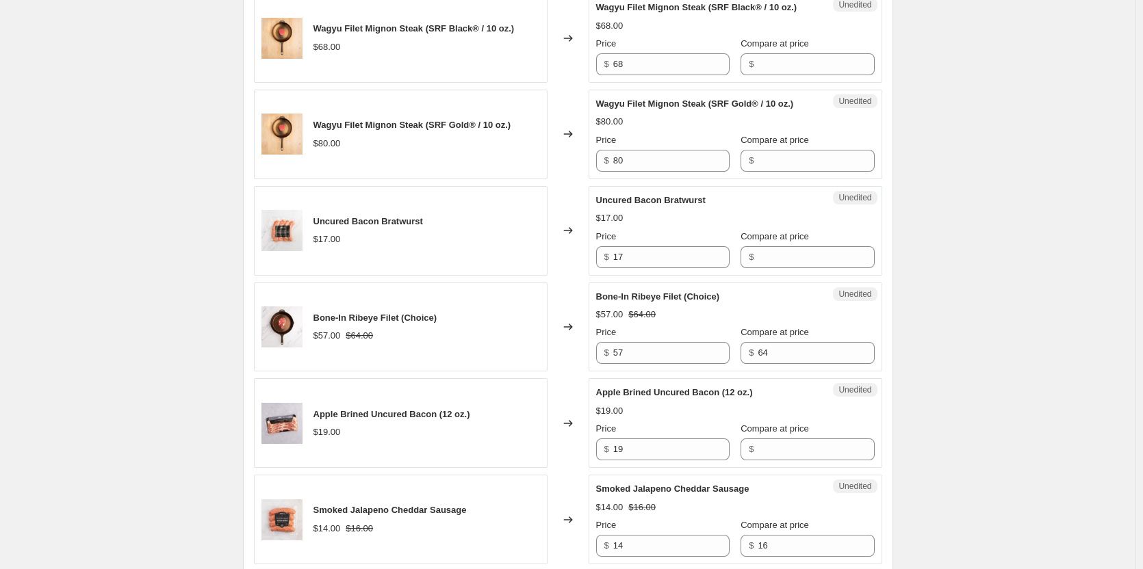
scroll to position [1147, 0]
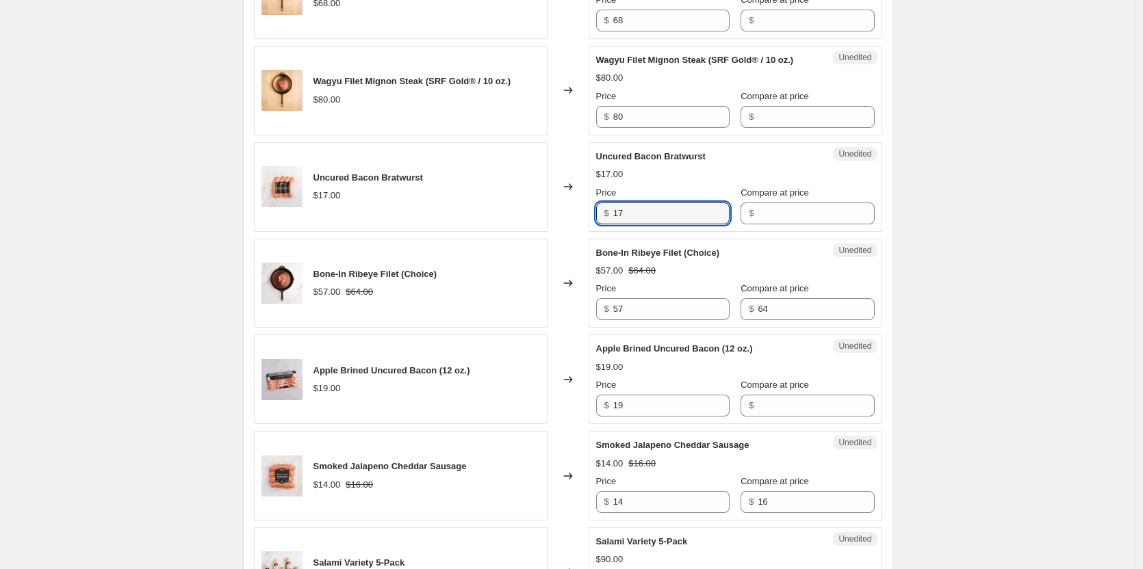
drag, startPoint x: 631, startPoint y: 256, endPoint x: 565, endPoint y: 249, distance: 66.1
click at [567, 232] on div "Uncured Bacon Bratwurst $17.00 Changed to Unedited Uncured Bacon Bratwurst $17.…" at bounding box center [568, 187] width 628 height 90
type input "15"
click at [768, 224] on input "Compare at price" at bounding box center [816, 214] width 116 height 22
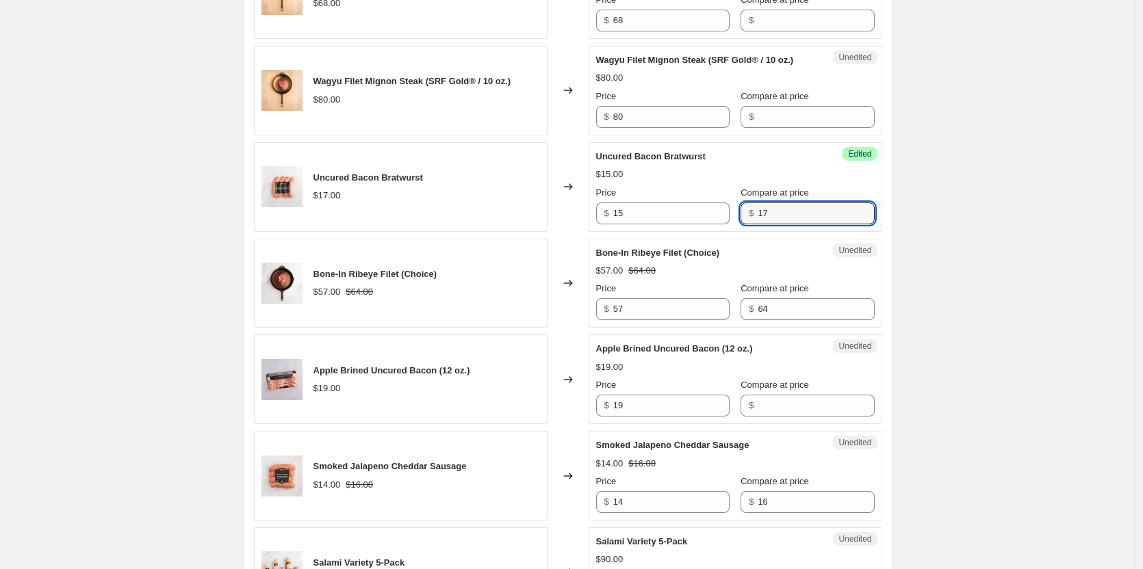
type input "17"
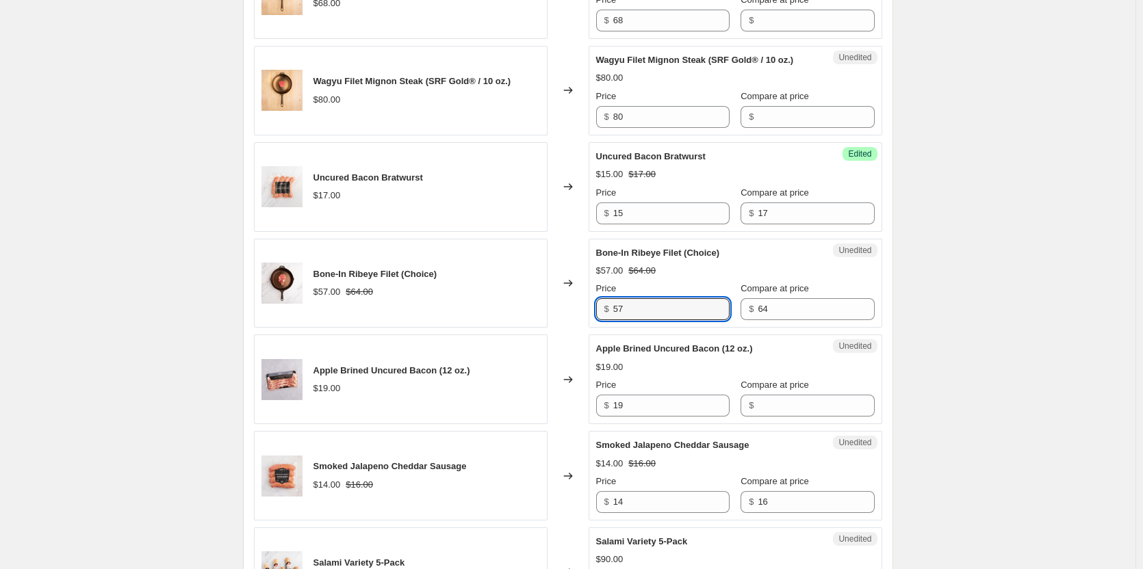
drag, startPoint x: 630, startPoint y: 348, endPoint x: 548, endPoint y: 350, distance: 81.5
click at [554, 328] on div "Bone-In Ribeye Filet (Choice) $57.00 $64.00 Changed to Unedited Bone-In Ribeye …" at bounding box center [568, 284] width 628 height 90
type input "54"
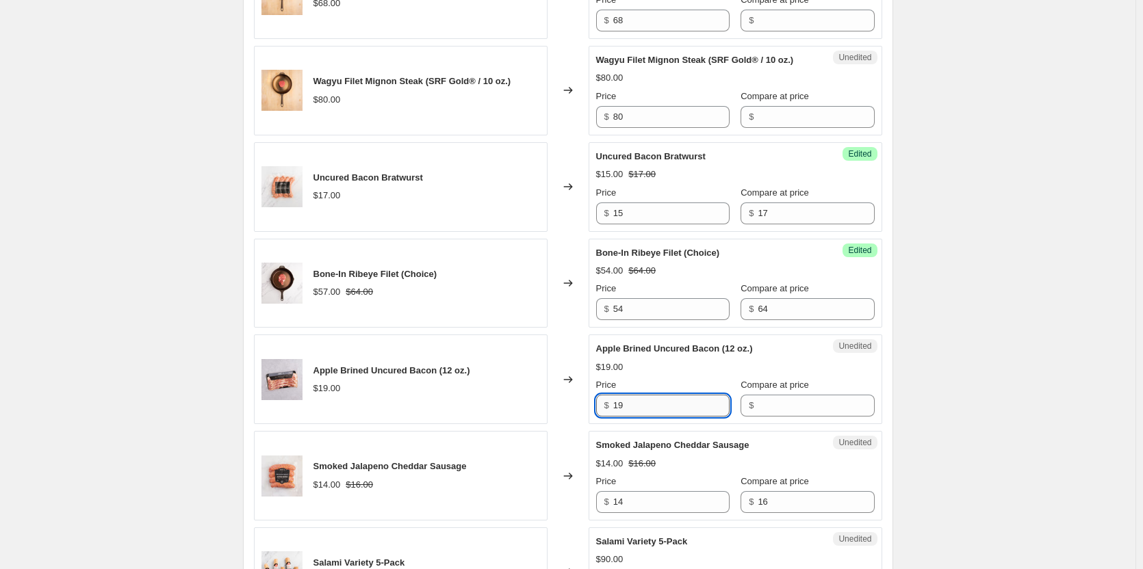
click at [629, 417] on input "19" at bounding box center [671, 406] width 116 height 22
type input "15"
click at [795, 417] on input "Compare at price" at bounding box center [816, 406] width 116 height 22
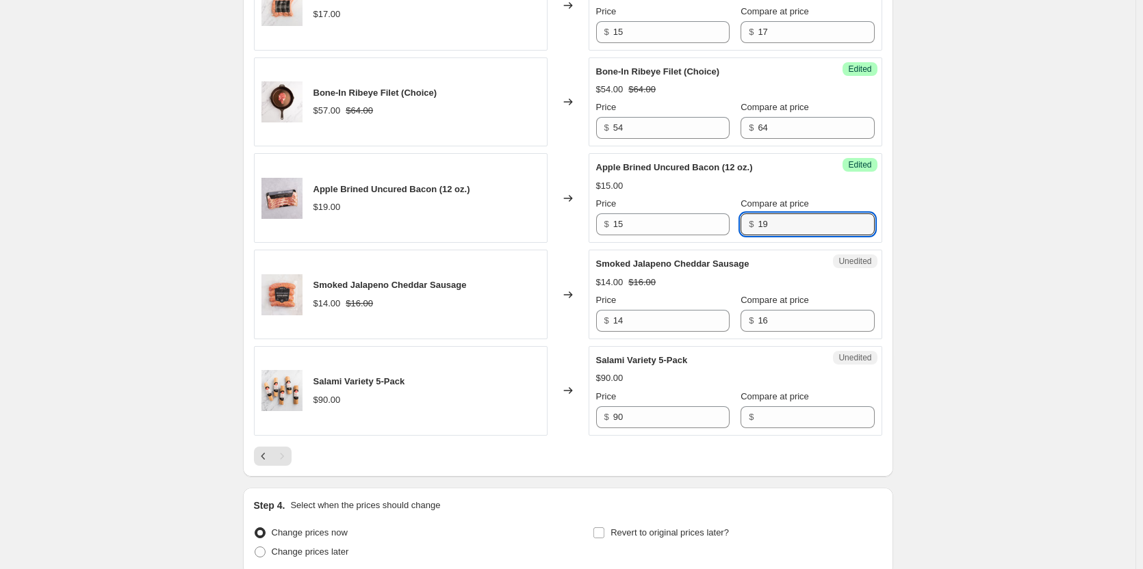
scroll to position [1352, 0]
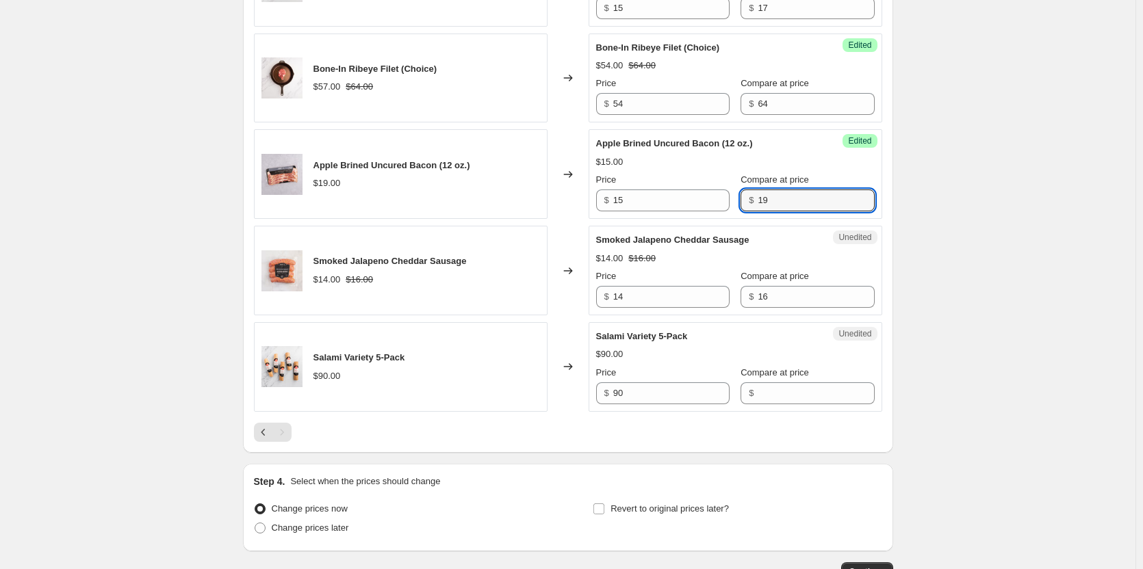
type input "19"
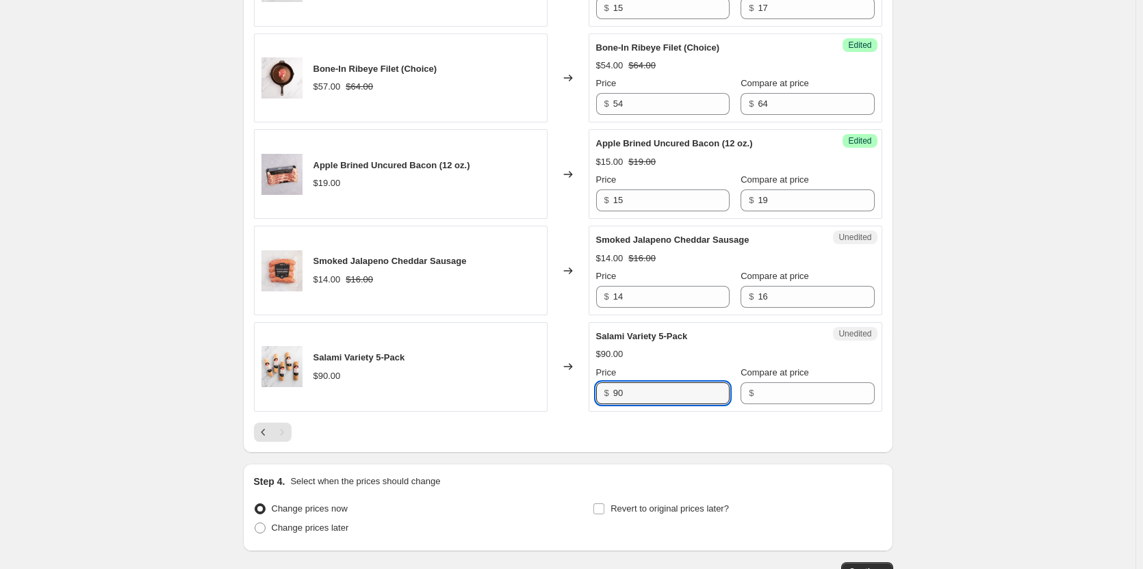
drag, startPoint x: 688, startPoint y: 437, endPoint x: 560, endPoint y: 450, distance: 129.3
click at [560, 412] on div "Salami Variety 5-Pack $90.00 Changed to Unedited Salami Variety 5-Pack $90.00 P…" at bounding box center [568, 367] width 628 height 90
type input "85"
click at [777, 404] on input "Compare at price" at bounding box center [816, 394] width 116 height 22
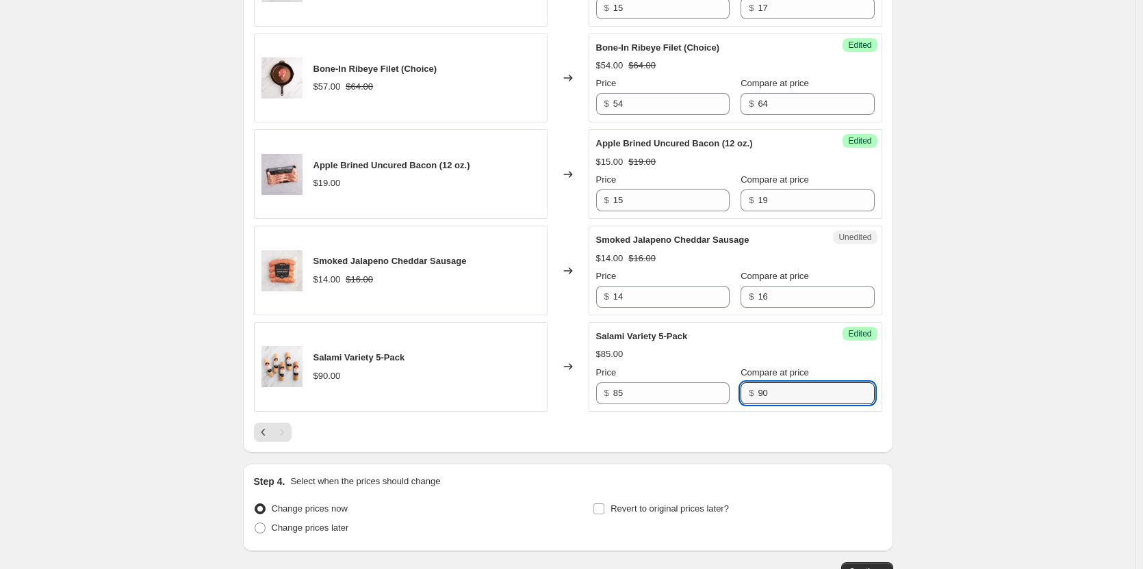
type input "90"
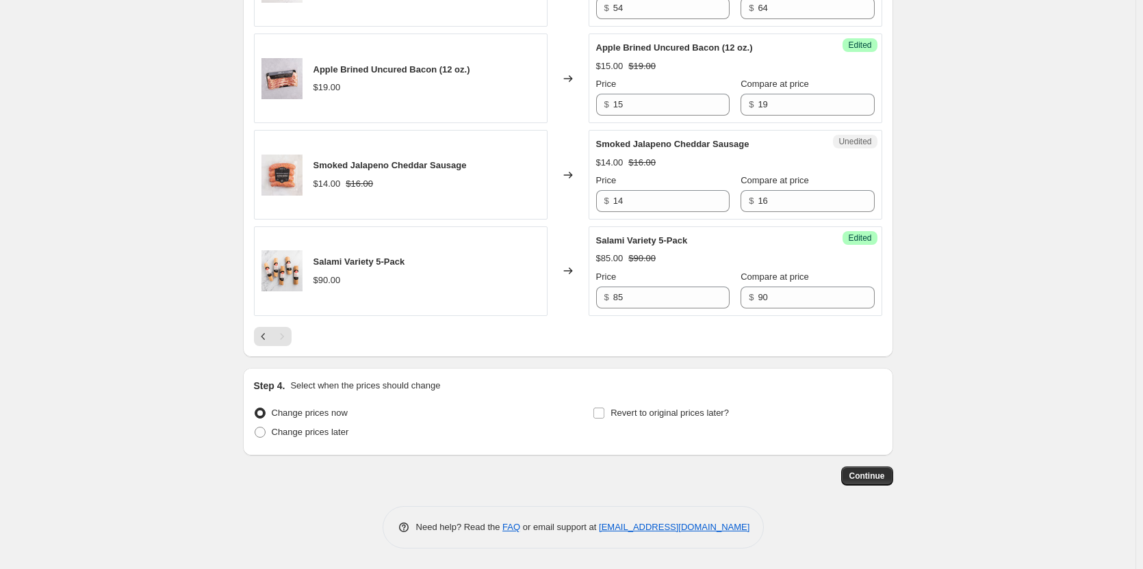
scroll to position [1489, 0]
click at [336, 438] on span "Change prices later" at bounding box center [310, 433] width 77 height 14
click at [255, 428] on input "Change prices later" at bounding box center [255, 427] width 1 height 1
radio input "true"
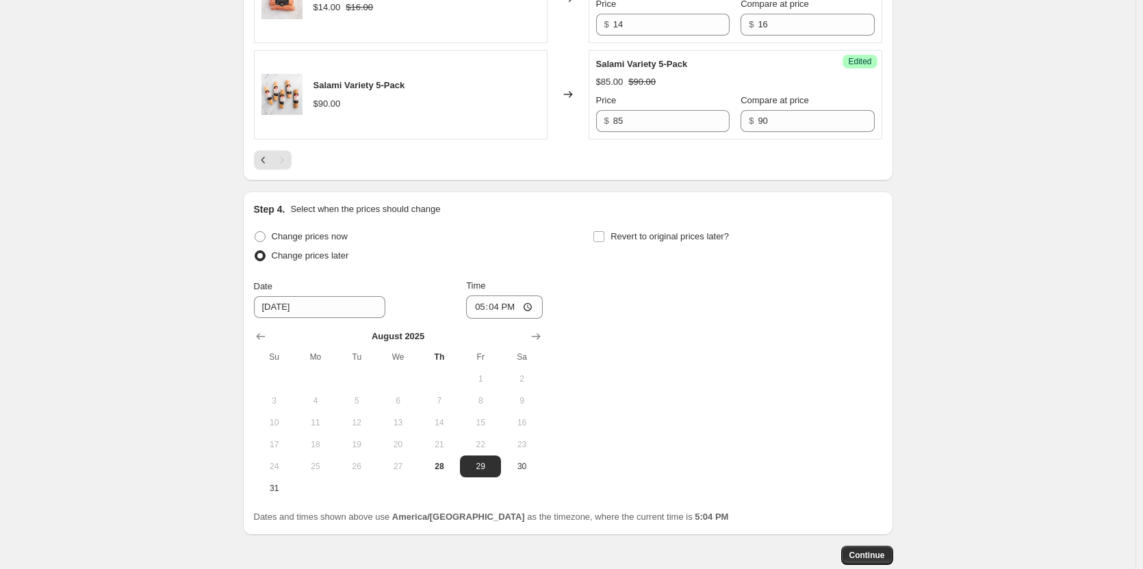
scroll to position [1626, 0]
click at [289, 317] on input "[DATE]" at bounding box center [319, 306] width 131 height 22
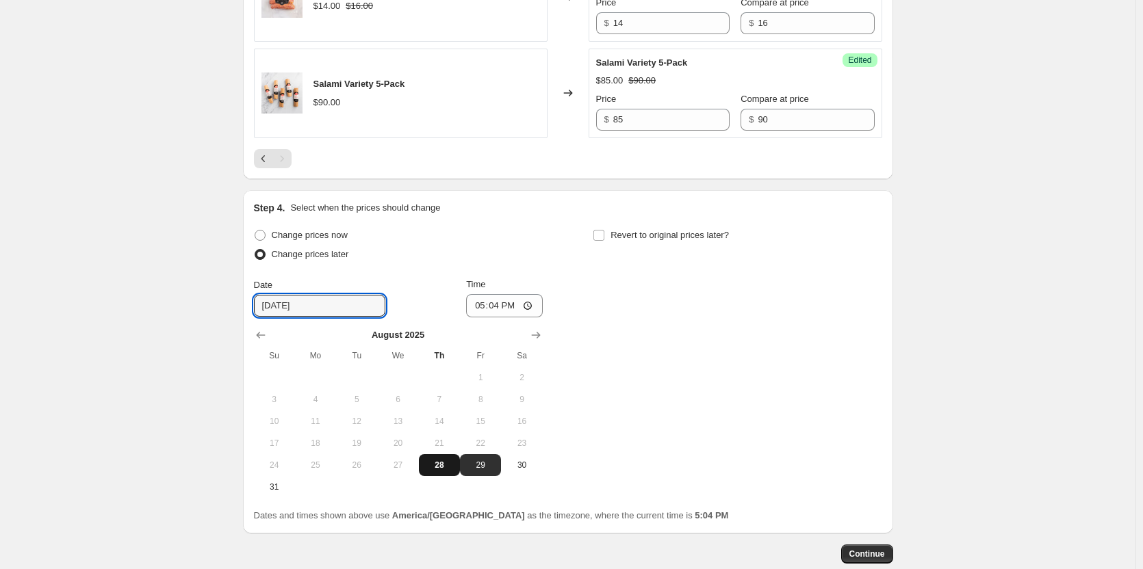
click at [443, 471] on span "28" at bounding box center [439, 465] width 30 height 11
type input "[DATE]"
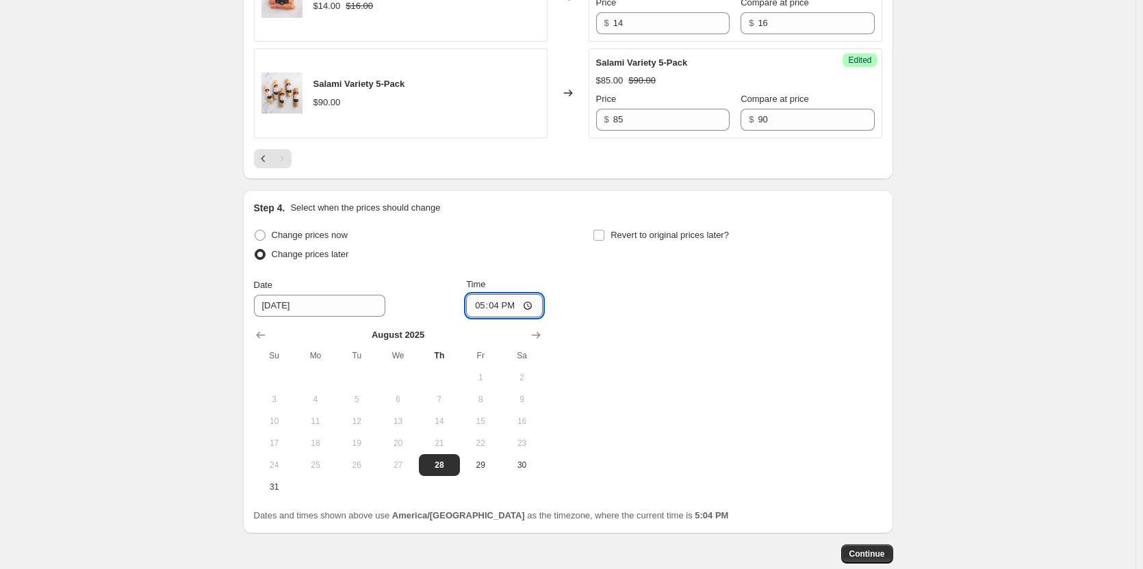
click at [486, 318] on input "17:04" at bounding box center [504, 305] width 77 height 23
click at [531, 318] on input "17:04" at bounding box center [504, 305] width 77 height 23
type input "22:00"
click at [684, 349] on div "Change prices now Change prices later Date [DATE] Time 22:00 [DATE] Su Mo Tu We…" at bounding box center [568, 362] width 628 height 272
click at [604, 241] on input "Revert to original prices later?" at bounding box center [598, 235] width 11 height 11
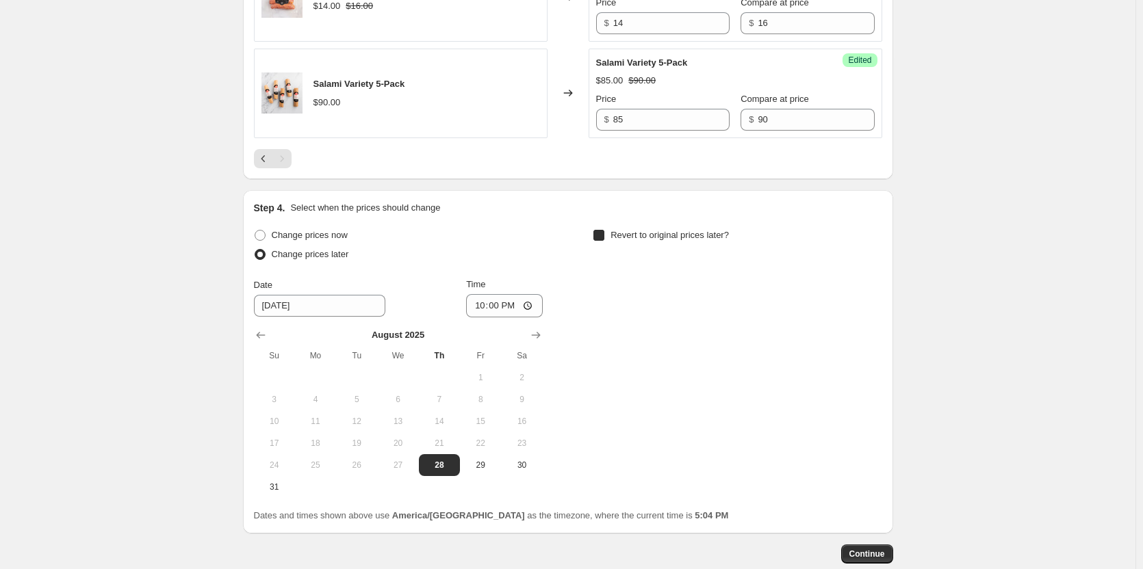
checkbox input "true"
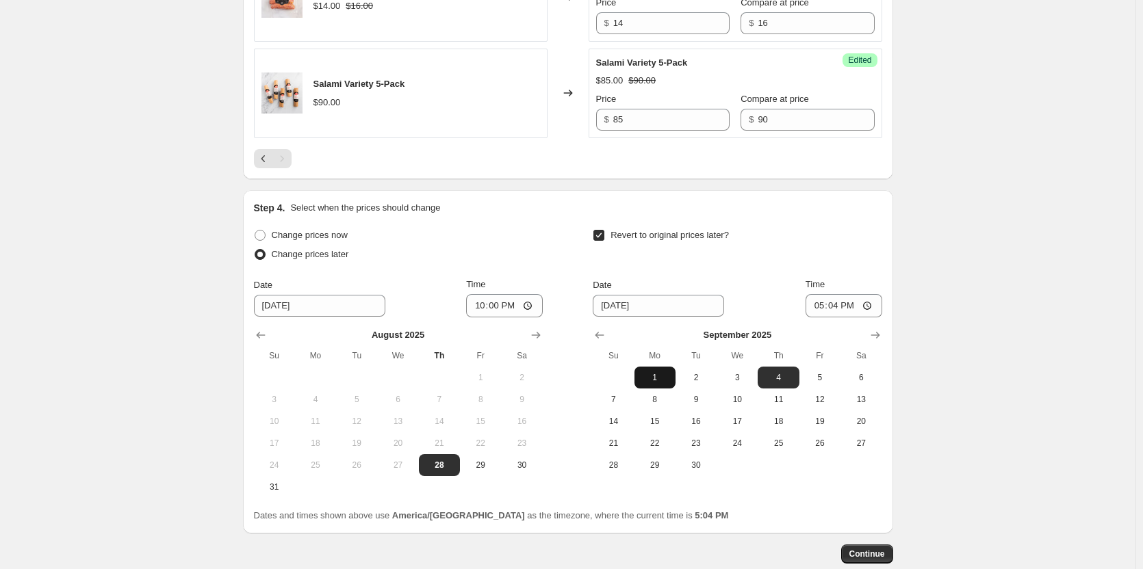
click at [664, 383] on span "1" at bounding box center [655, 377] width 30 height 11
type input "[DATE]"
click at [867, 318] on input "17:04" at bounding box center [843, 305] width 77 height 23
type input "22:00"
click at [797, 260] on div "Step 4. Select when the prices should change Change prices now Change prices la…" at bounding box center [568, 362] width 628 height 322
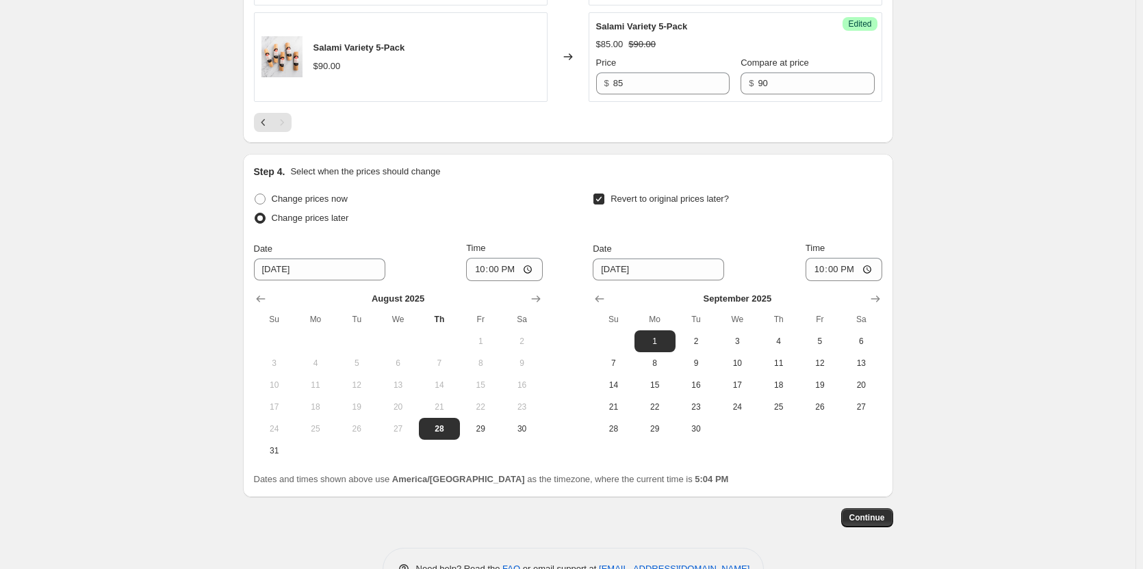
scroll to position [1694, 0]
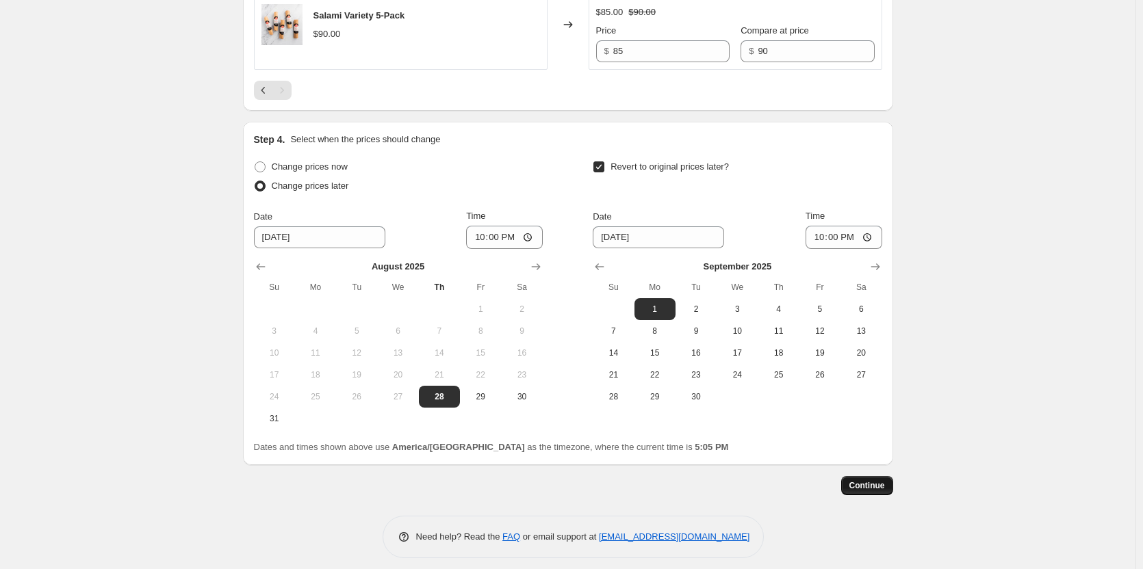
click at [870, 491] on span "Continue" at bounding box center [867, 485] width 36 height 11
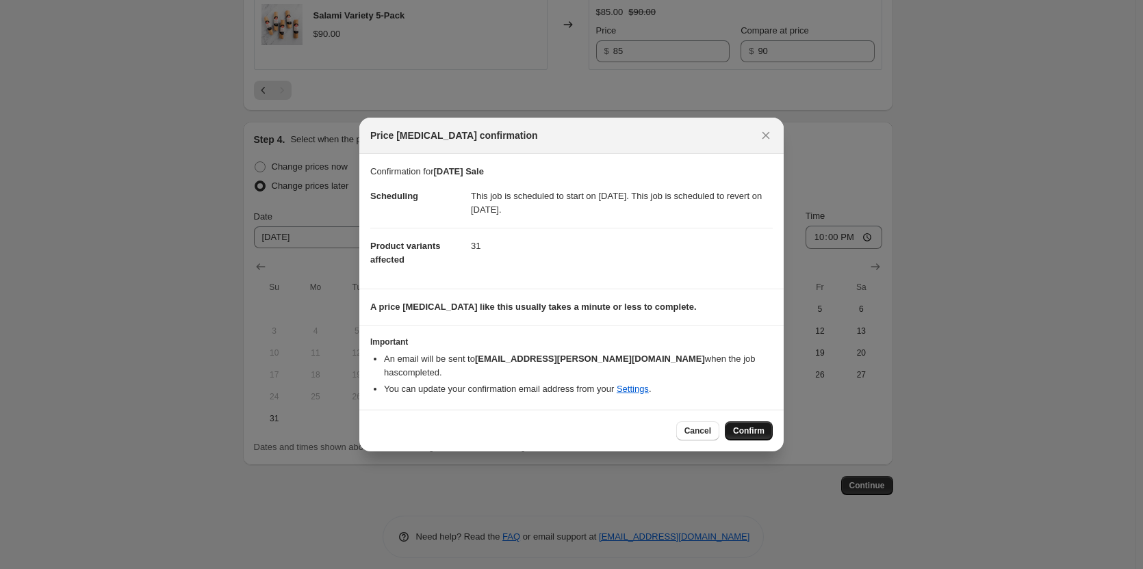
click at [757, 426] on span "Confirm" at bounding box center [748, 431] width 31 height 11
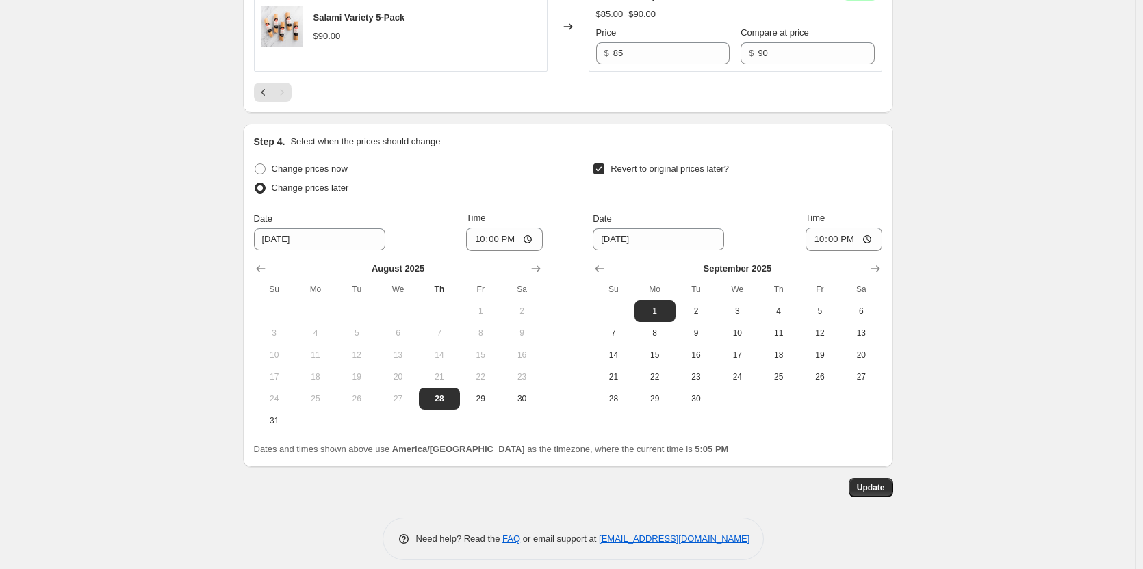
scroll to position [1829, 0]
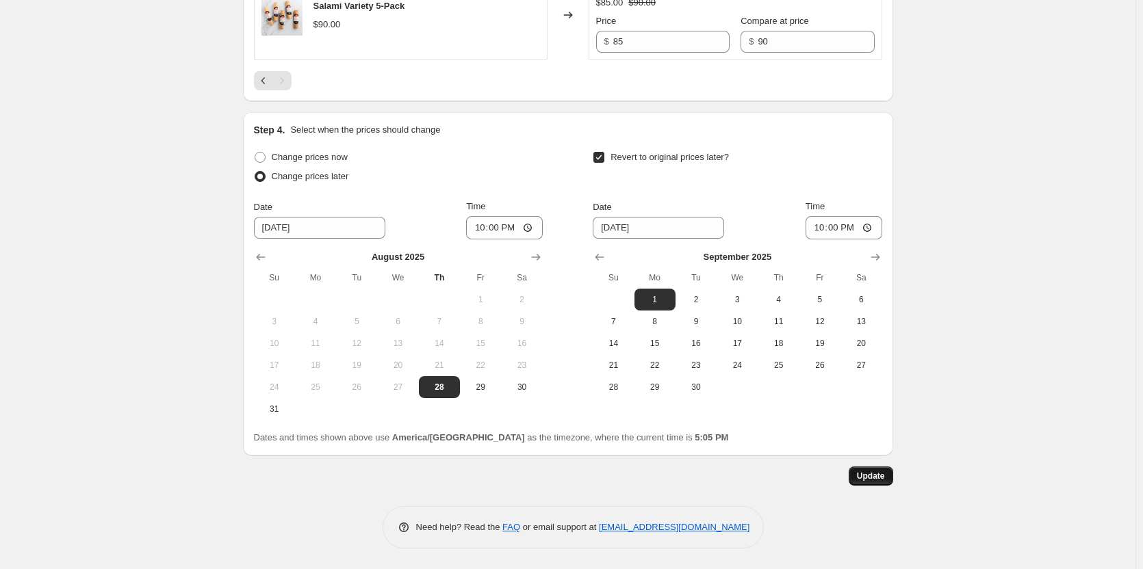
click at [873, 481] on span "Update" at bounding box center [871, 476] width 28 height 11
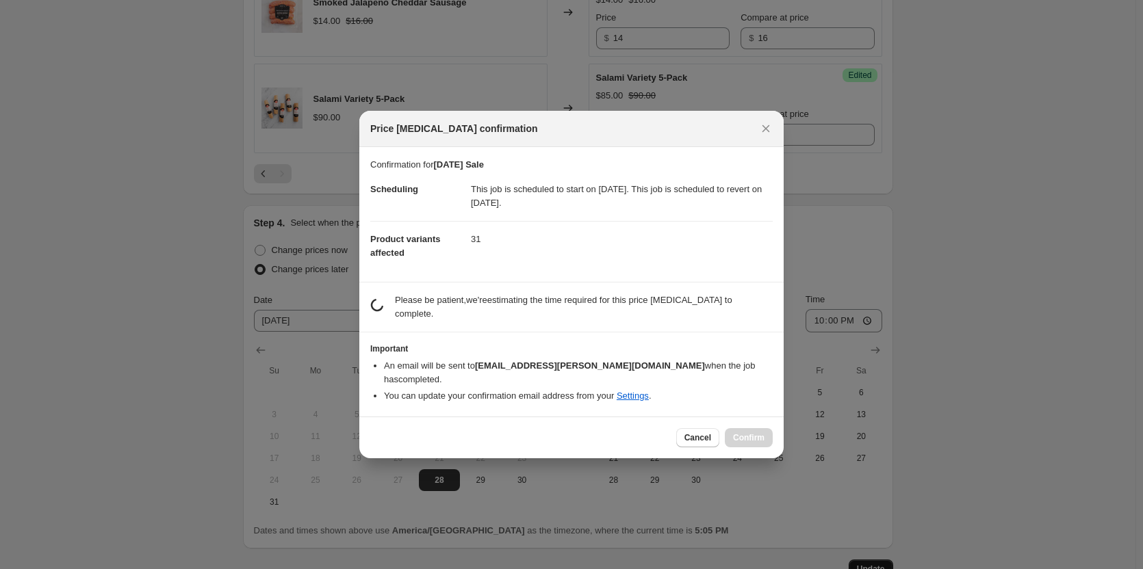
scroll to position [0, 0]
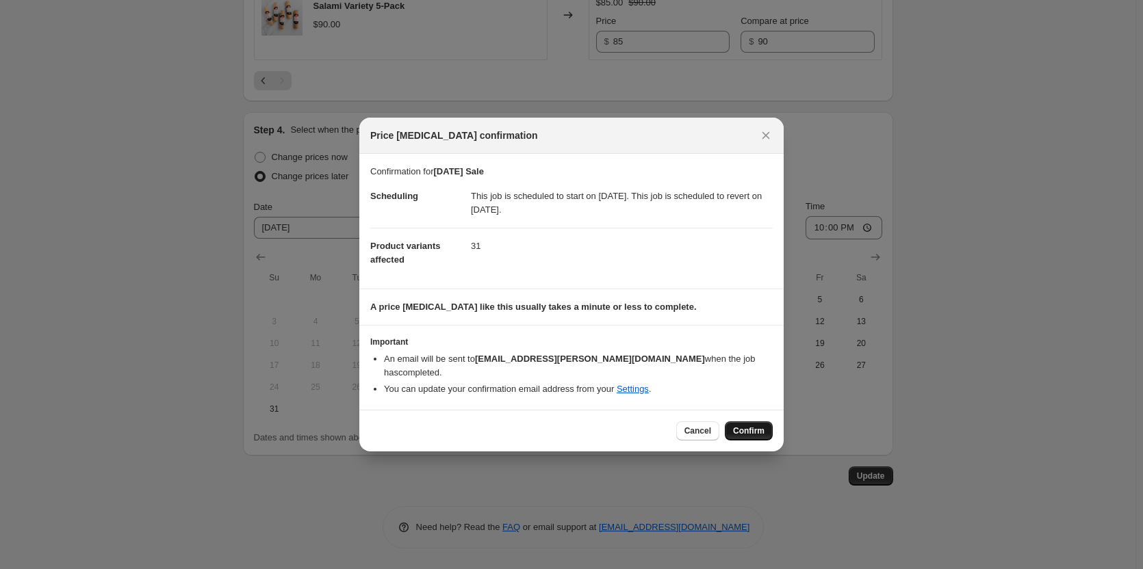
click at [743, 426] on span "Confirm" at bounding box center [748, 431] width 31 height 11
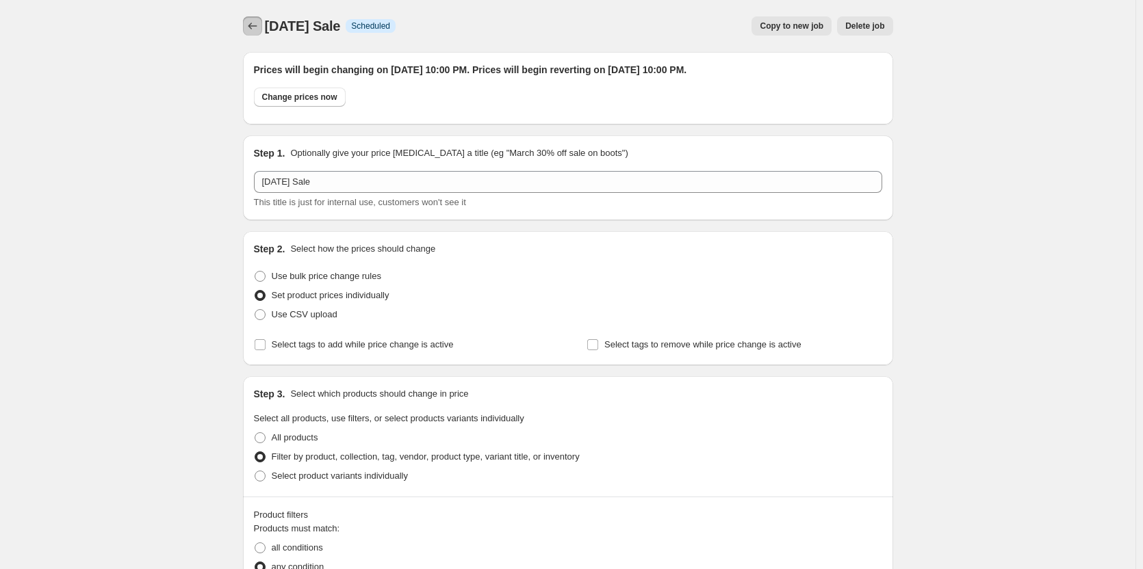
click at [259, 27] on icon "Price change jobs" at bounding box center [253, 26] width 14 height 14
